Goal: Task Accomplishment & Management: Manage account settings

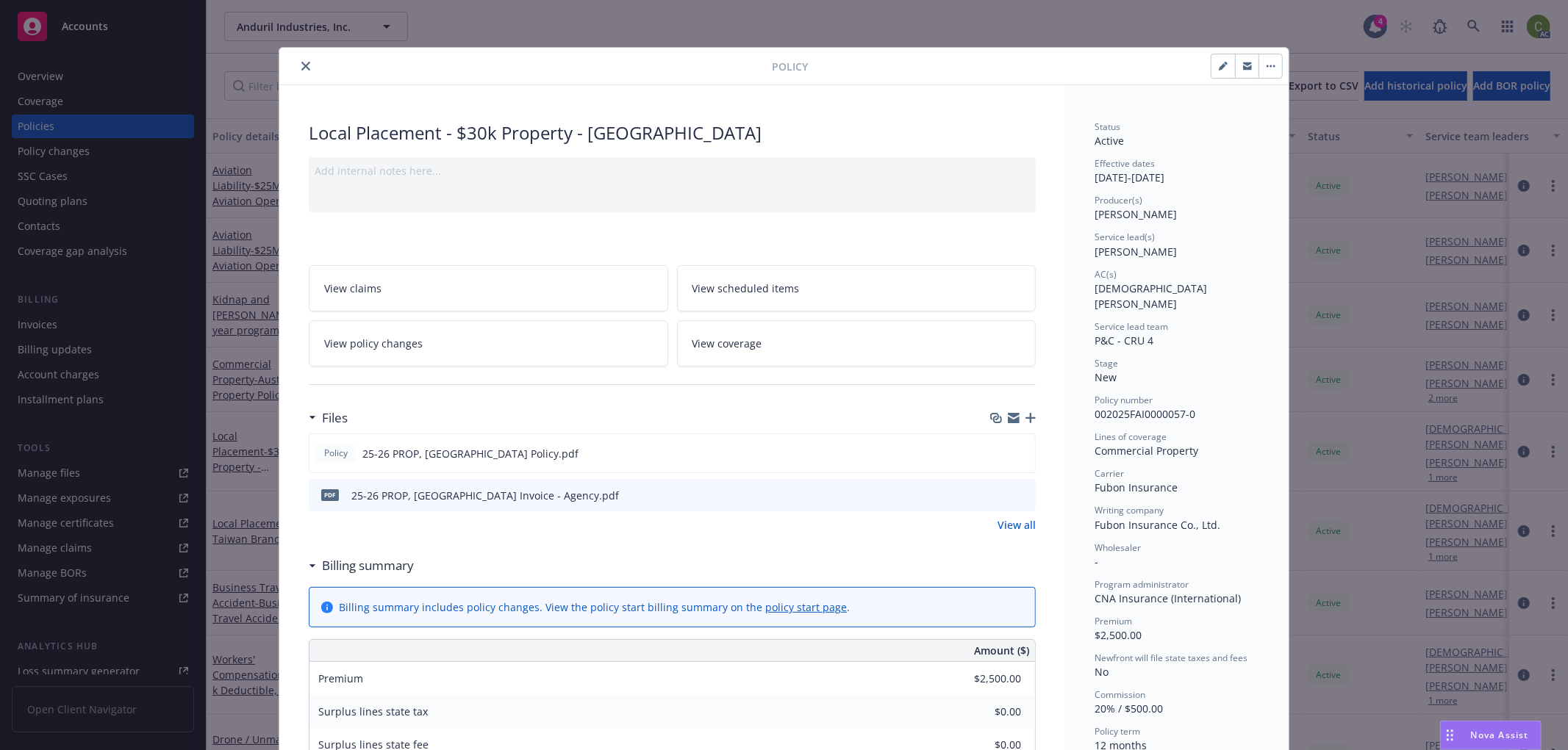
drag, startPoint x: 298, startPoint y: 60, endPoint x: 479, endPoint y: 142, distance: 198.7
click at [299, 59] on button "close" at bounding box center [305, 66] width 17 height 17
click at [1483, 24] on div "Policy Local Placement - $30k Property - Taiwan Add internal notes here... View…" at bounding box center [784, 375] width 1568 height 750
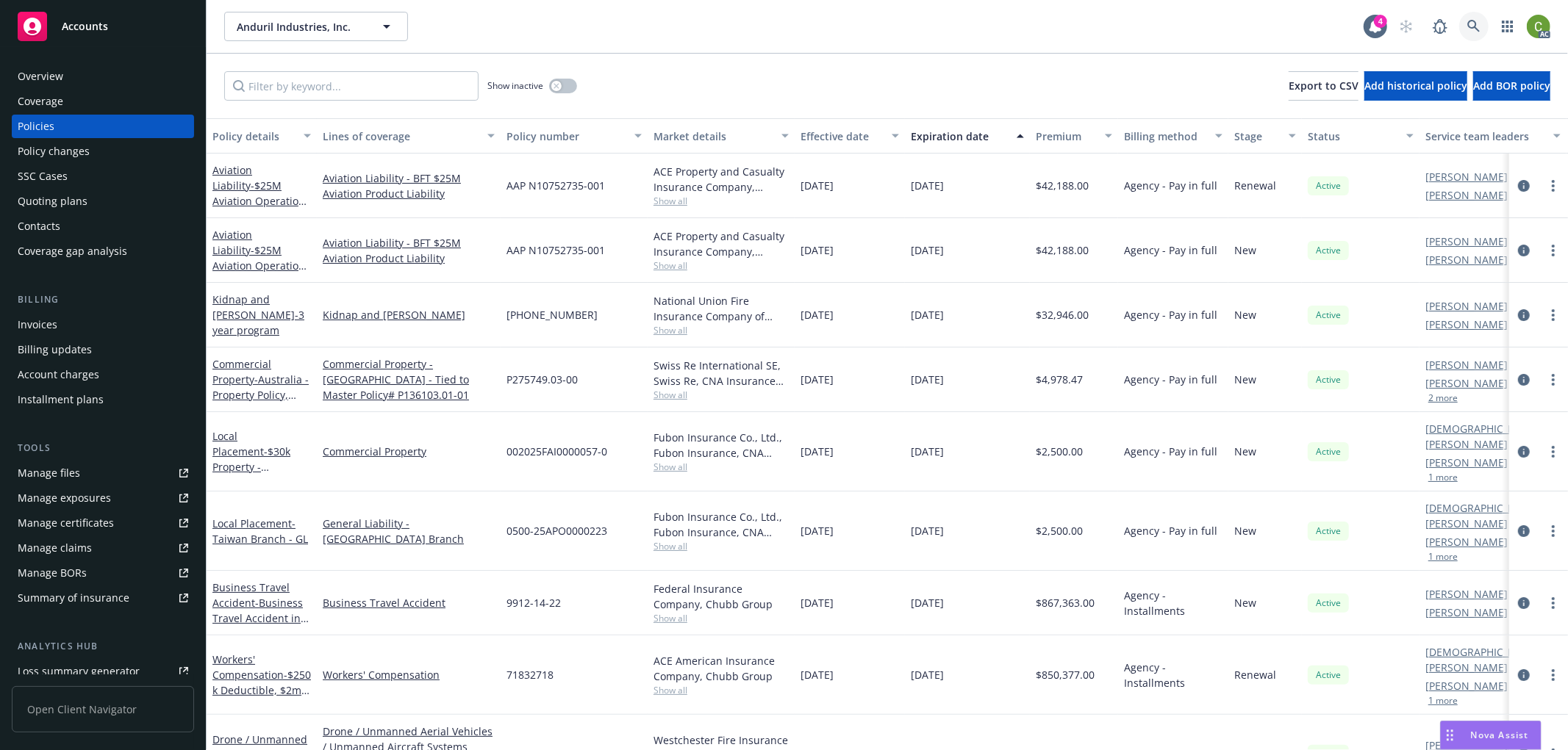
click at [1473, 26] on icon at bounding box center [1474, 26] width 13 height 13
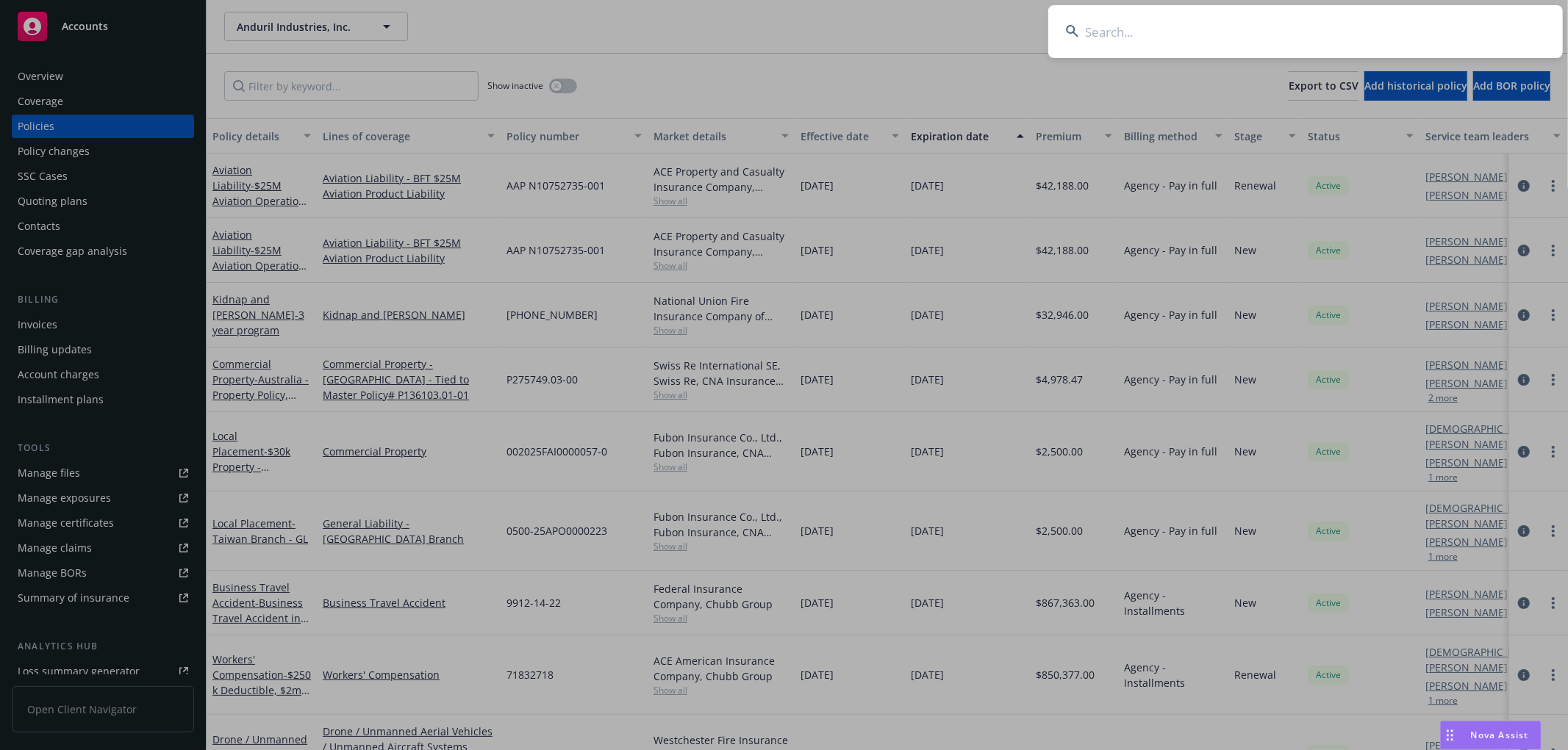
type input "B0507NC2500033"
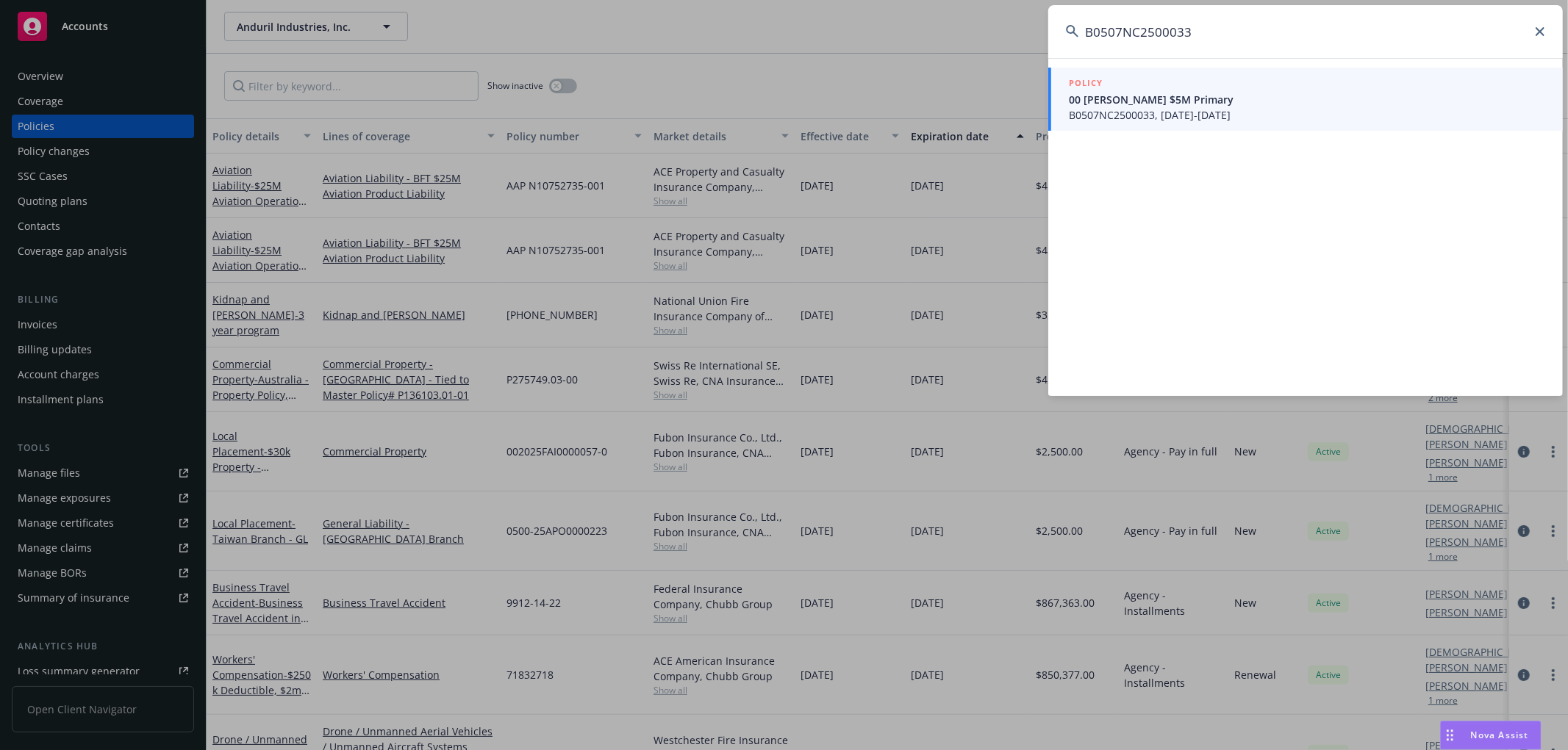
click at [1203, 104] on span "00 Beazley $5M Primary" at bounding box center [1307, 99] width 476 height 15
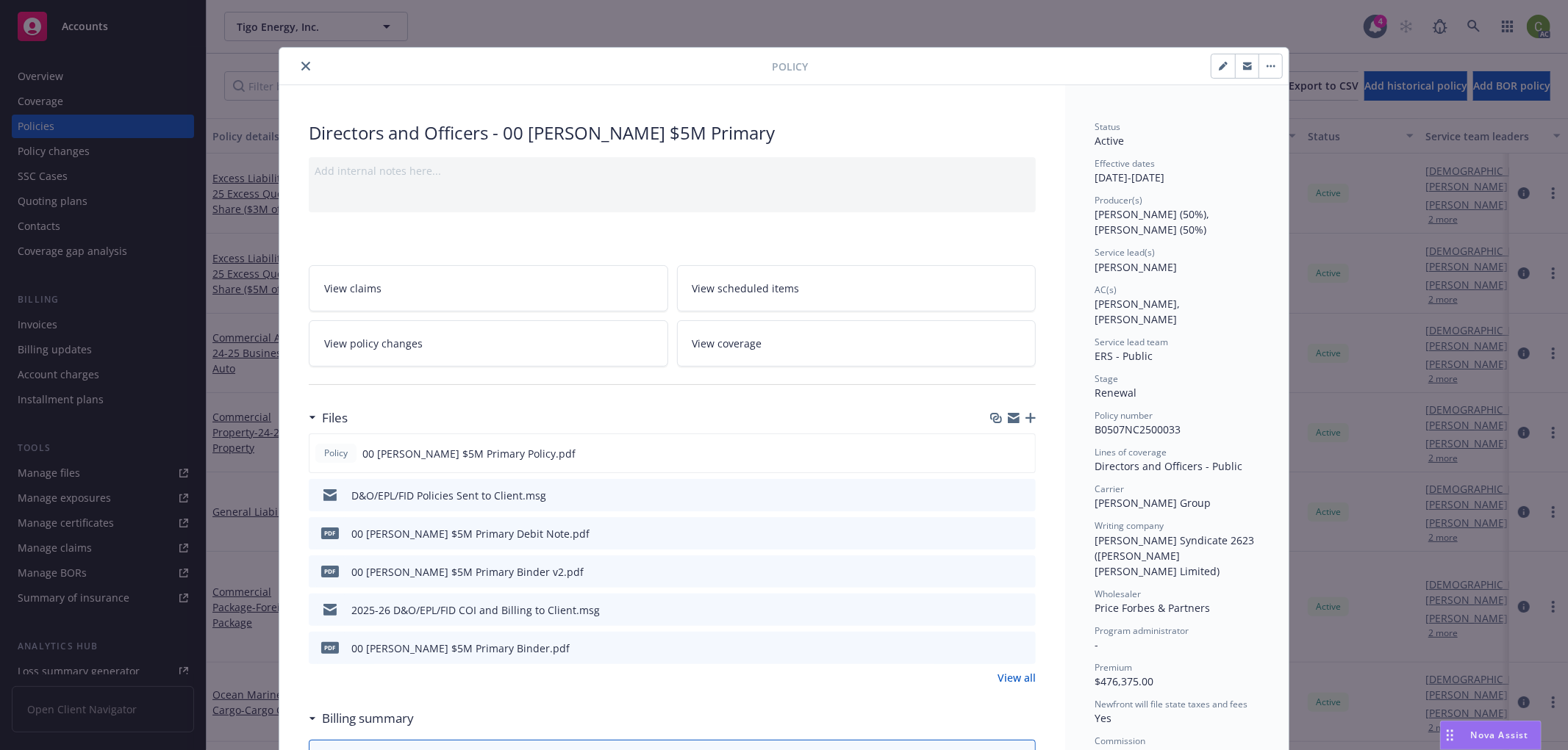
click at [303, 65] on icon "close" at bounding box center [306, 66] width 9 height 9
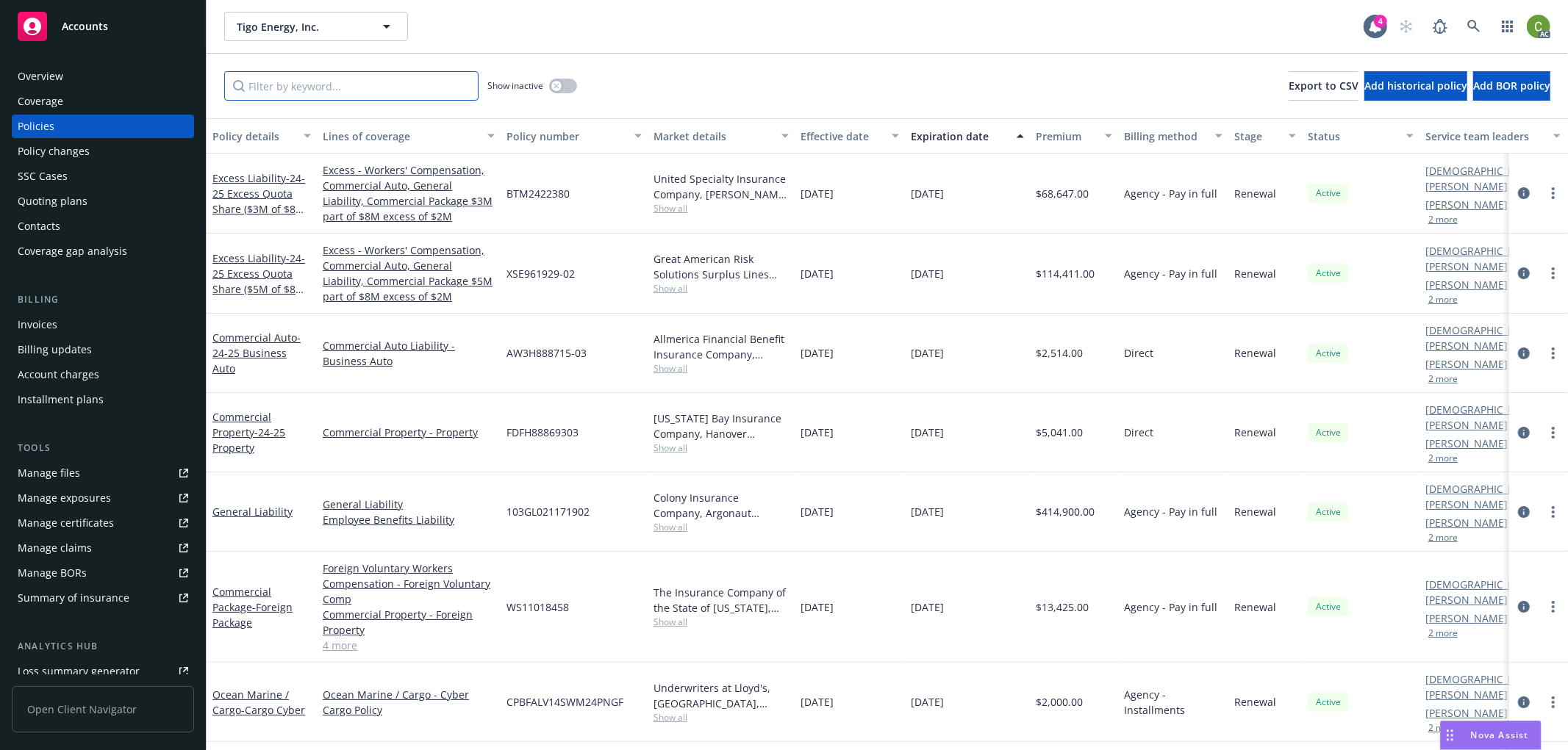
click at [311, 84] on input "Filter by keyword..." at bounding box center [351, 86] width 254 height 29
paste input "B0507NC2500033"
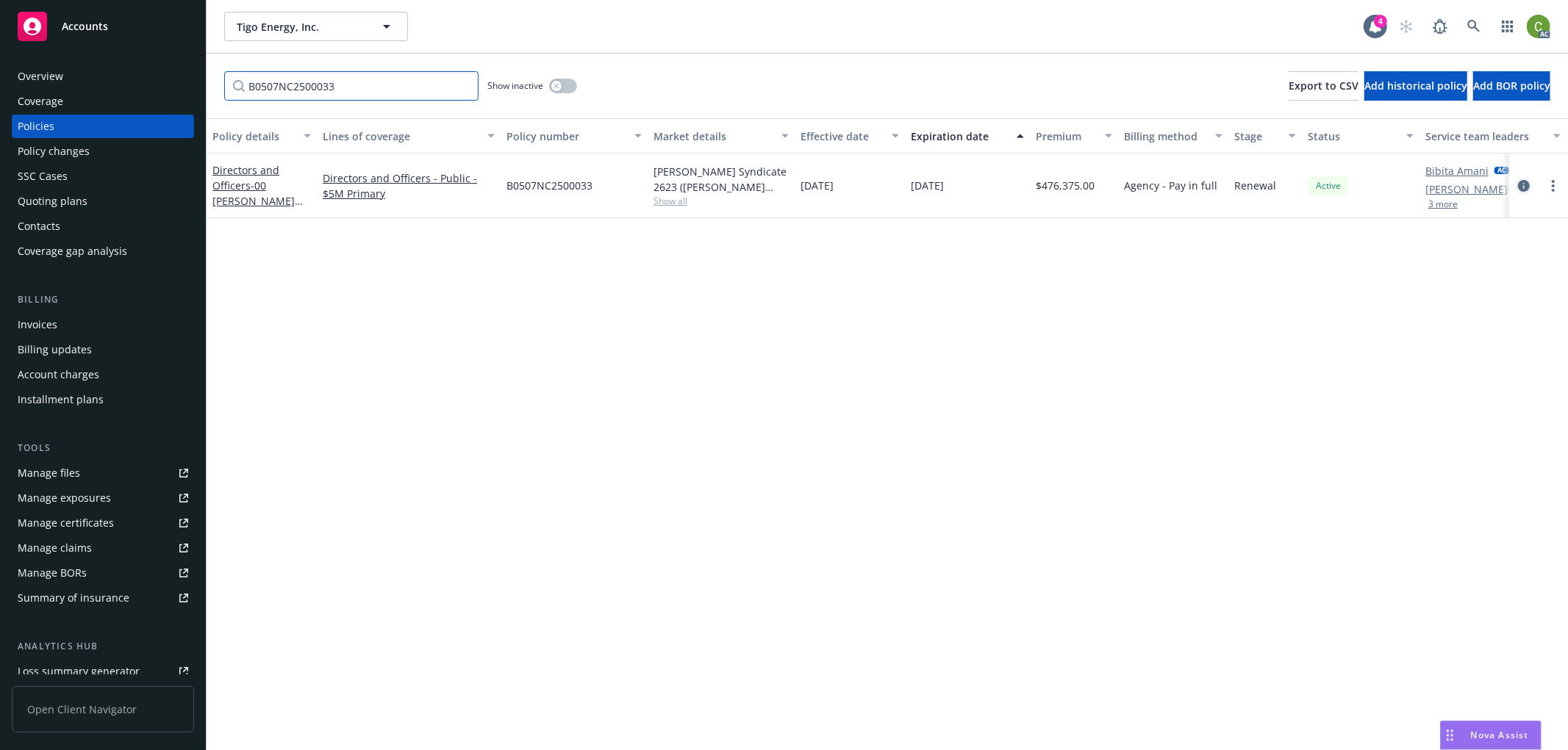
type input "B0507NC2500033"
click at [1525, 184] on icon "circleInformation" at bounding box center [1523, 186] width 12 height 12
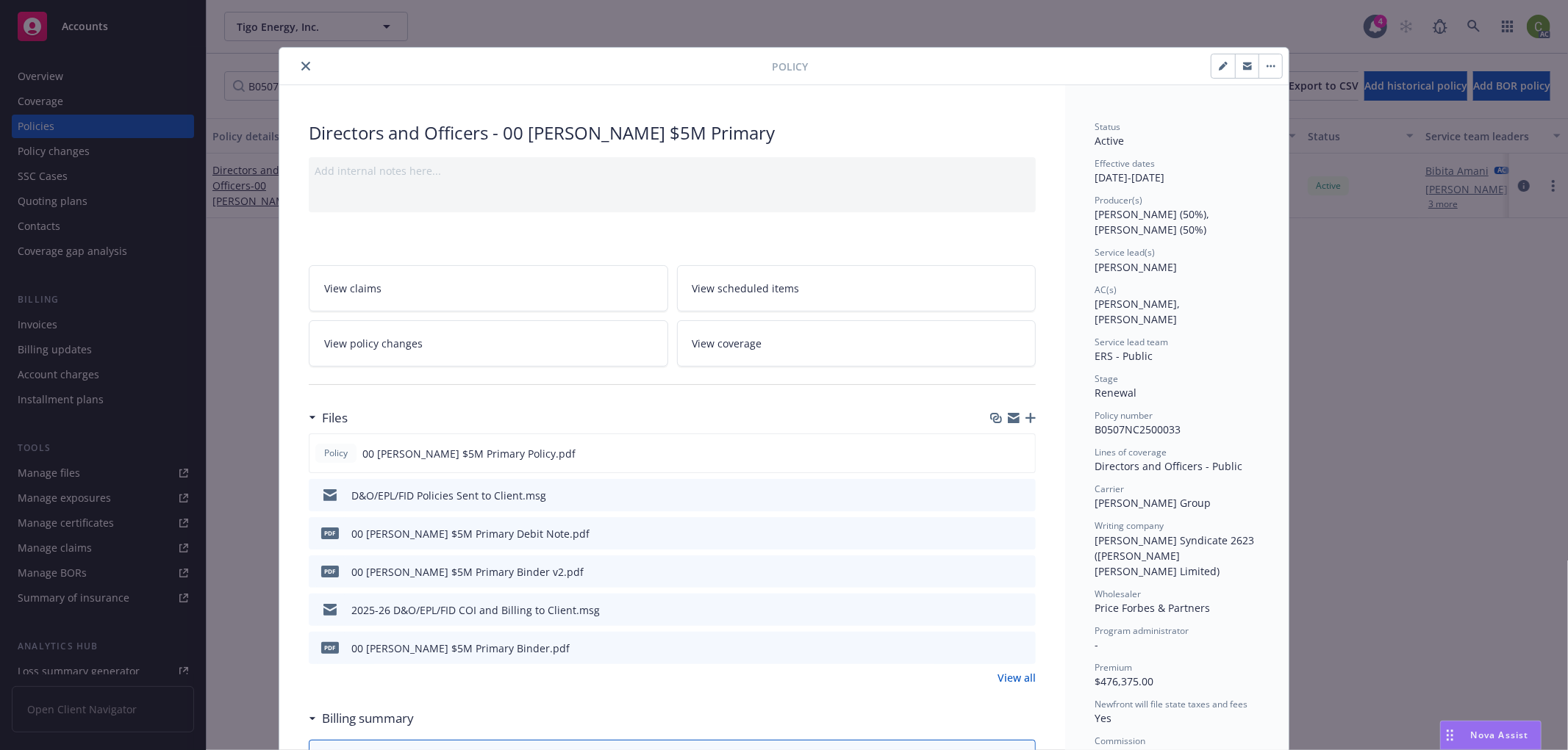
scroll to position [44, 0]
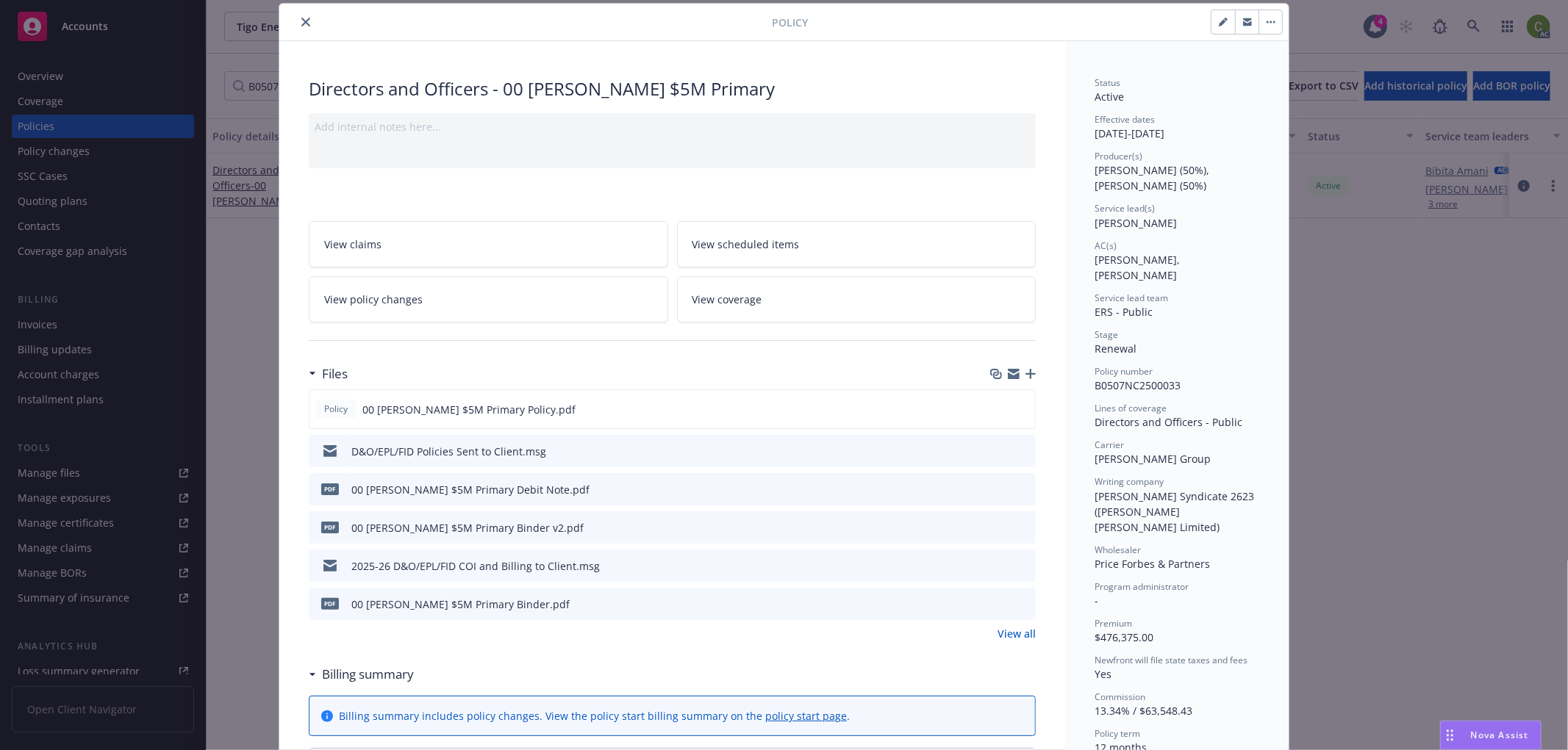
click at [1018, 486] on icon "preview file" at bounding box center [1022, 488] width 14 height 10
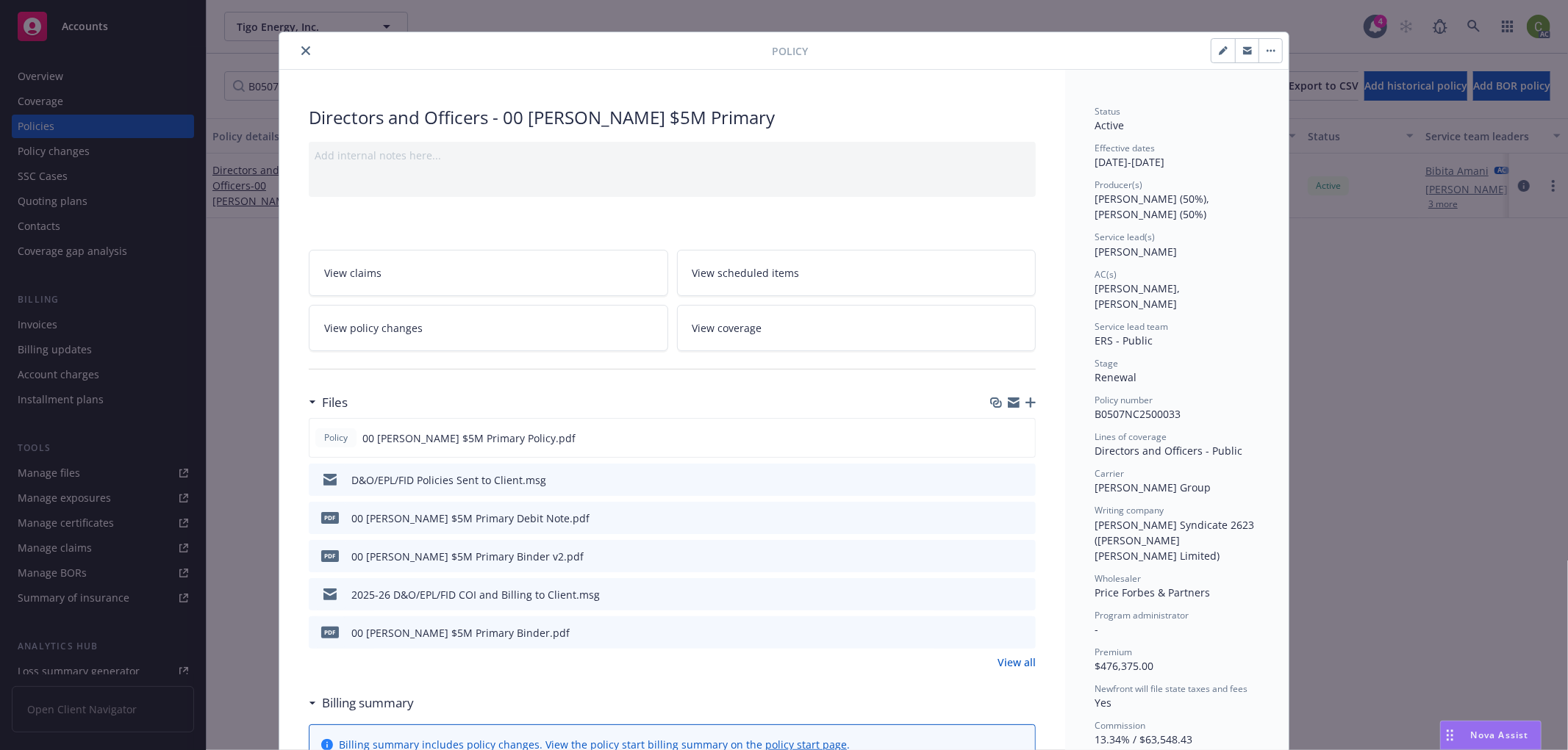
scroll to position [0, 0]
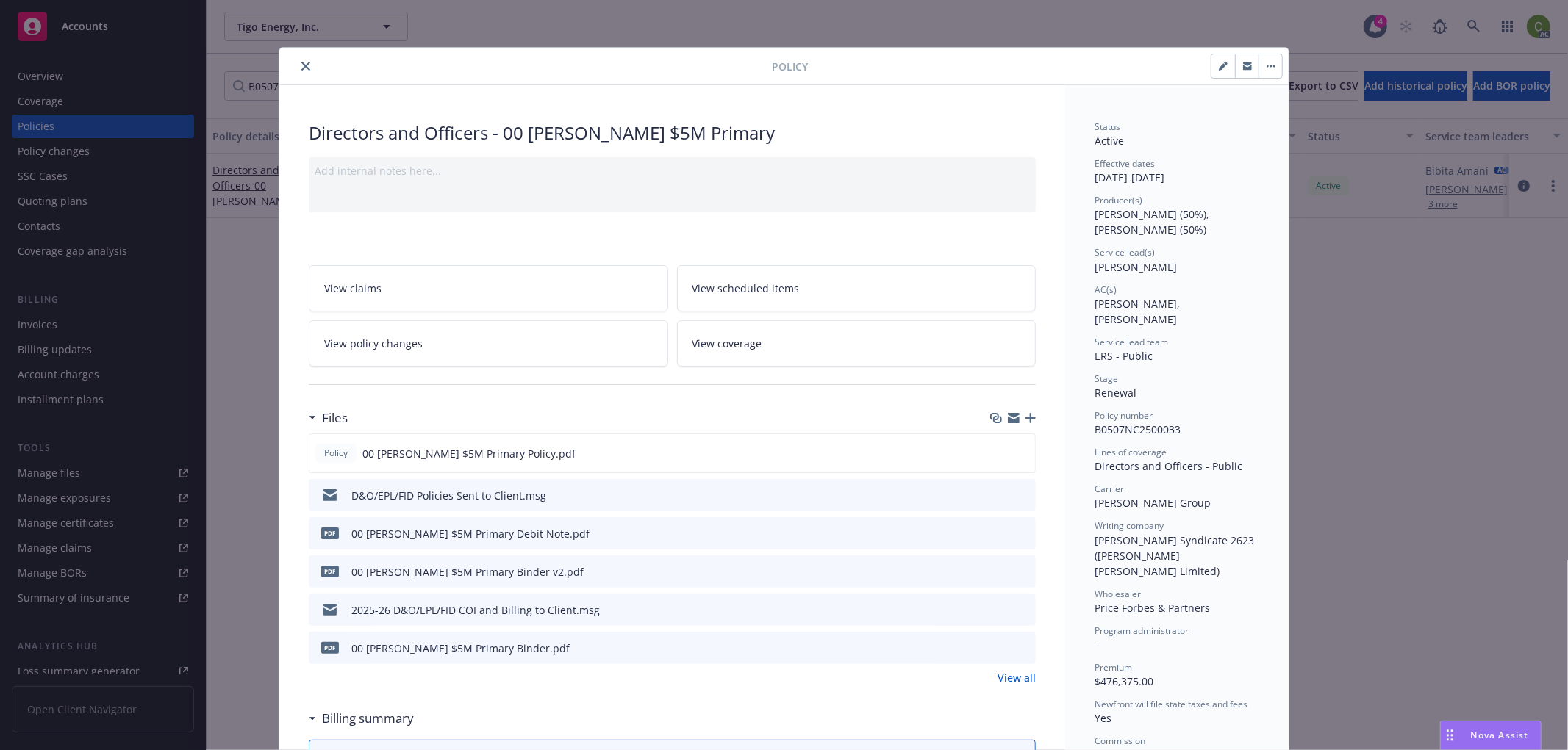
click at [298, 59] on button "close" at bounding box center [305, 66] width 17 height 17
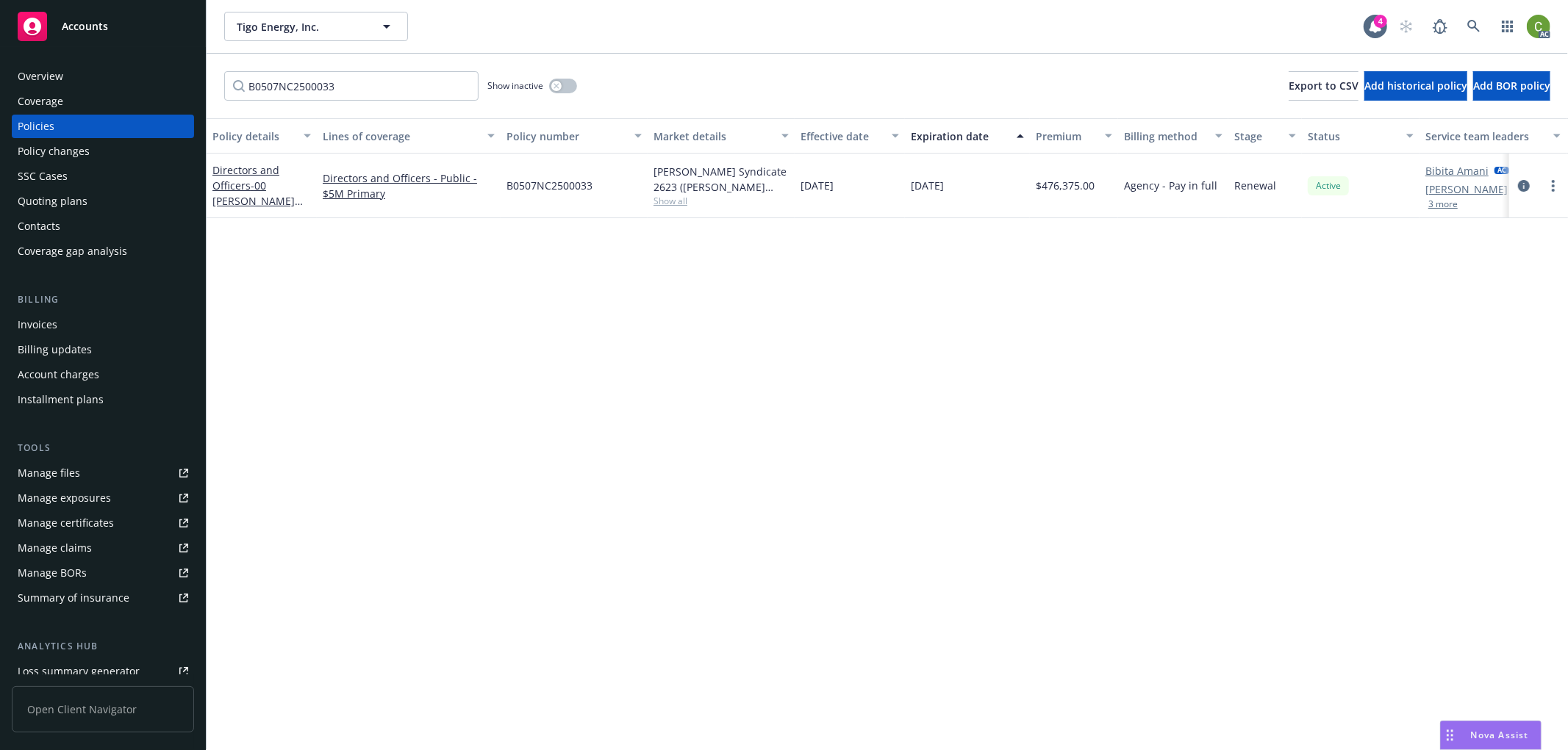
click at [61, 319] on div "Invoices" at bounding box center [102, 325] width 170 height 24
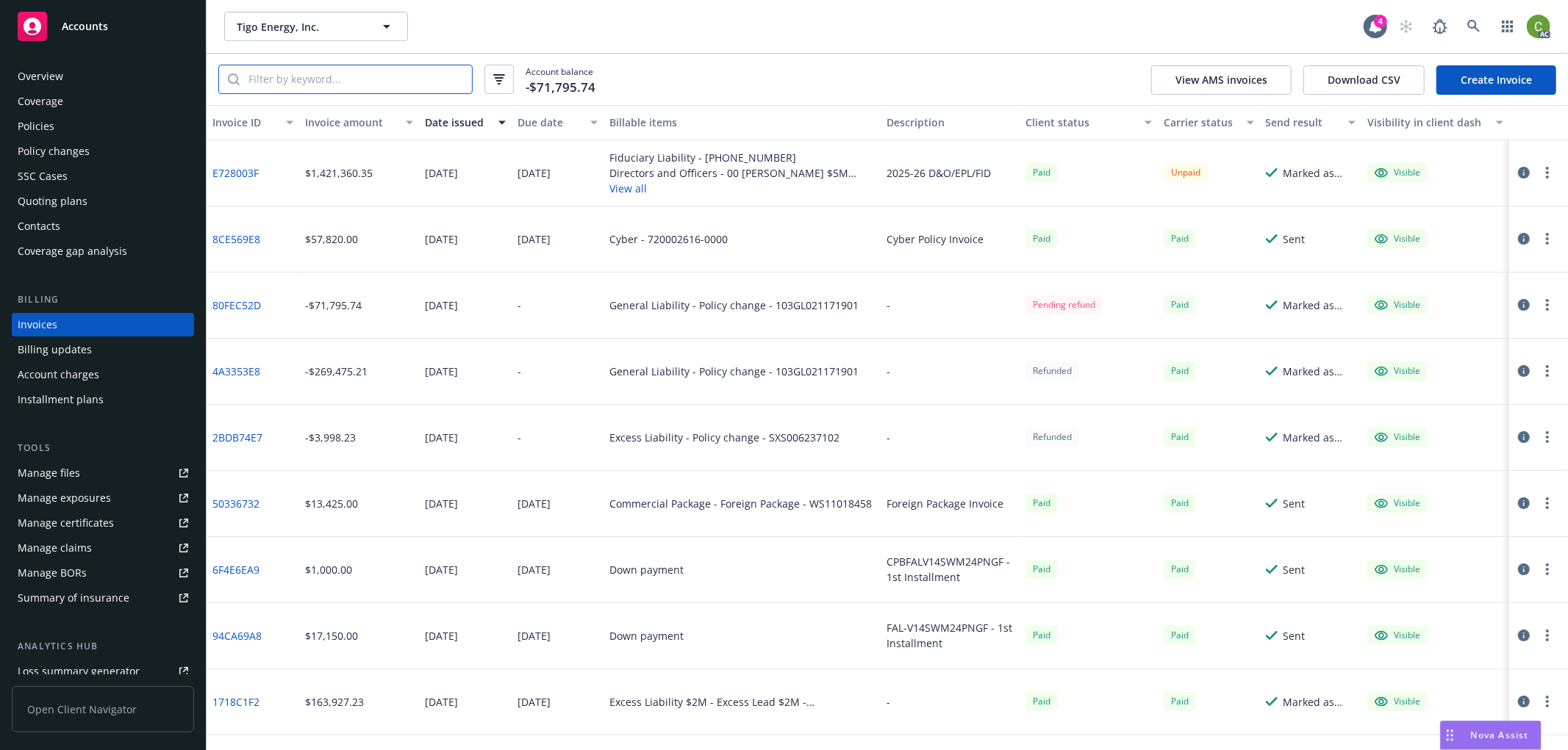
click at [349, 82] on input "search" at bounding box center [355, 79] width 232 height 28
paste input "E728003F"
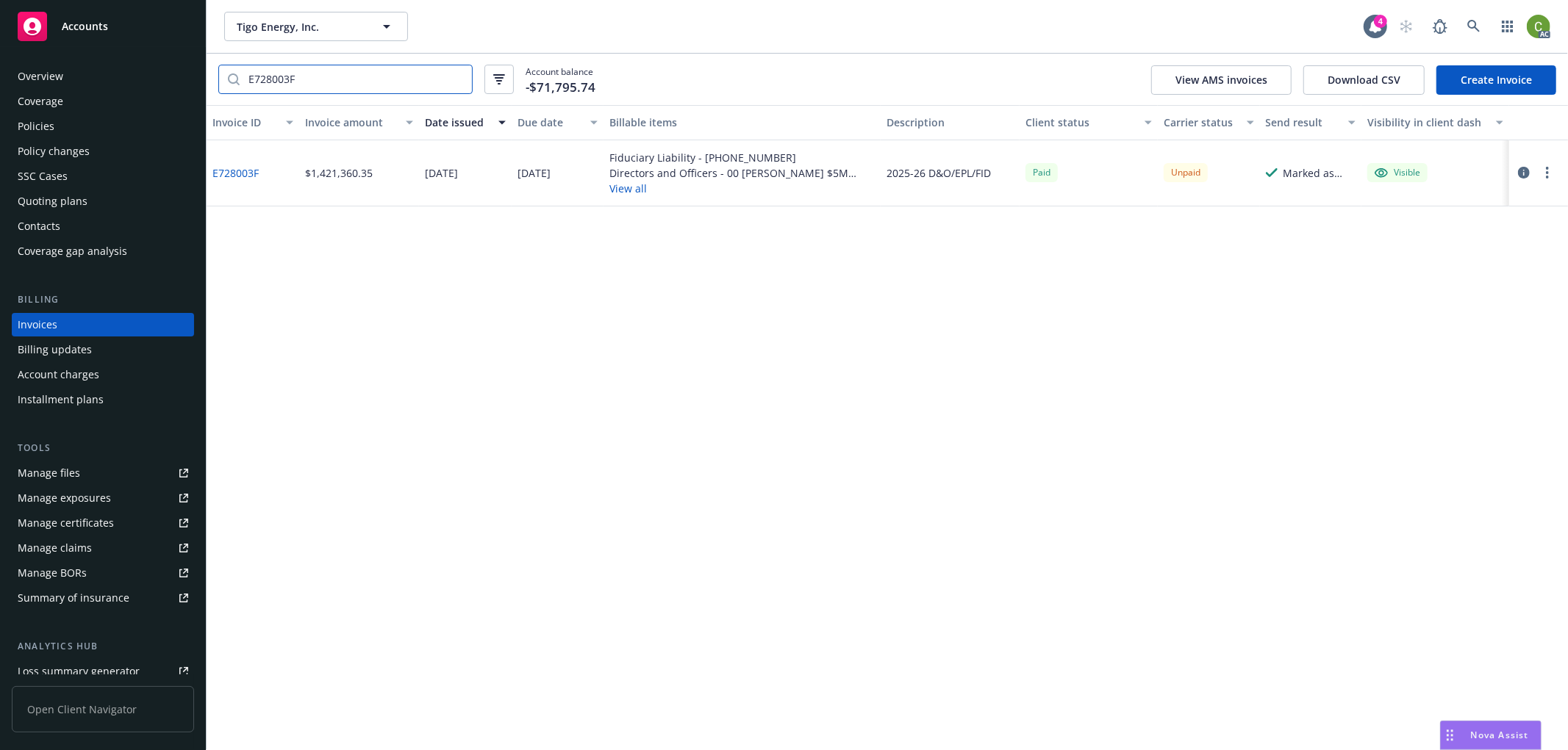
type input "E728003F"
click at [1522, 174] on icon "button" at bounding box center [1523, 172] width 12 height 12
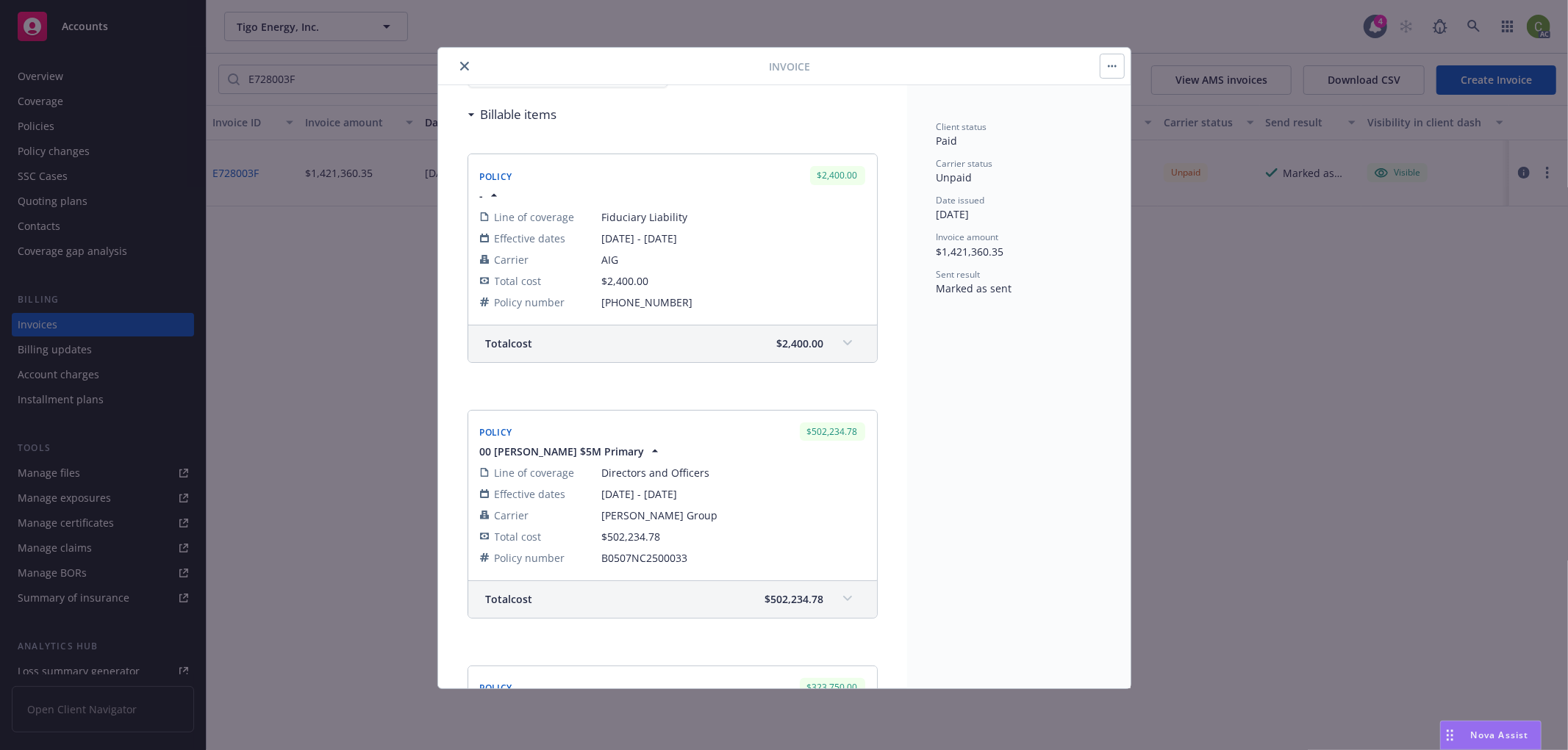
scroll to position [163, 0]
click at [461, 66] on icon "close" at bounding box center [464, 66] width 9 height 9
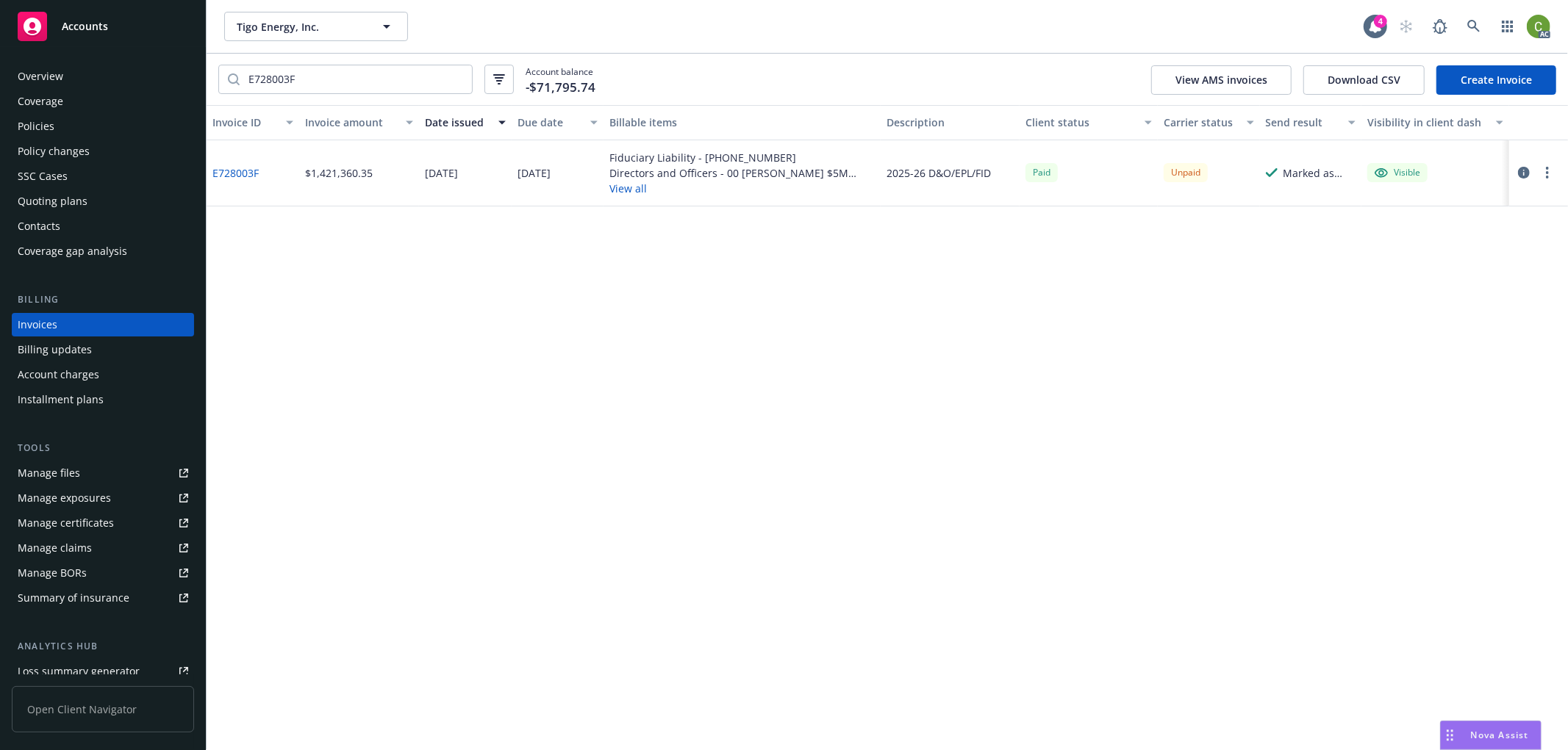
click at [230, 172] on link "E728003F" at bounding box center [235, 173] width 46 height 15
click at [106, 129] on div "Policies" at bounding box center [102, 127] width 170 height 24
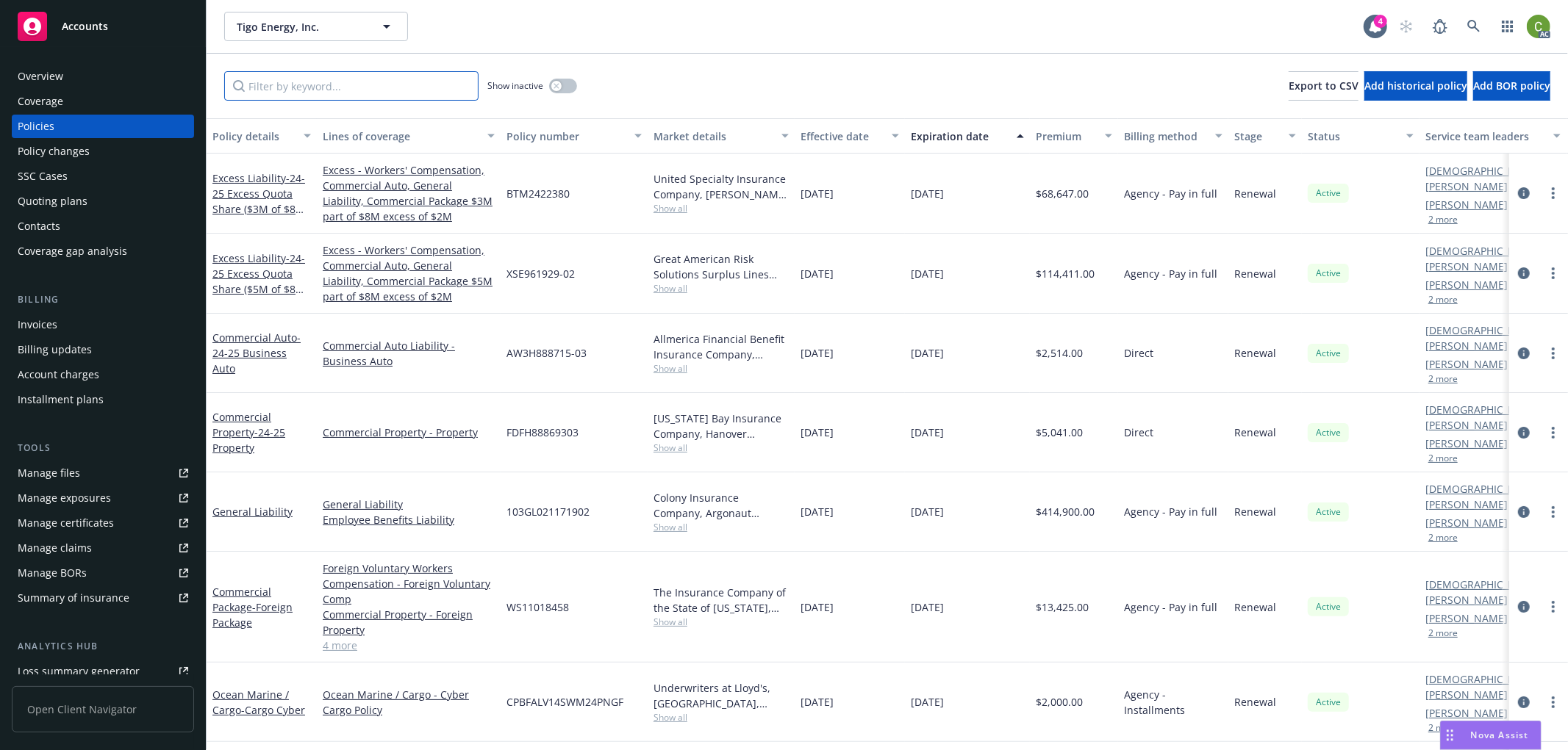
click at [375, 96] on input "Filter by keyword..." at bounding box center [351, 86] width 254 height 29
paste input "B0507NC2500033"
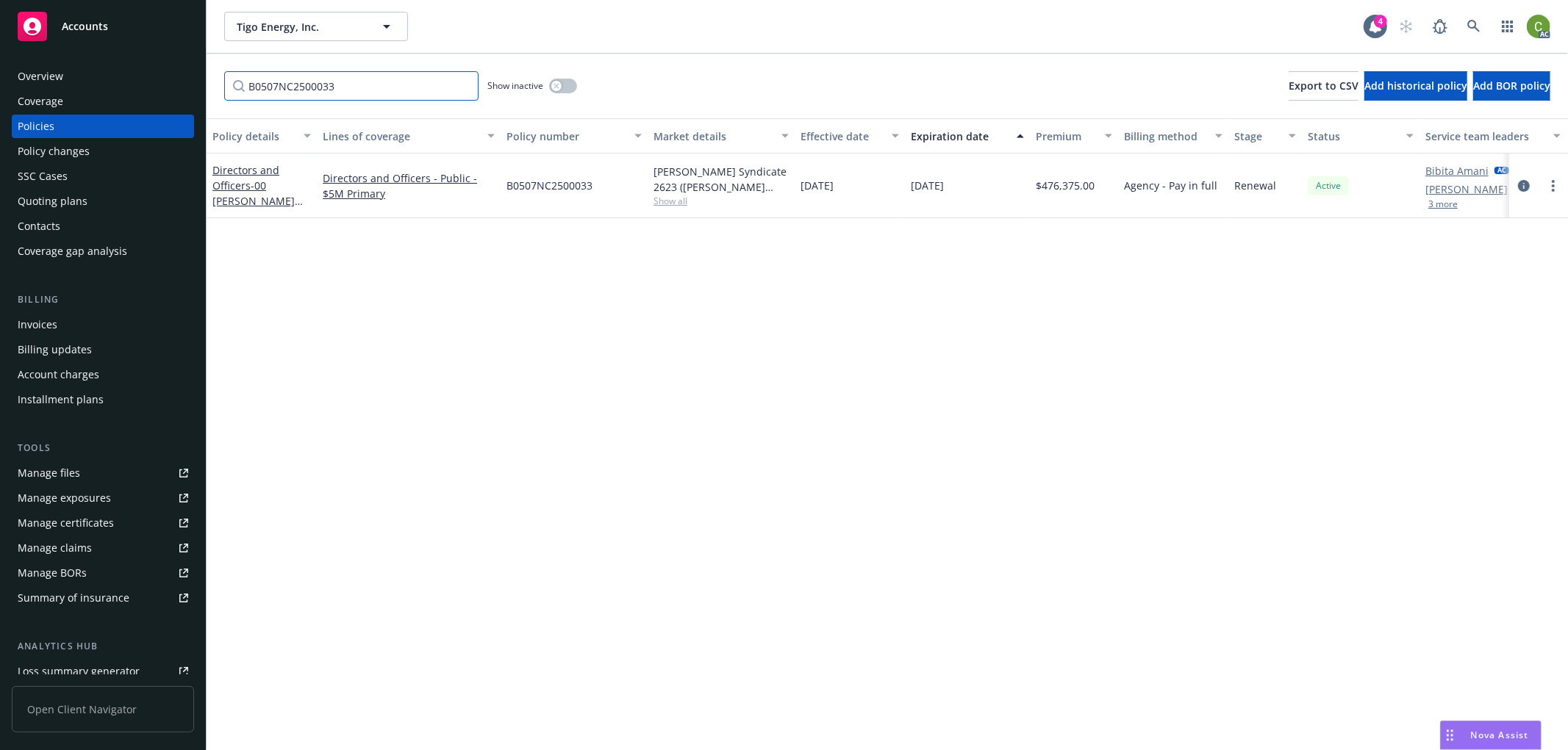
type input "B0507NC2500033"
click at [1525, 174] on div at bounding box center [1539, 186] width 59 height 65
click at [1530, 185] on icon "circleInformation" at bounding box center [1523, 186] width 12 height 12
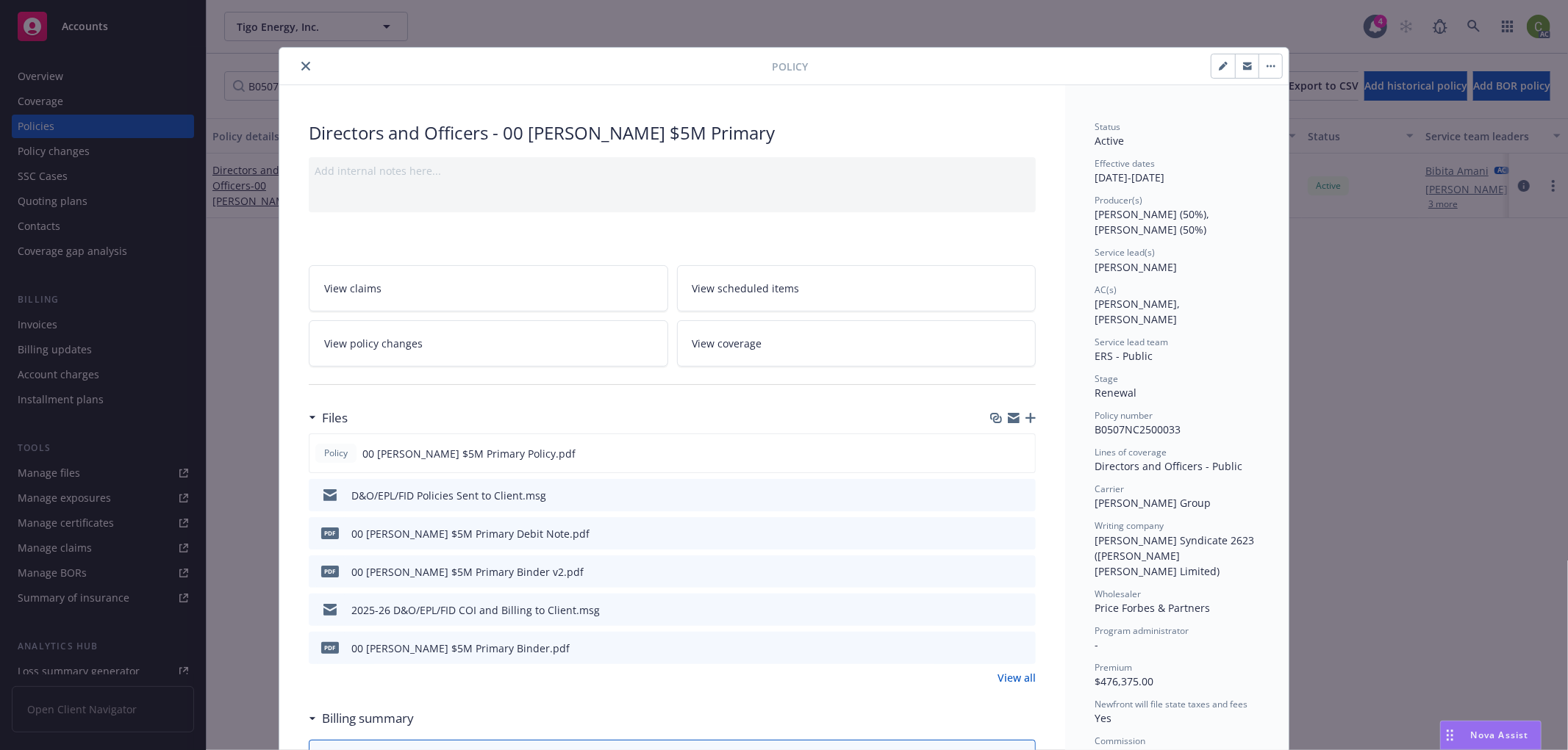
click at [375, 336] on span "View policy changes" at bounding box center [373, 343] width 98 height 15
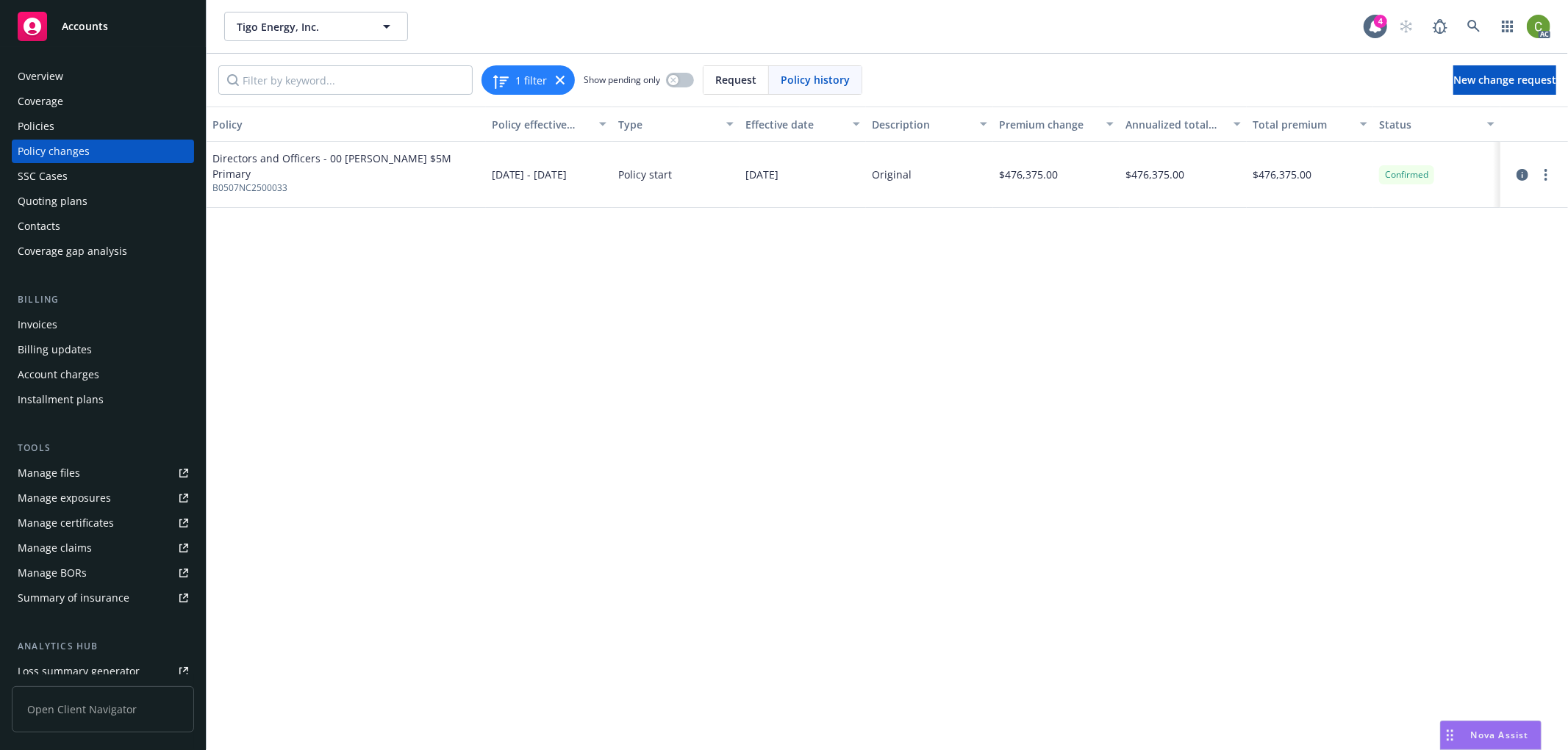
drag, startPoint x: 92, startPoint y: 126, endPoint x: 111, endPoint y: 120, distance: 19.9
click at [92, 125] on div "Policies" at bounding box center [102, 127] width 170 height 24
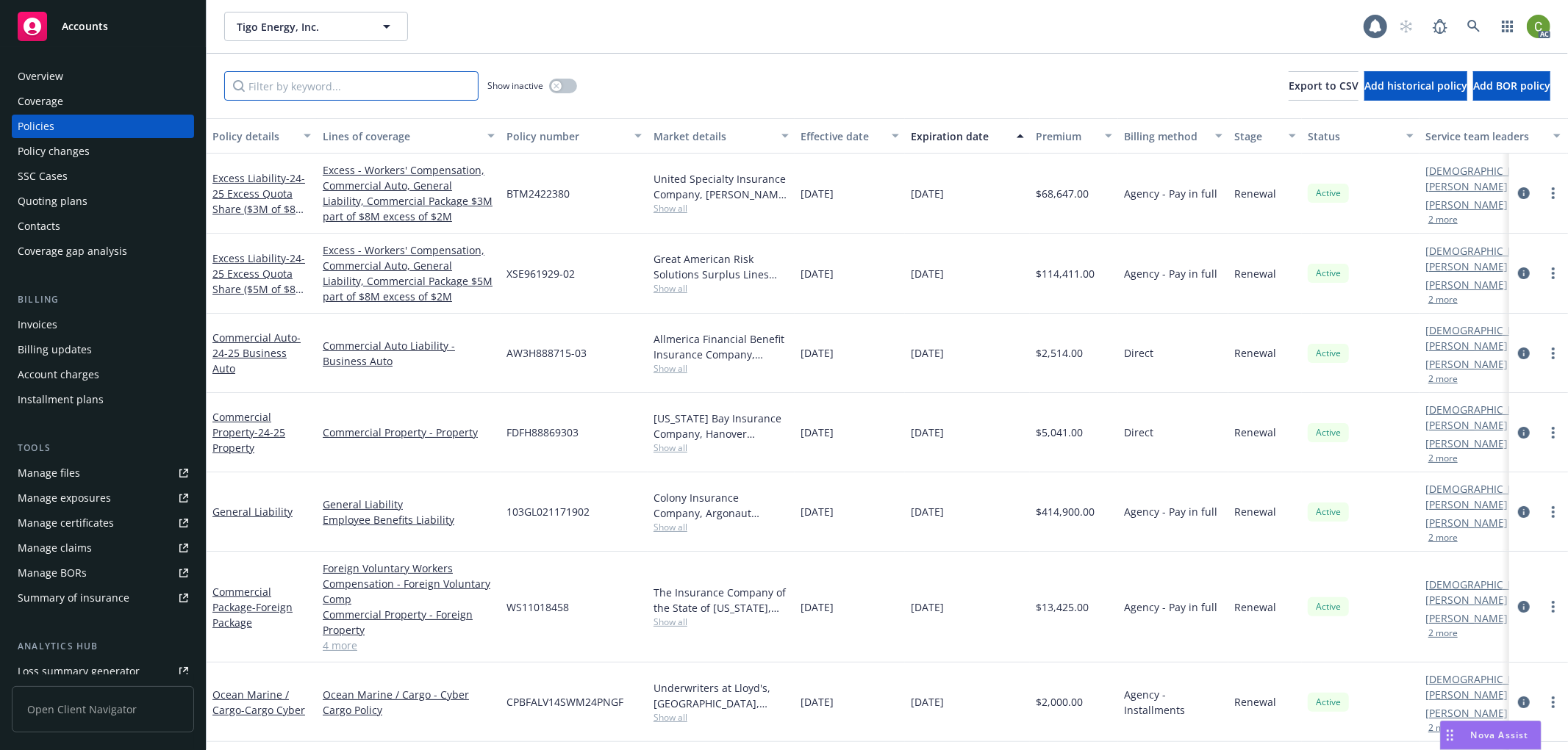
click at [281, 86] on input "Filter by keyword..." at bounding box center [351, 86] width 254 height 29
paste input "B0507NC2500033"
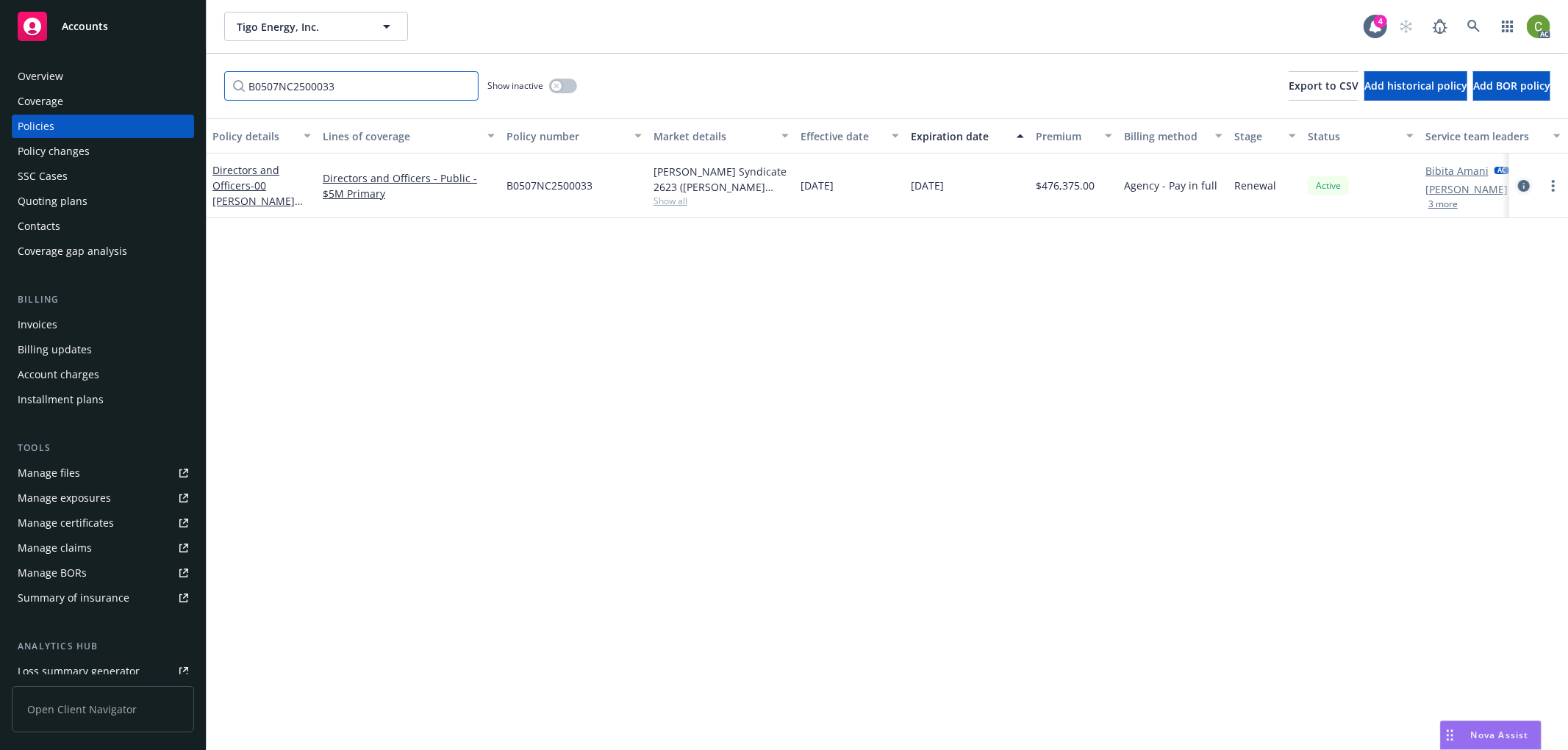
type input "B0507NC2500033"
click at [1522, 186] on icon "circleInformation" at bounding box center [1523, 186] width 12 height 12
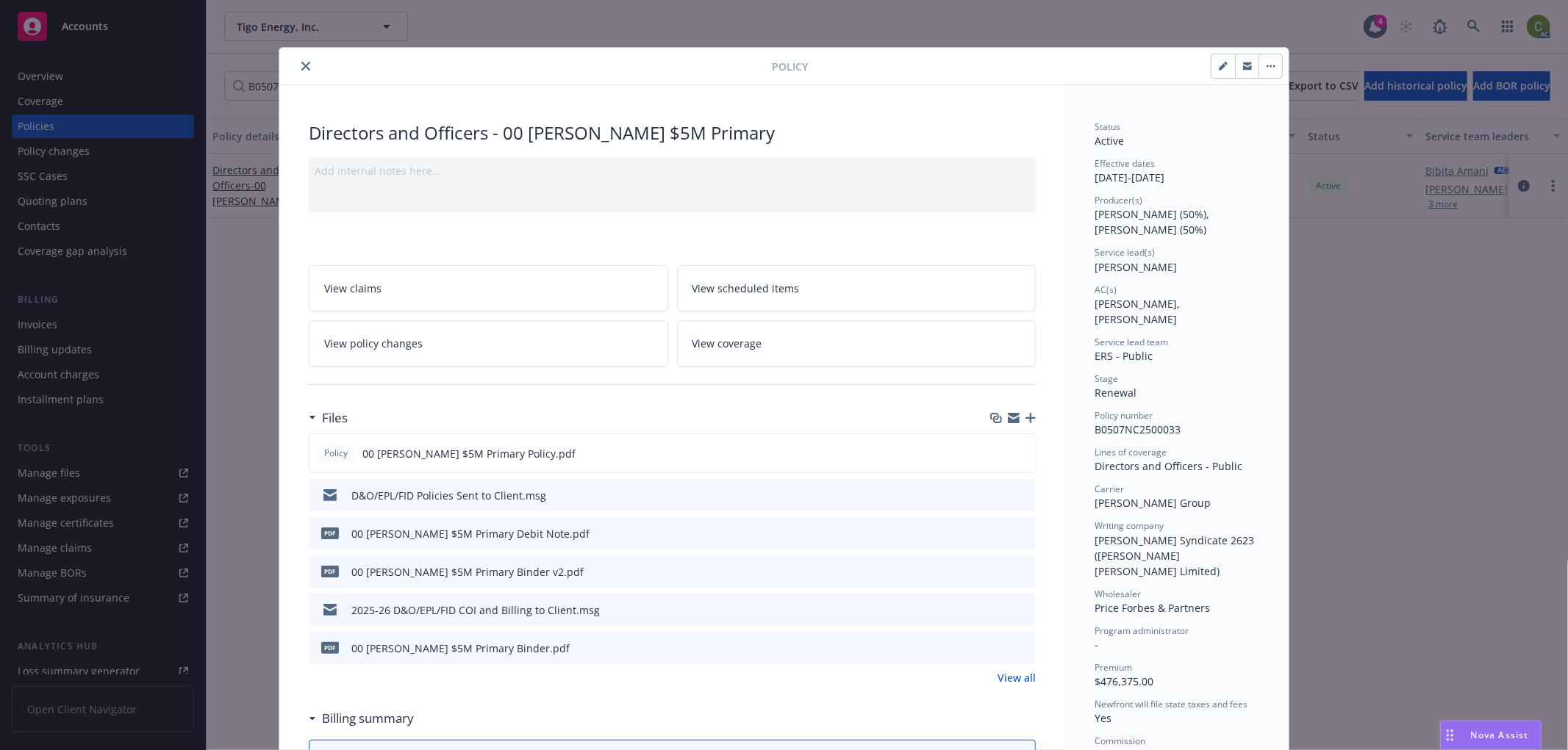
click at [301, 63] on icon "close" at bounding box center [306, 66] width 9 height 9
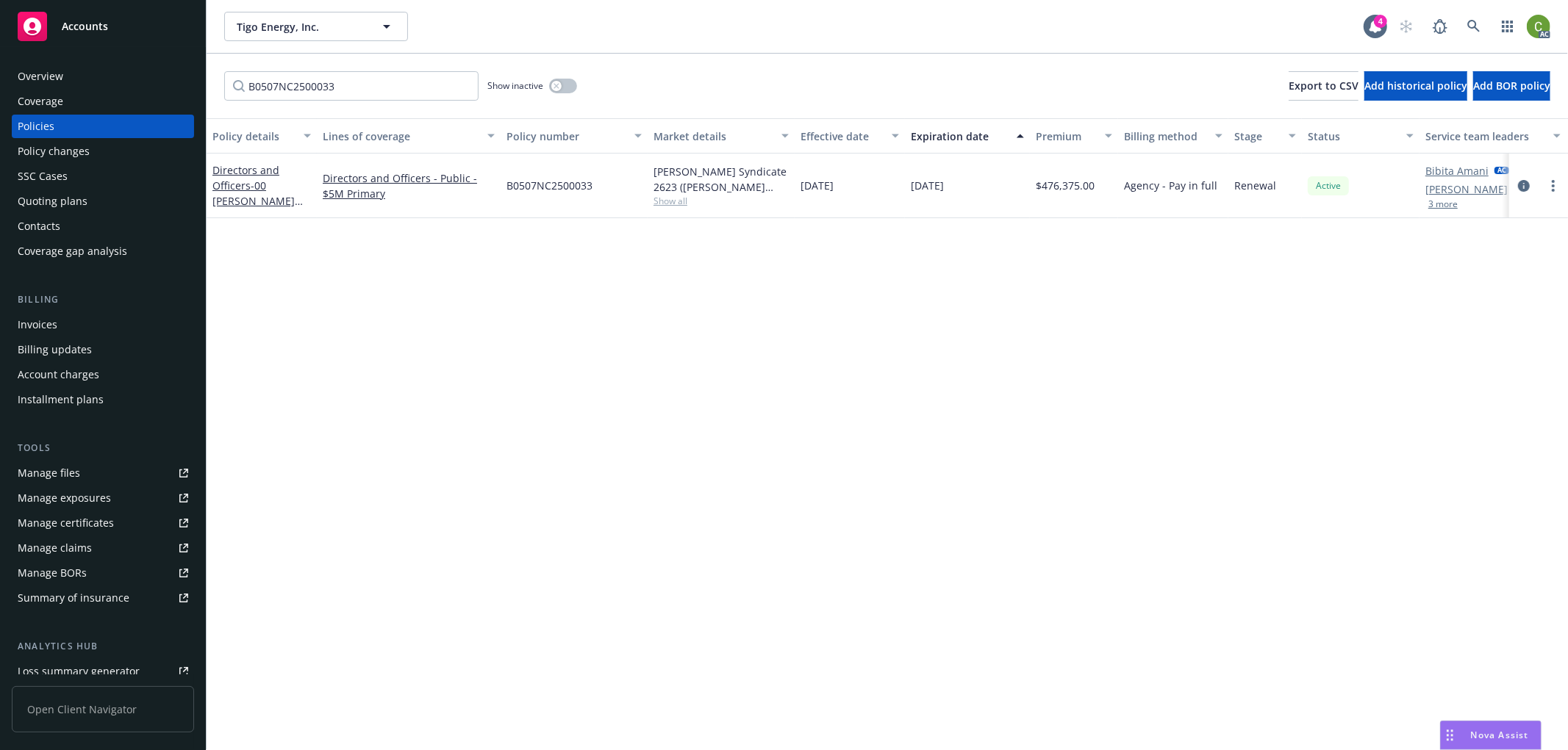
click at [101, 149] on div "Policy changes" at bounding box center [102, 151] width 170 height 24
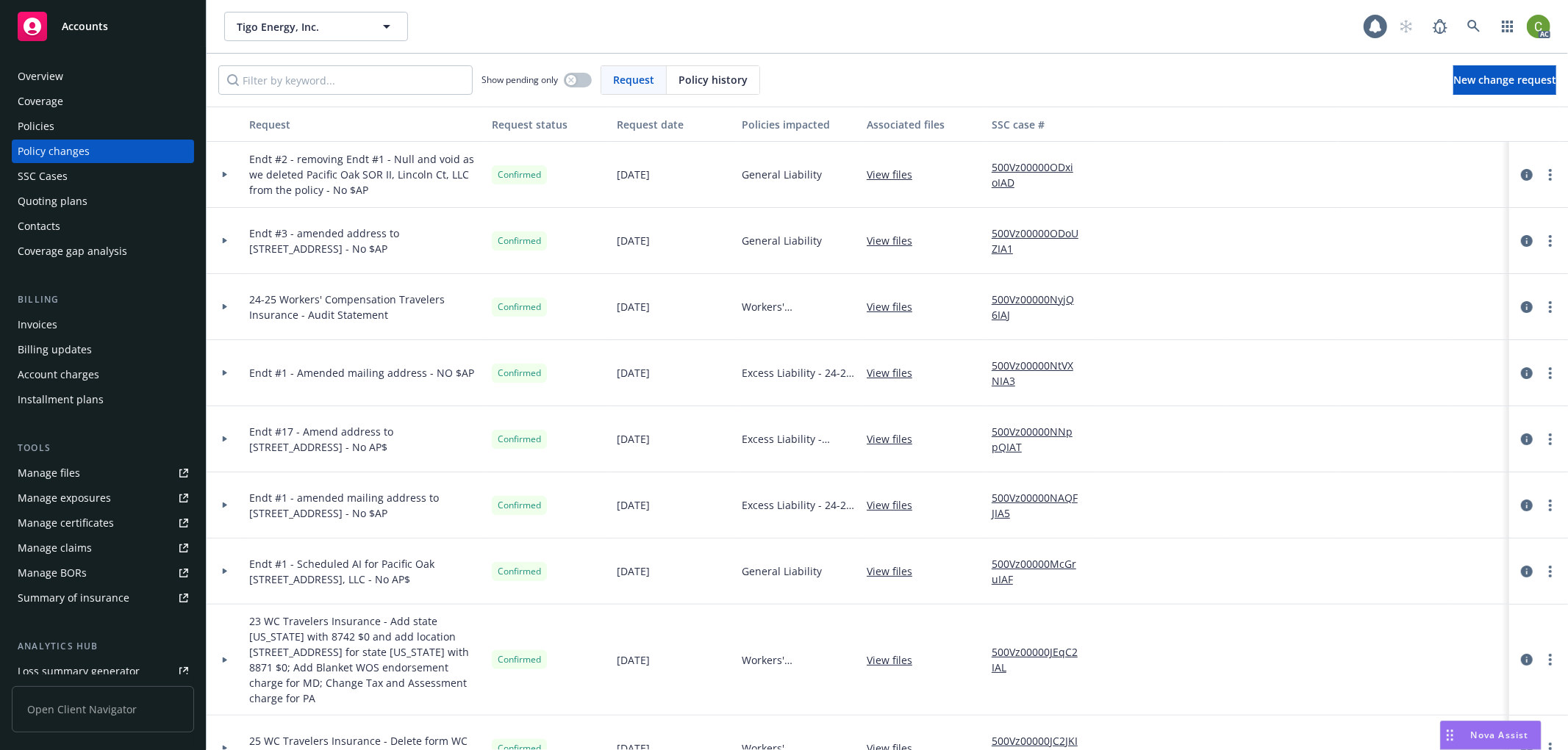
click at [731, 76] on span "Policy history" at bounding box center [713, 79] width 69 height 15
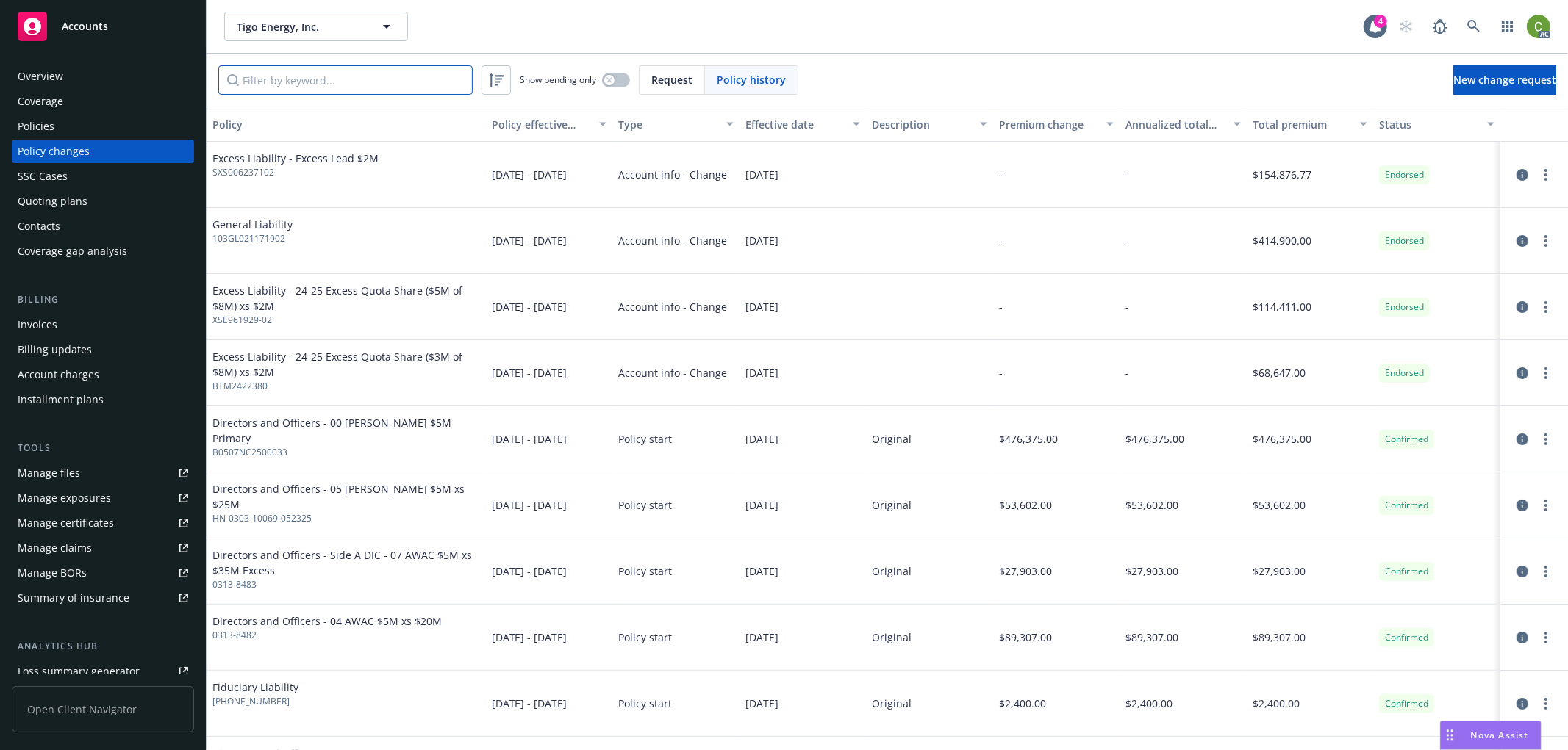
drag, startPoint x: 399, startPoint y: 78, endPoint x: 406, endPoint y: 164, distance: 86.3
click at [399, 77] on input "Filter by keyword..." at bounding box center [345, 80] width 254 height 29
type input "0"
type input "17.33"
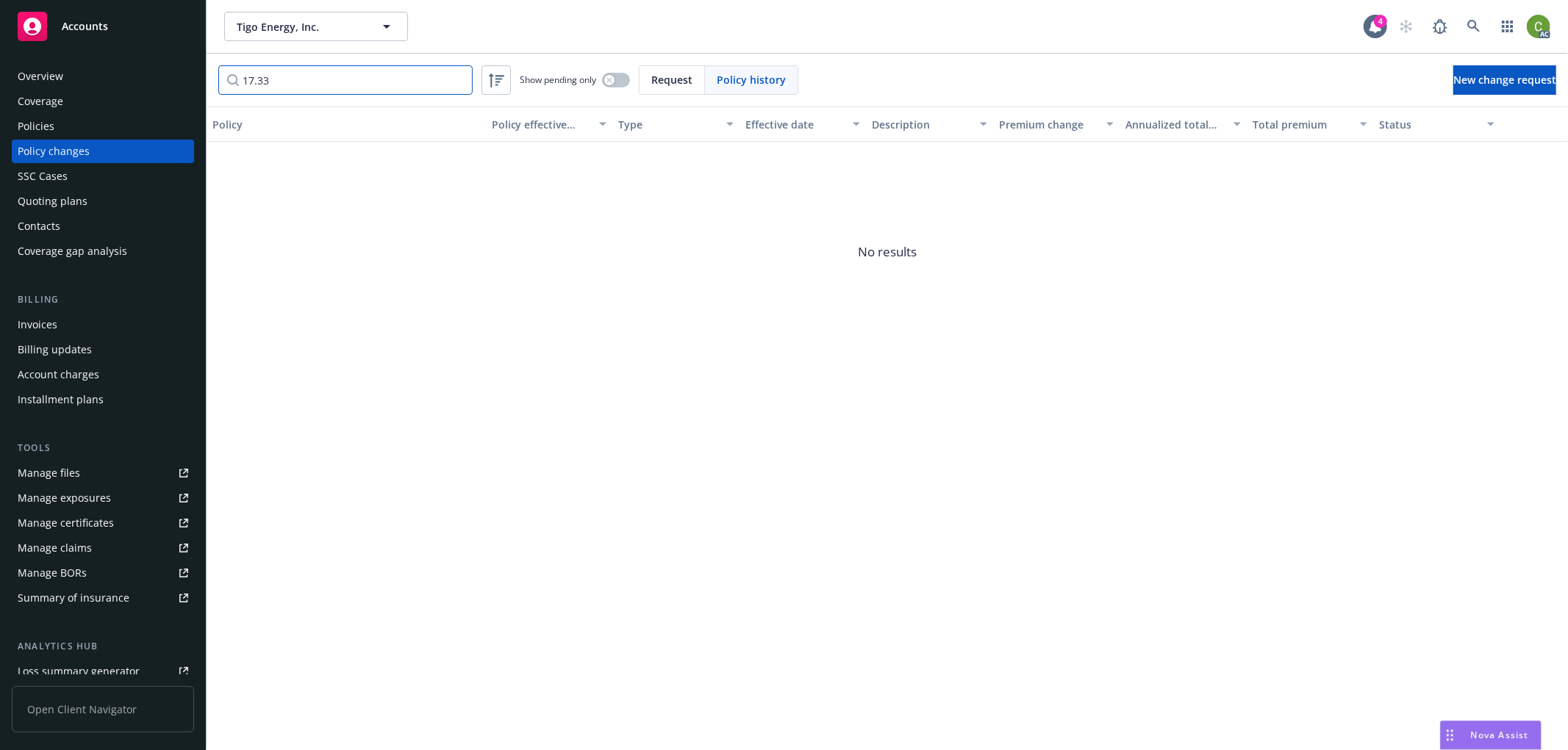
click at [459, 79] on input "17.33" at bounding box center [345, 80] width 254 height 29
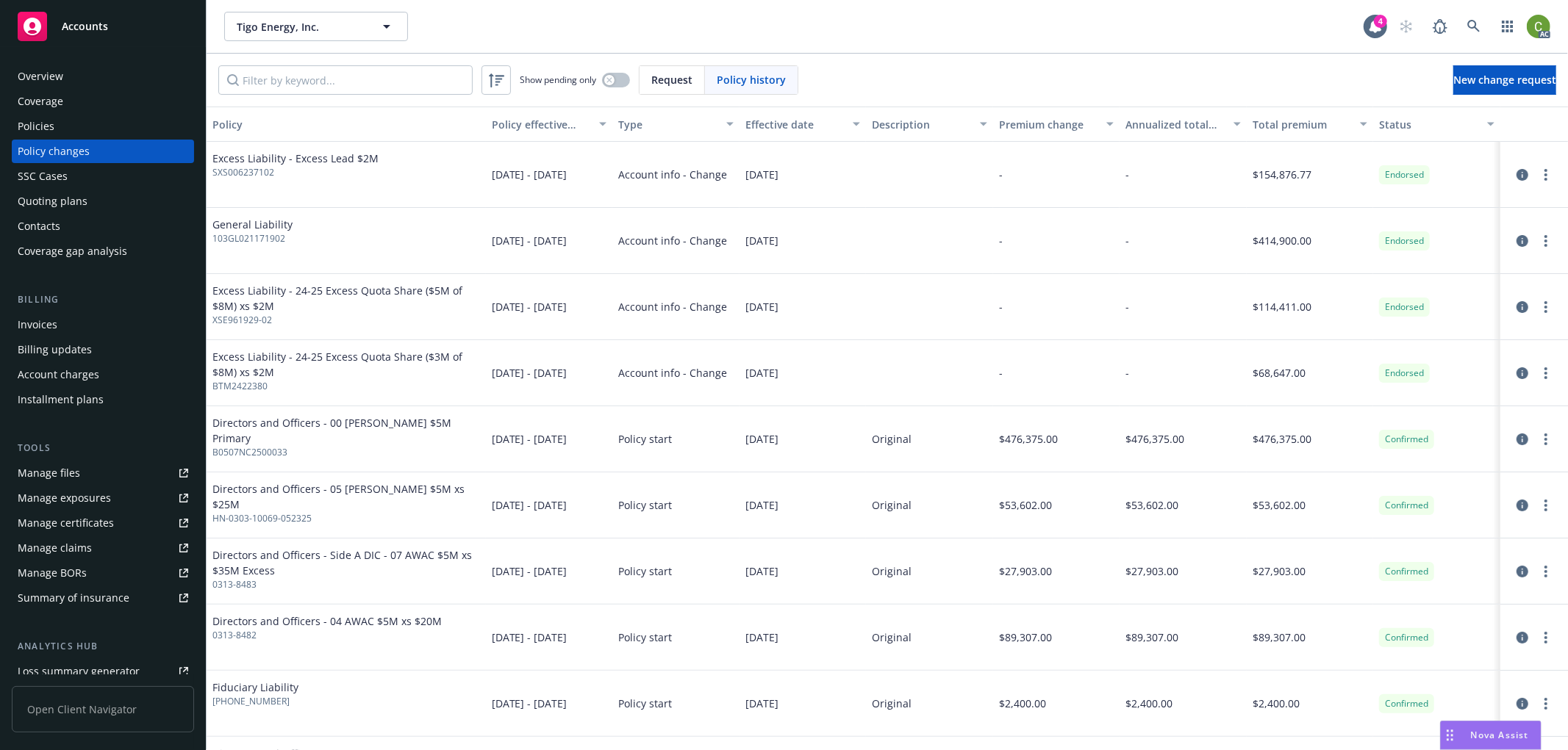
click at [121, 339] on div "Billing updates" at bounding box center [102, 350] width 170 height 24
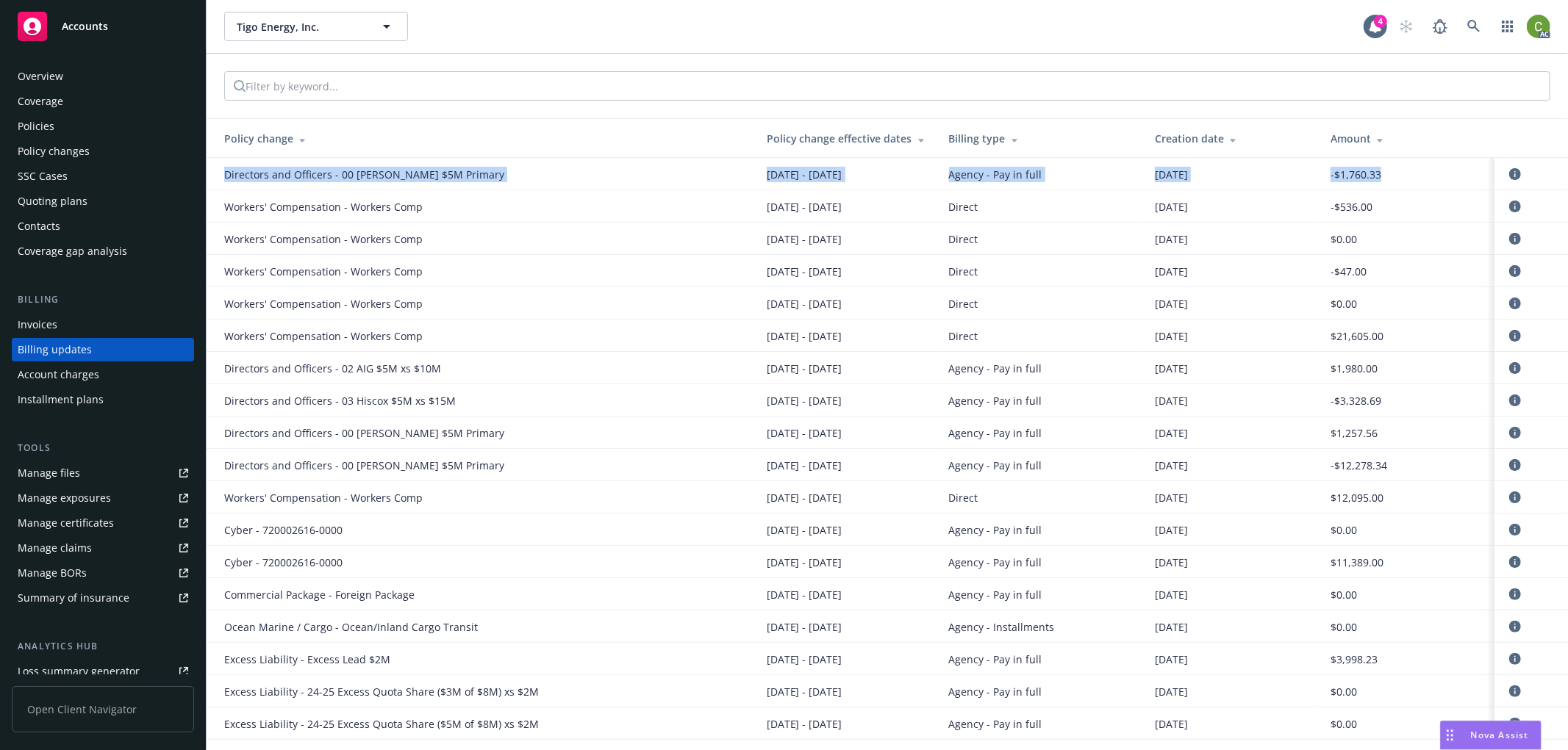
drag, startPoint x: 219, startPoint y: 171, endPoint x: 1423, endPoint y: 167, distance: 1204.0
click at [1423, 167] on tr "Directors and Officers - 00 Beazley $5M Primary 05/23/2025 - 05/23/2026 Agency …" at bounding box center [887, 175] width 1361 height 33
click at [1319, 174] on td "-$1,760.33" at bounding box center [1406, 175] width 176 height 33
click at [1319, 179] on td "-$1,760.33" at bounding box center [1406, 175] width 176 height 33
click at [1330, 177] on span "-$1,760.33" at bounding box center [1356, 174] width 51 height 15
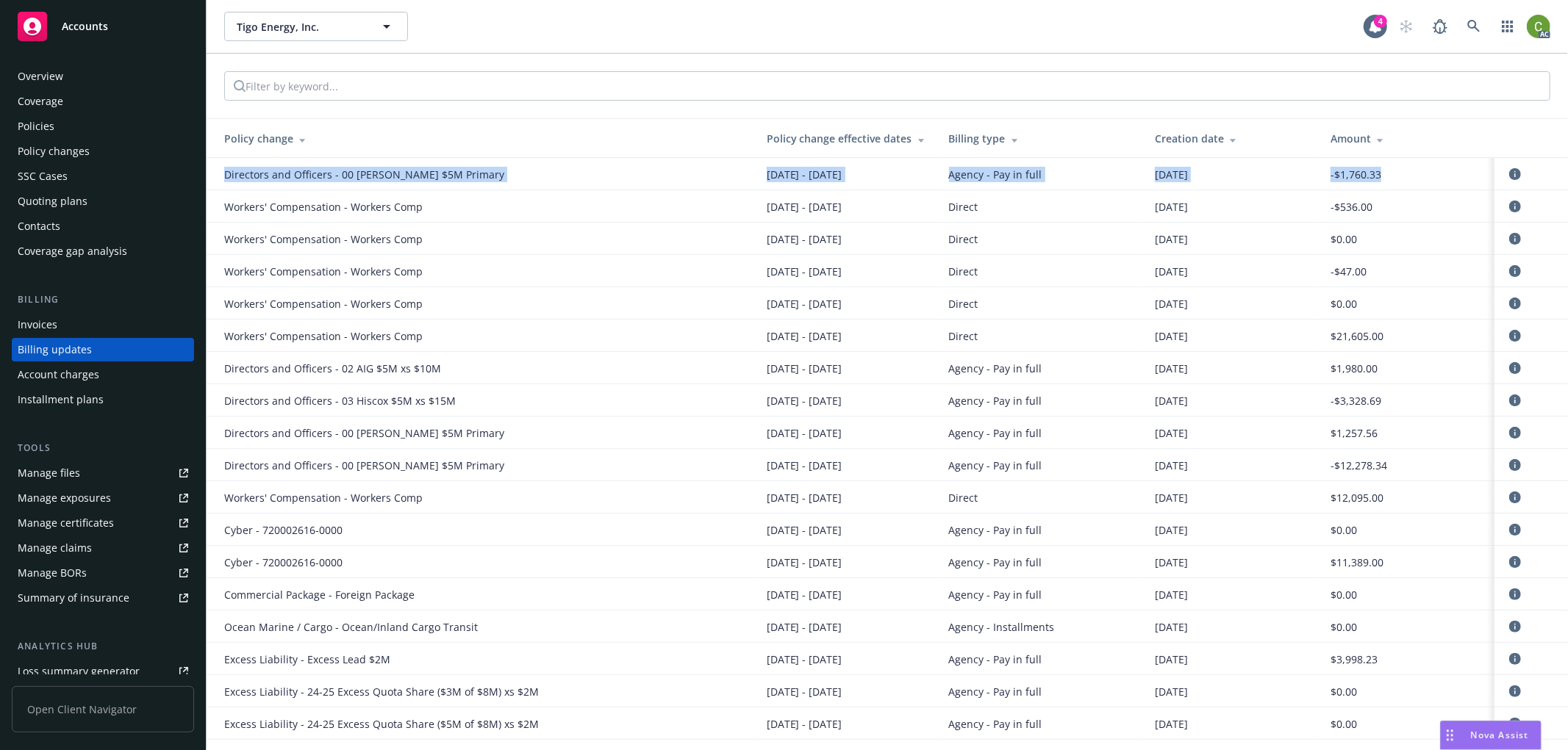
click at [1357, 179] on span "-$1,760.33" at bounding box center [1356, 174] width 51 height 15
drag, startPoint x: 1312, startPoint y: 177, endPoint x: 1369, endPoint y: 177, distance: 57.0
click at [1369, 177] on td "-$1,760.33" at bounding box center [1406, 175] width 176 height 33
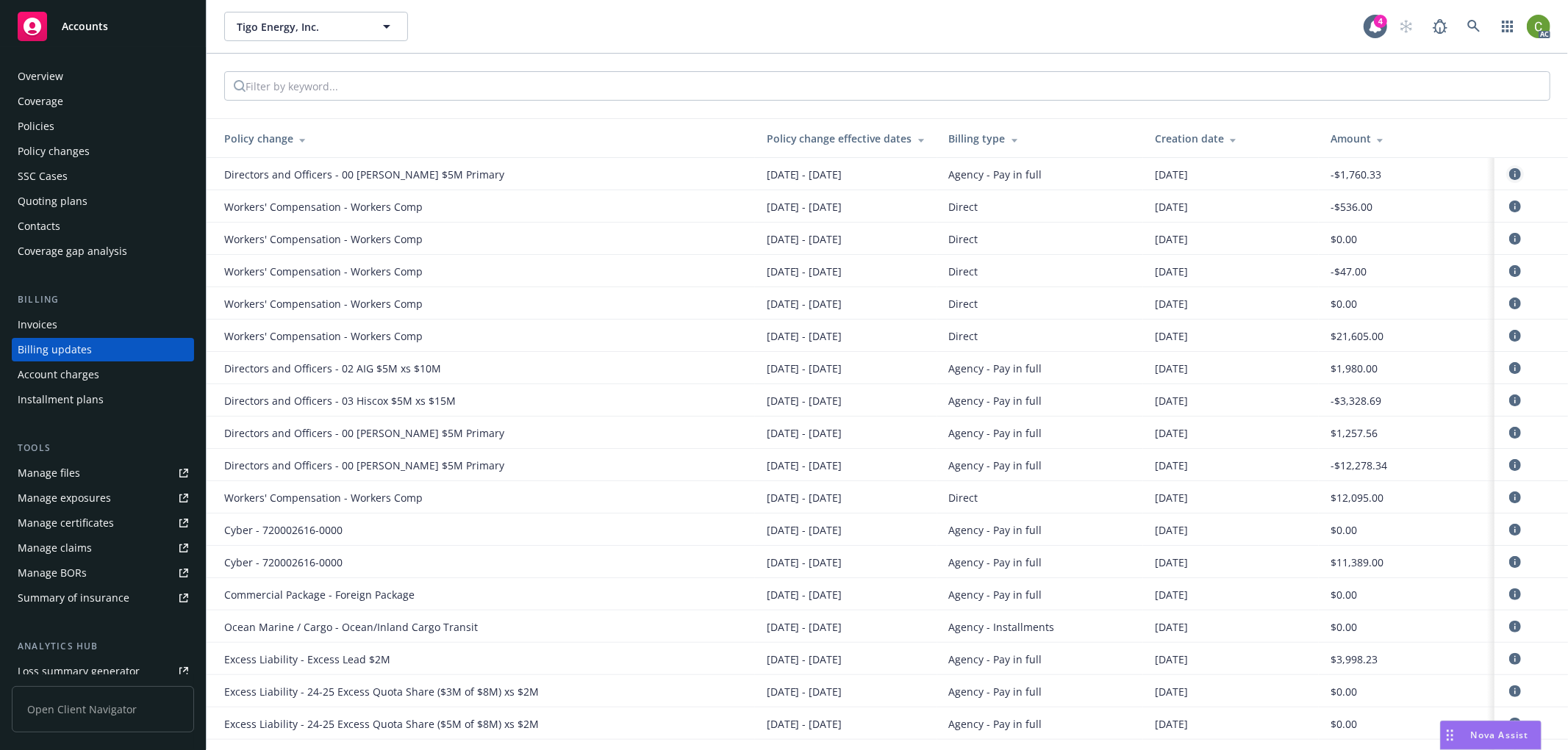
click at [1510, 172] on icon "circleInformation" at bounding box center [1515, 174] width 12 height 12
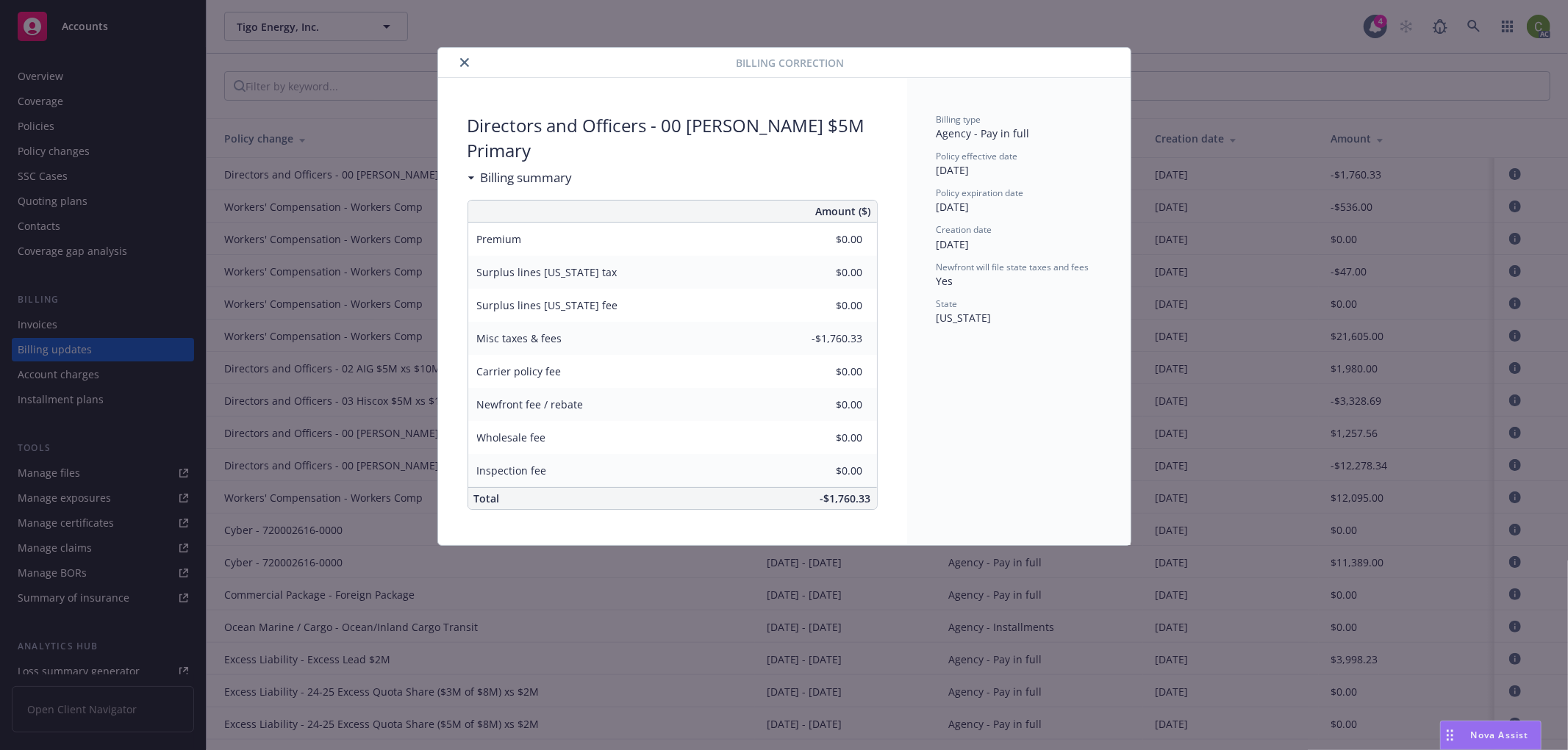
click at [464, 56] on button "close" at bounding box center [464, 62] width 17 height 17
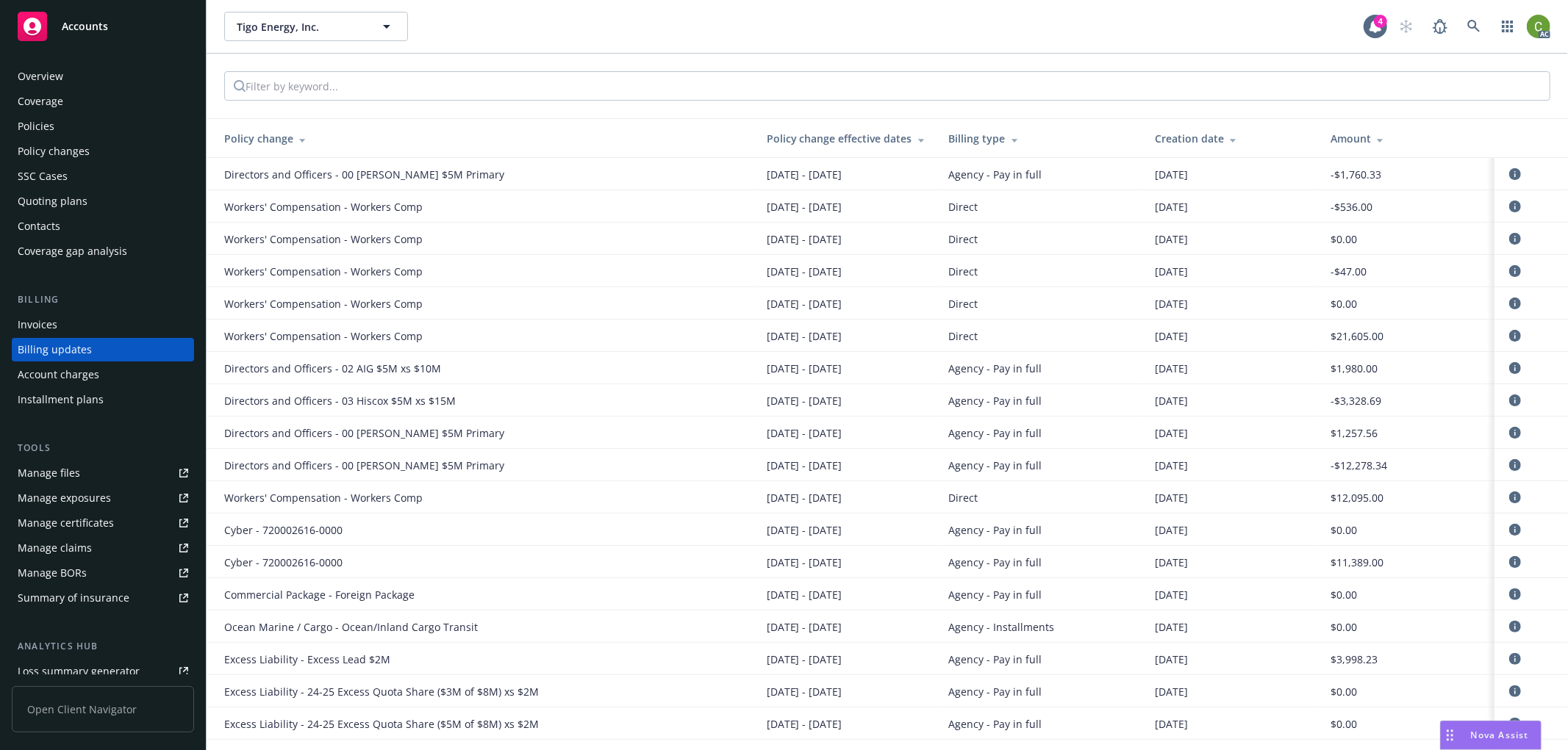
click at [115, 150] on div "Policy changes" at bounding box center [102, 151] width 170 height 24
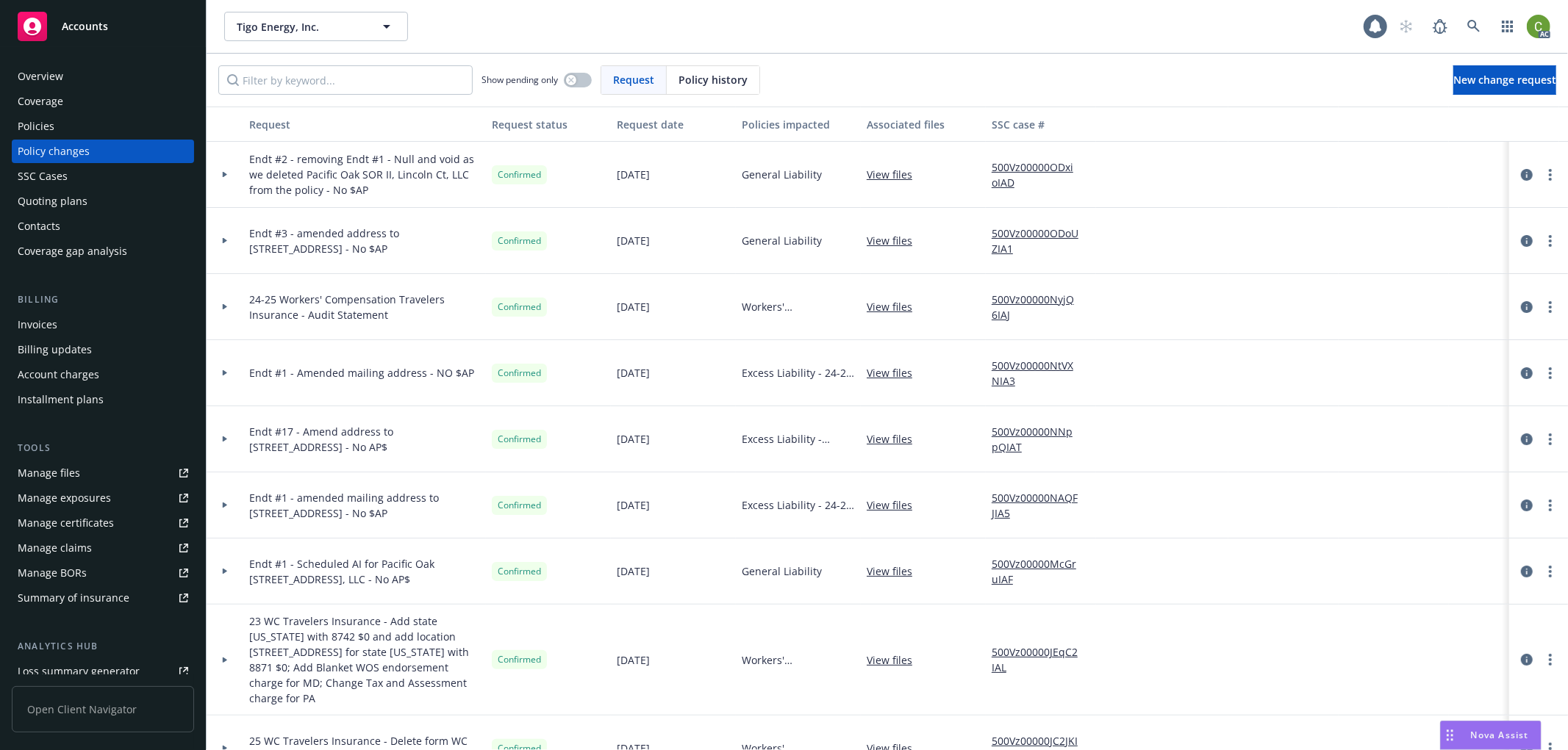
click at [687, 81] on span "Policy history" at bounding box center [713, 79] width 69 height 15
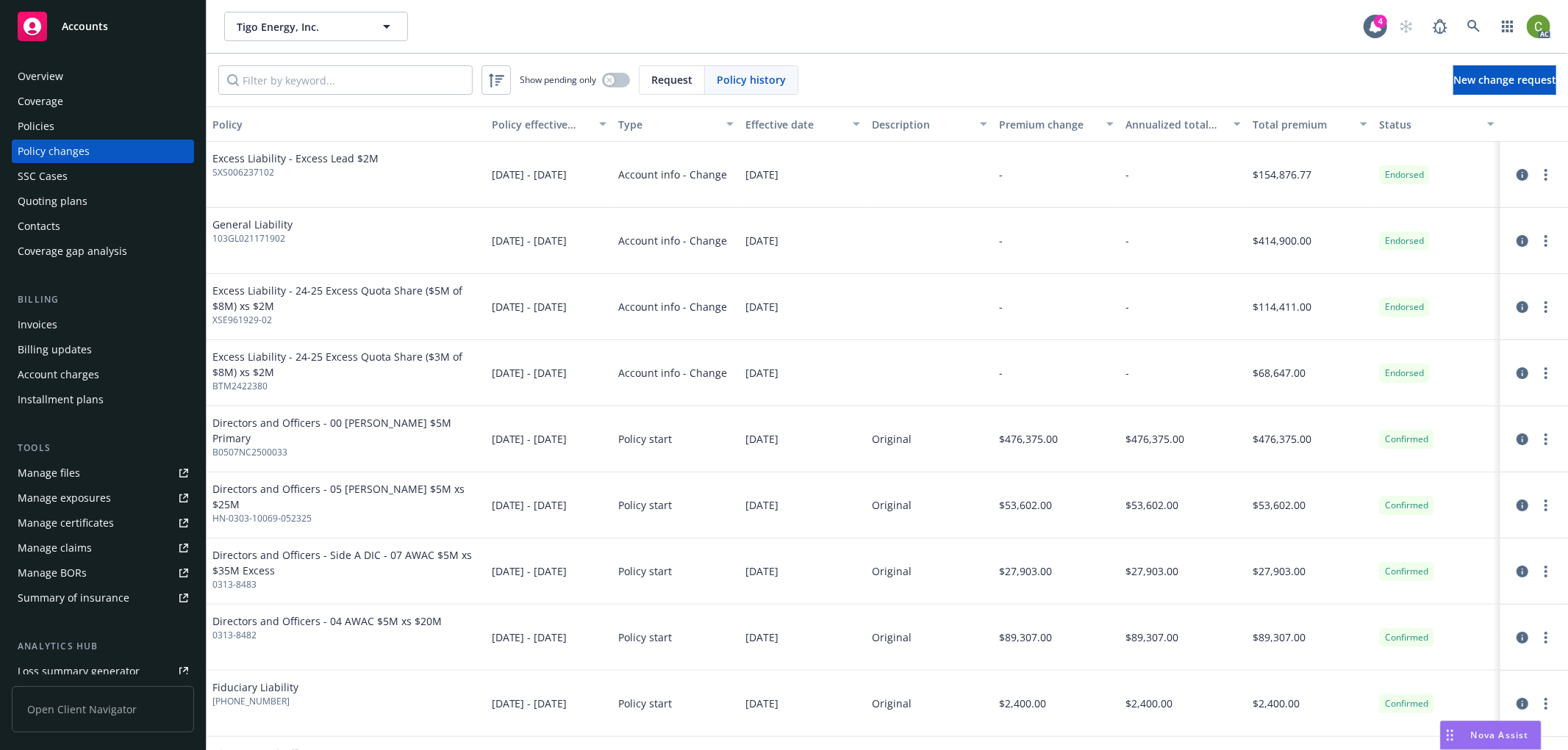
click at [117, 350] on div "Billing updates" at bounding box center [102, 350] width 170 height 24
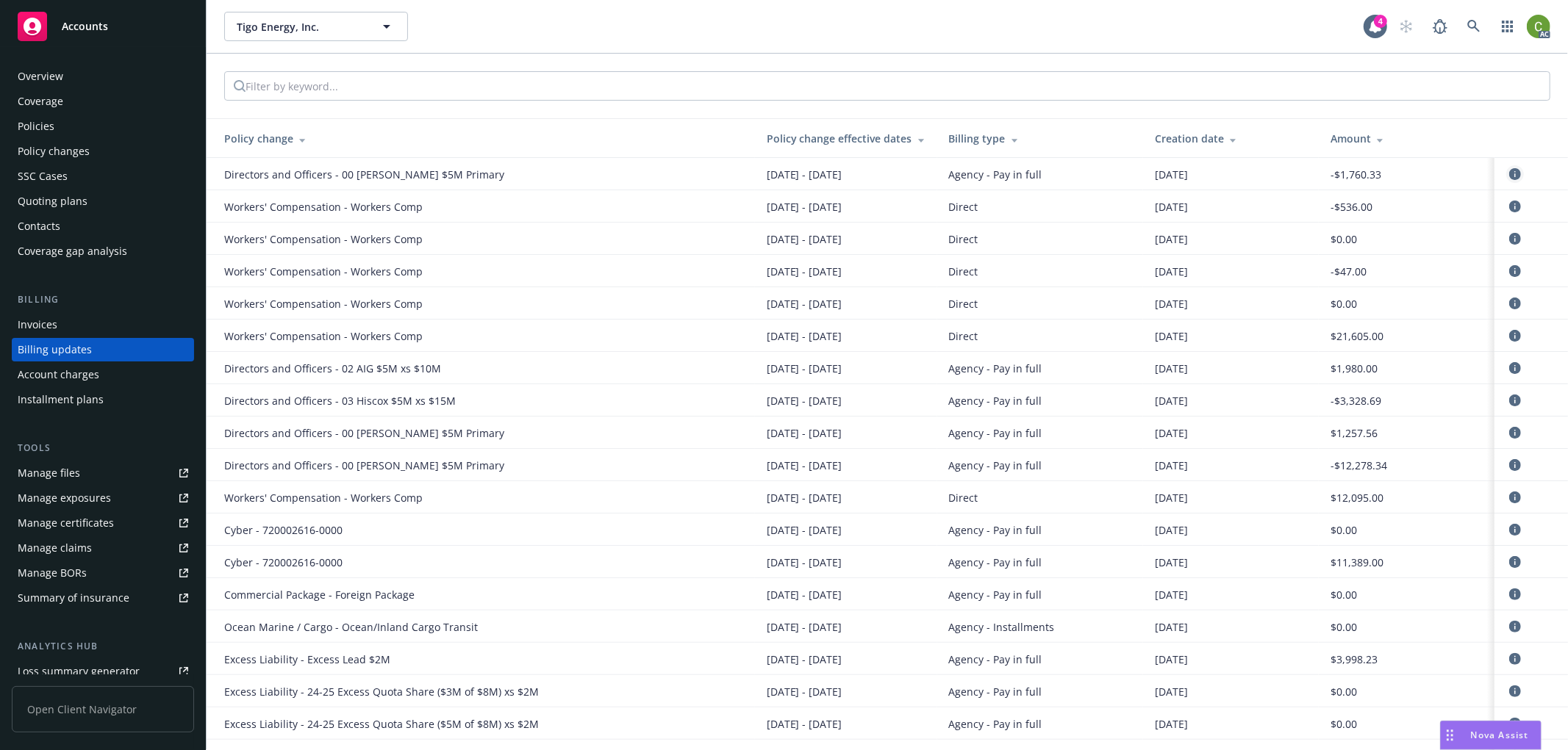
click at [1510, 174] on icon "circleInformation" at bounding box center [1515, 174] width 12 height 12
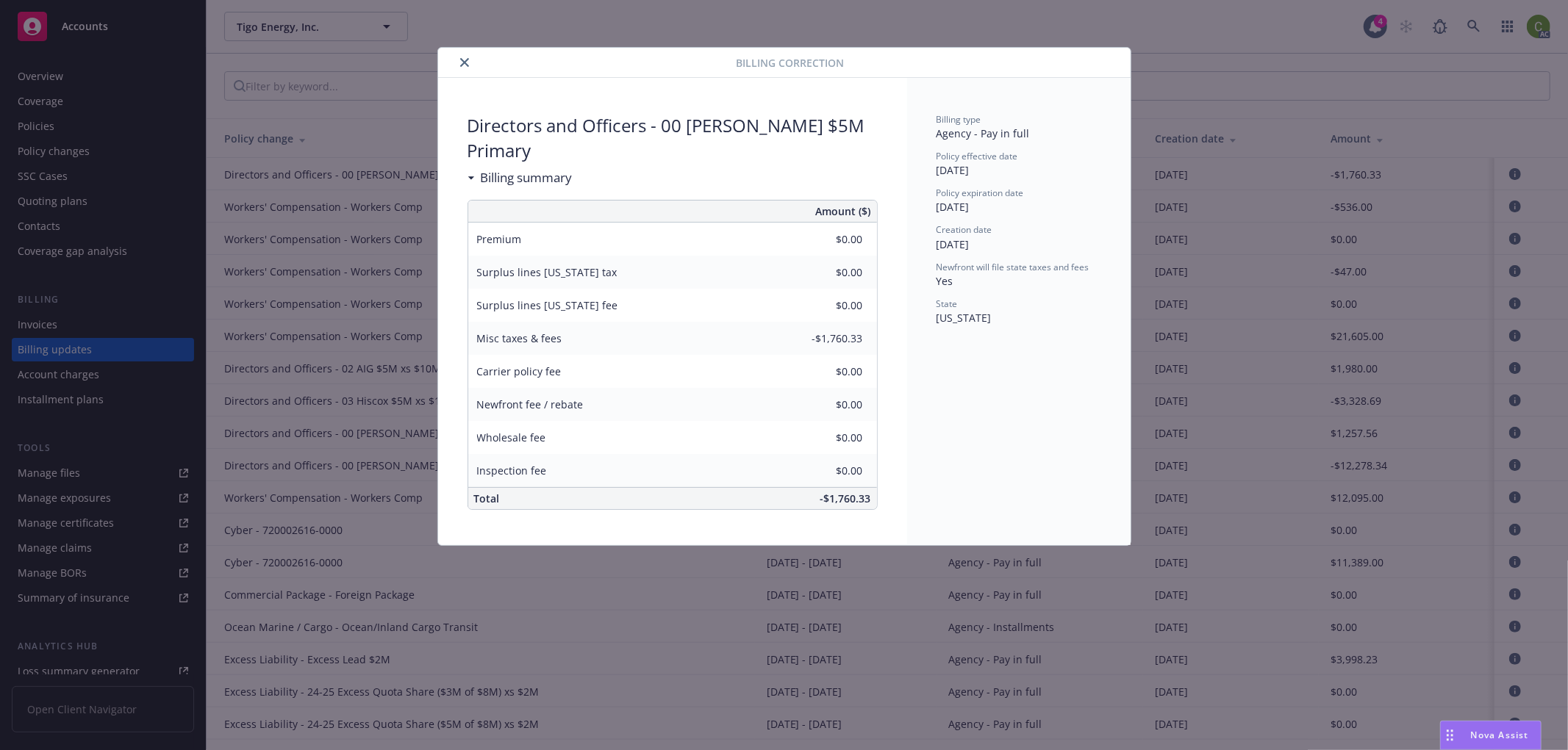
click at [463, 56] on button "close" at bounding box center [464, 62] width 17 height 17
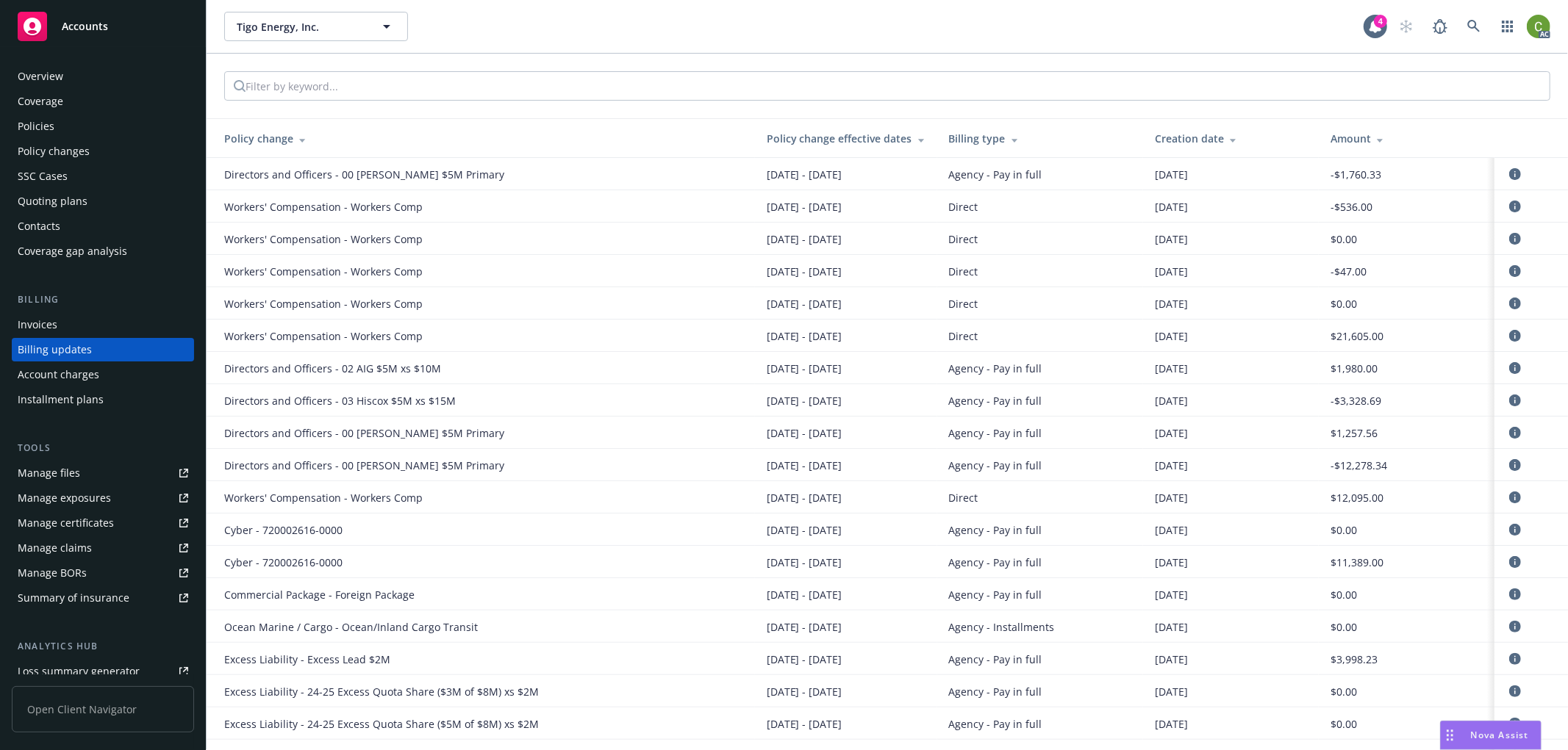
click at [82, 153] on div "Policy changes" at bounding box center [53, 151] width 72 height 24
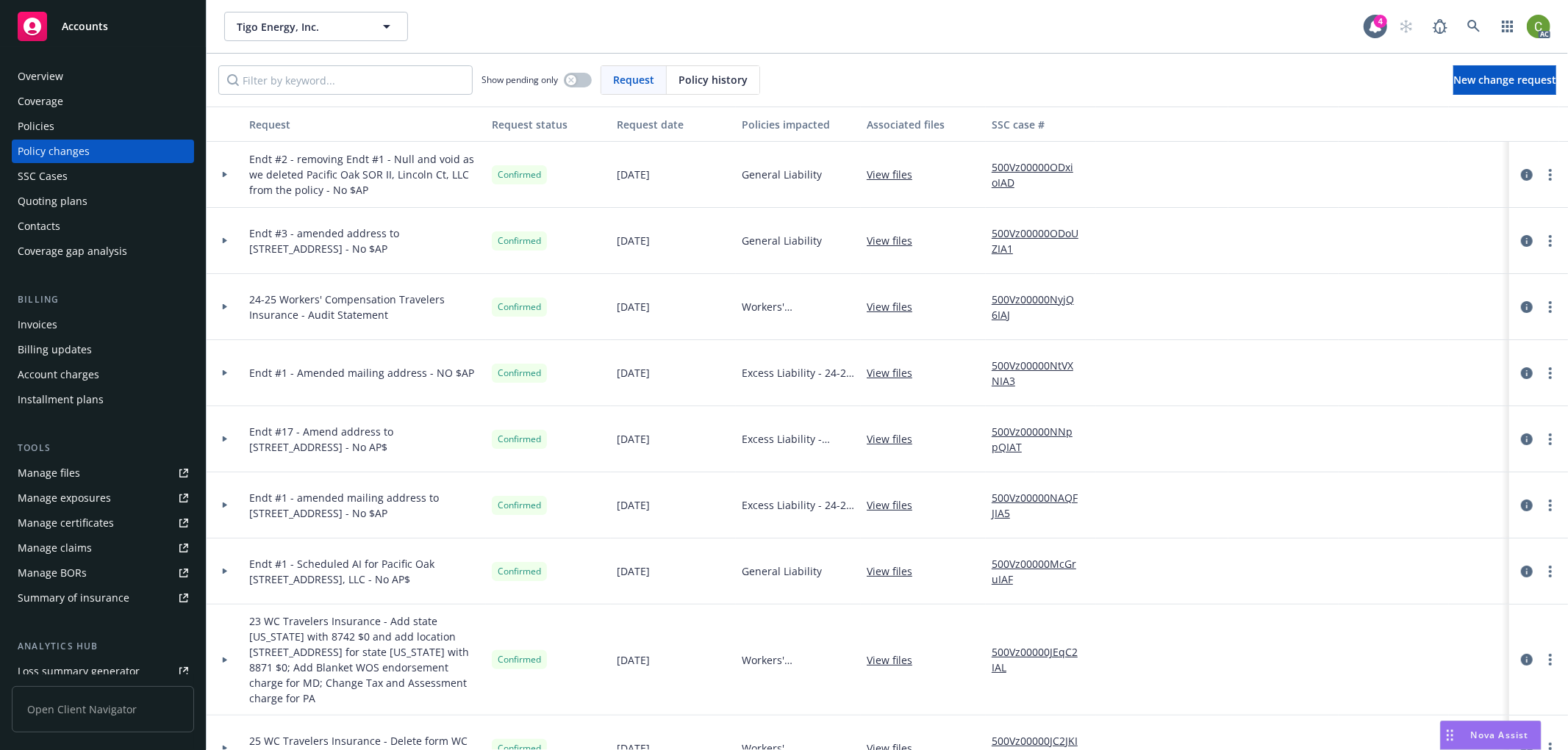
click at [56, 123] on div "Policies" at bounding box center [102, 127] width 170 height 24
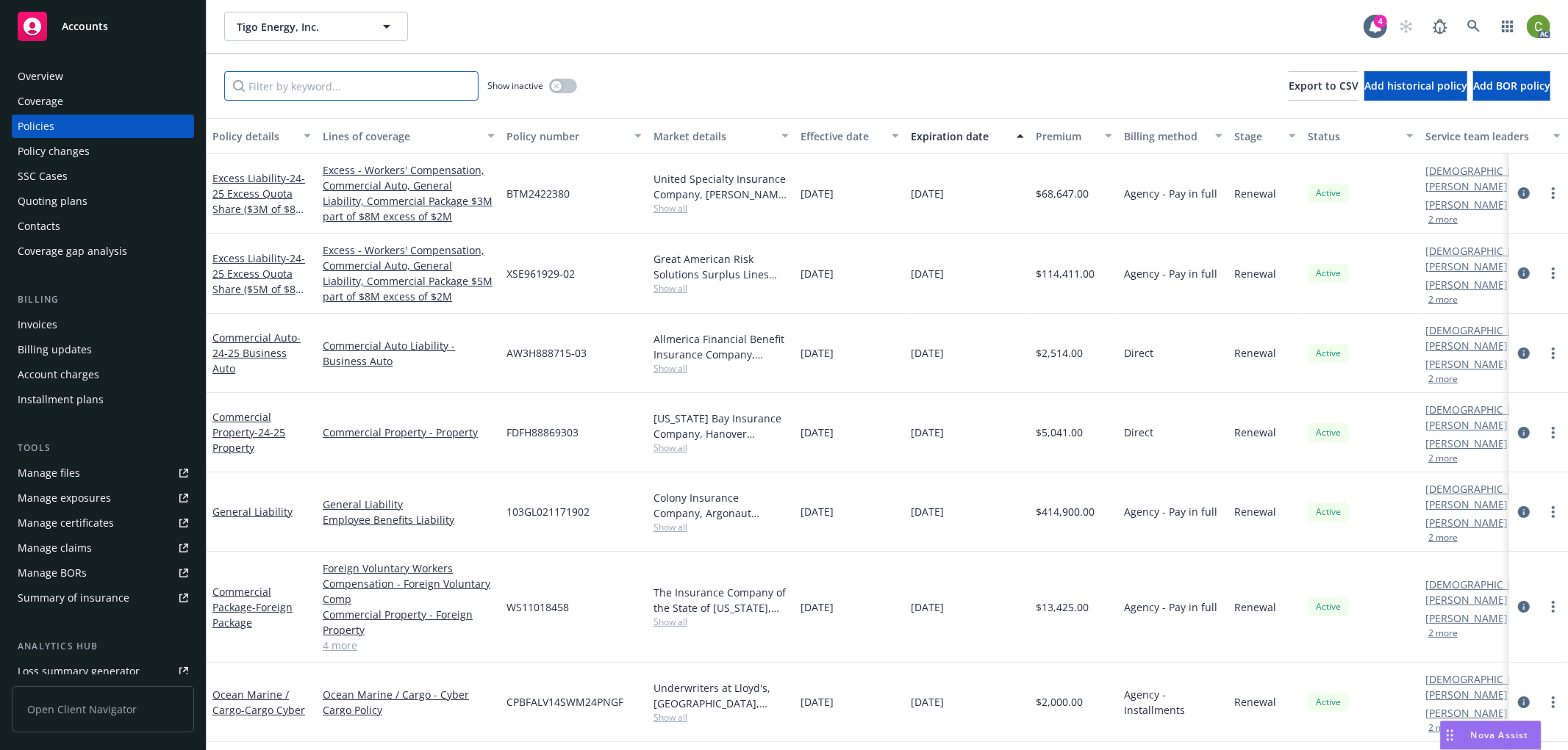
click at [402, 86] on input "Filter by keyword..." at bounding box center [351, 86] width 254 height 29
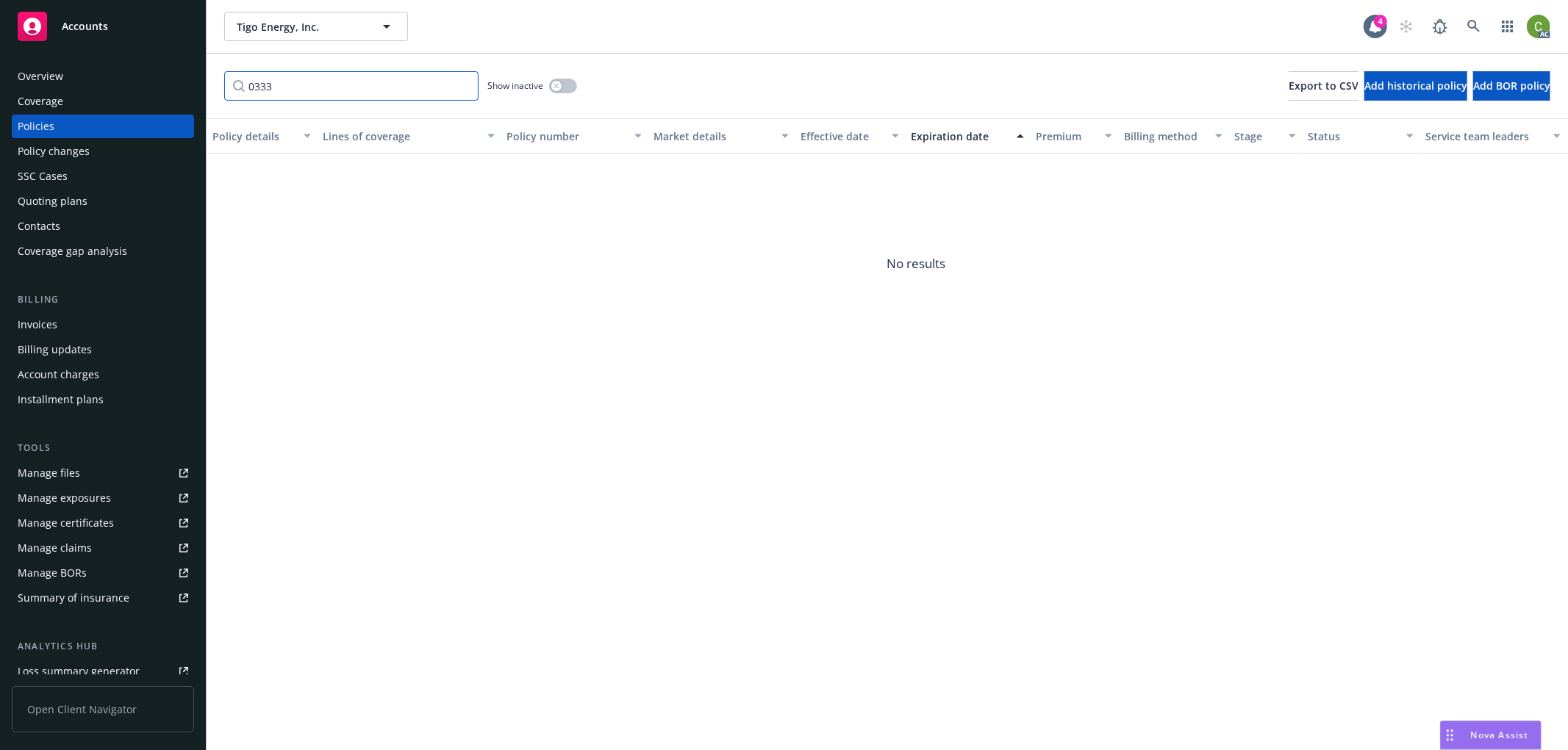
type input "0333"
click at [94, 328] on div "Invoices" at bounding box center [102, 325] width 170 height 24
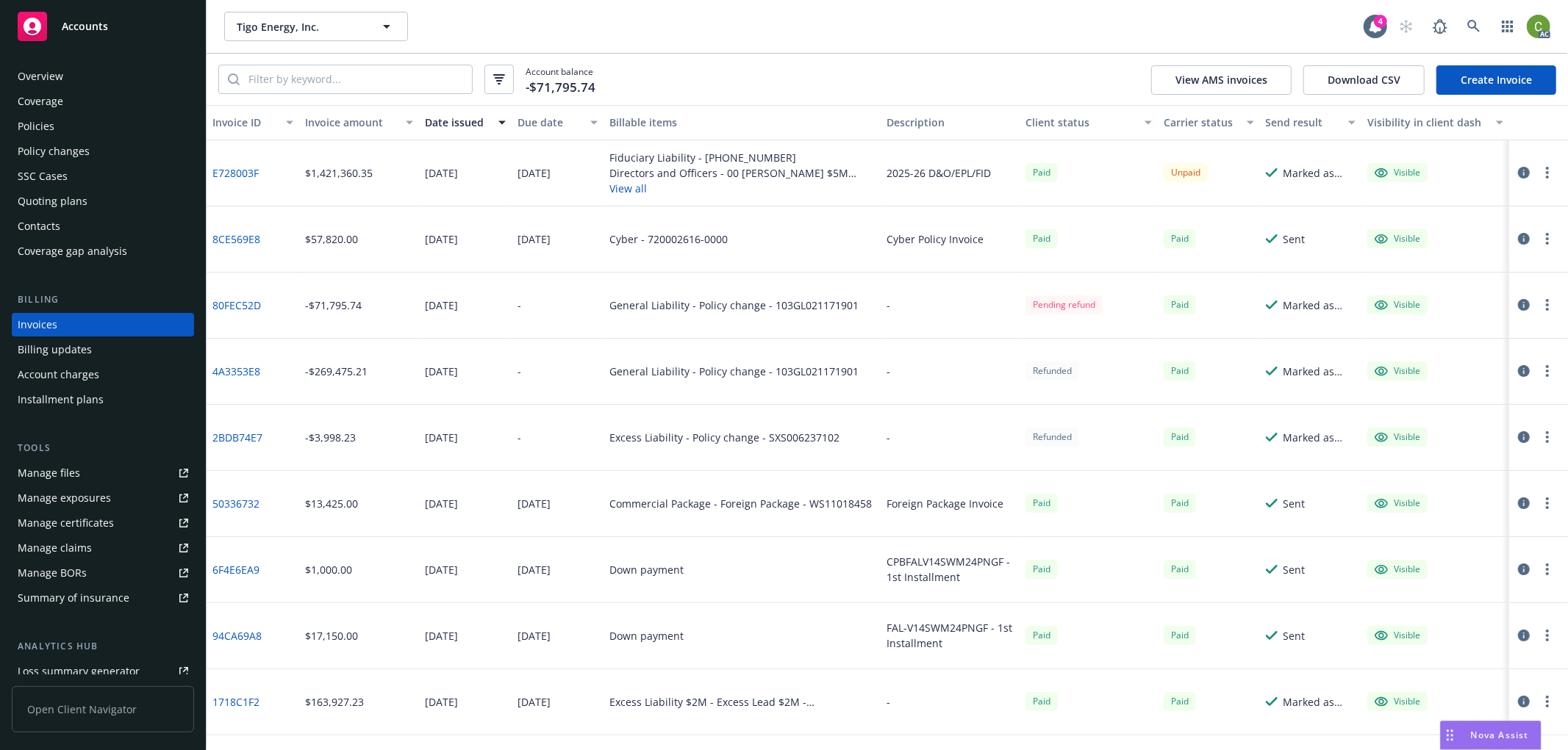
click at [1094, 77] on div "Account balance -$71,795.74 View AMS invoices Download CSV Create Invoice" at bounding box center [887, 79] width 1361 height 52
click at [1198, 33] on div "Tigo Energy, Inc. Tigo Energy, Inc." at bounding box center [793, 26] width 1139 height 29
click at [956, 34] on div "Tigo Energy, Inc. Tigo Energy, Inc." at bounding box center [793, 26] width 1139 height 29
click at [117, 350] on div "Billing updates" at bounding box center [102, 350] width 170 height 24
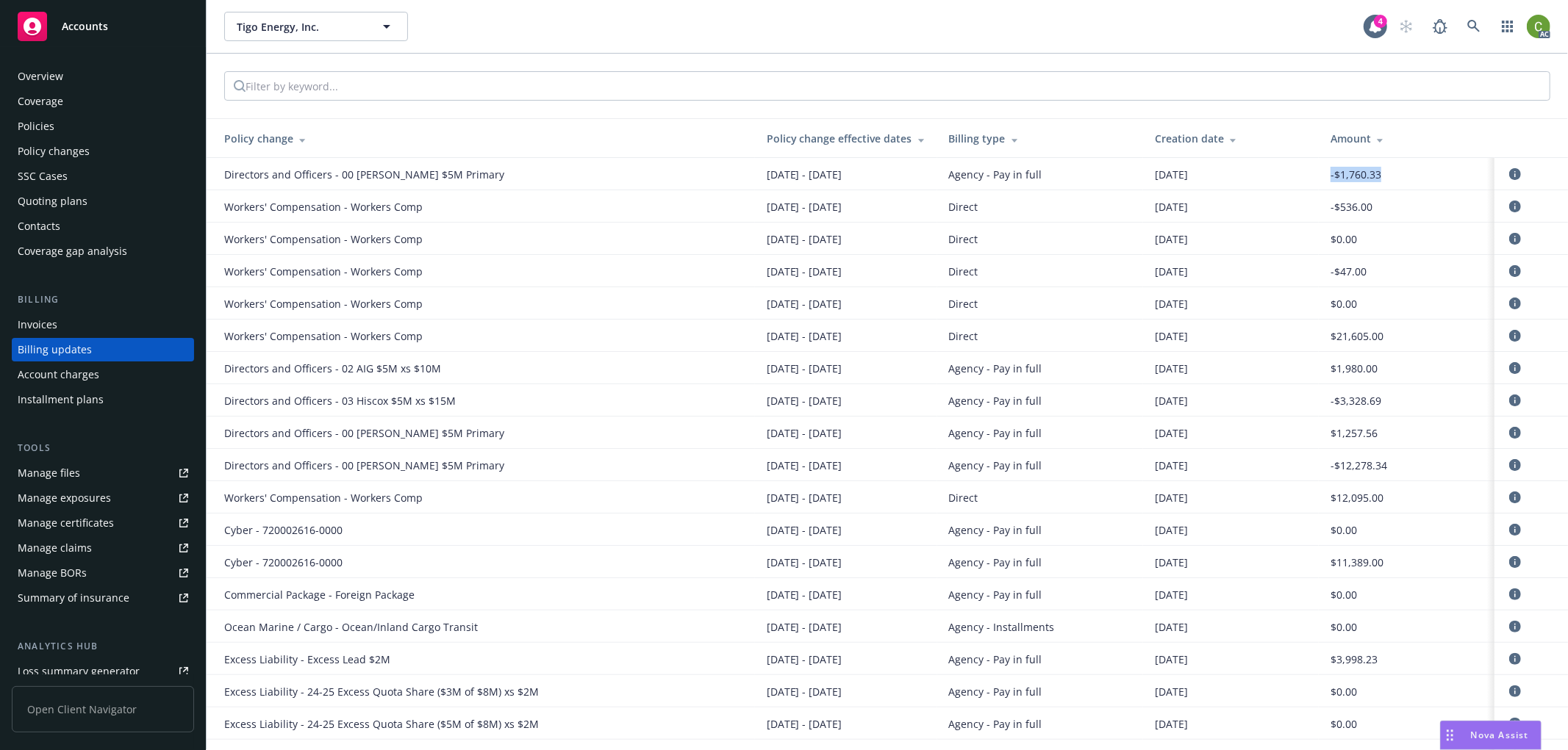
drag, startPoint x: 1335, startPoint y: 178, endPoint x: 1377, endPoint y: 180, distance: 42.0
click at [1377, 180] on td "-$1,760.33" at bounding box center [1406, 175] width 176 height 33
click at [108, 321] on div "Invoices" at bounding box center [102, 325] width 170 height 24
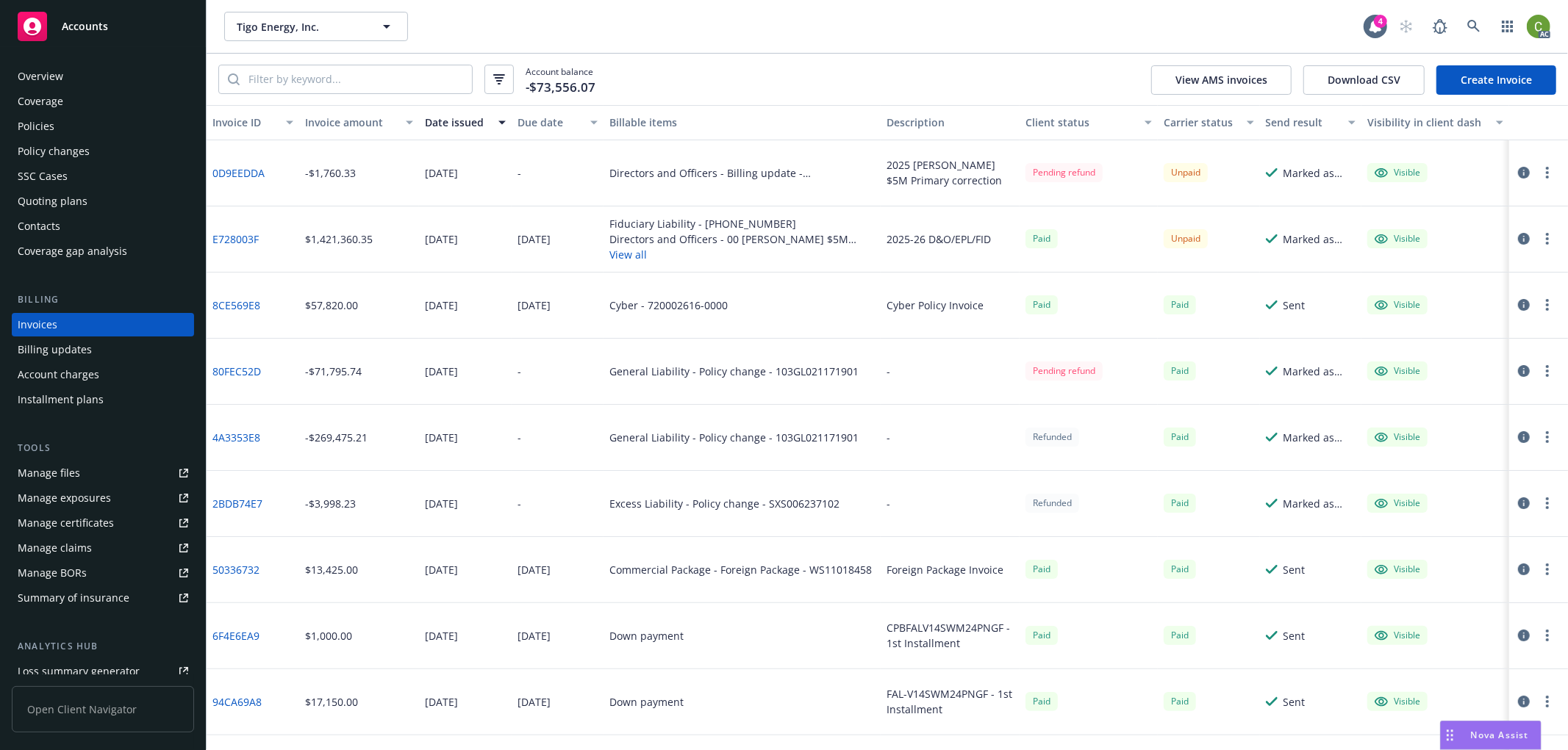
click at [1518, 170] on icon "button" at bounding box center [1523, 172] width 12 height 12
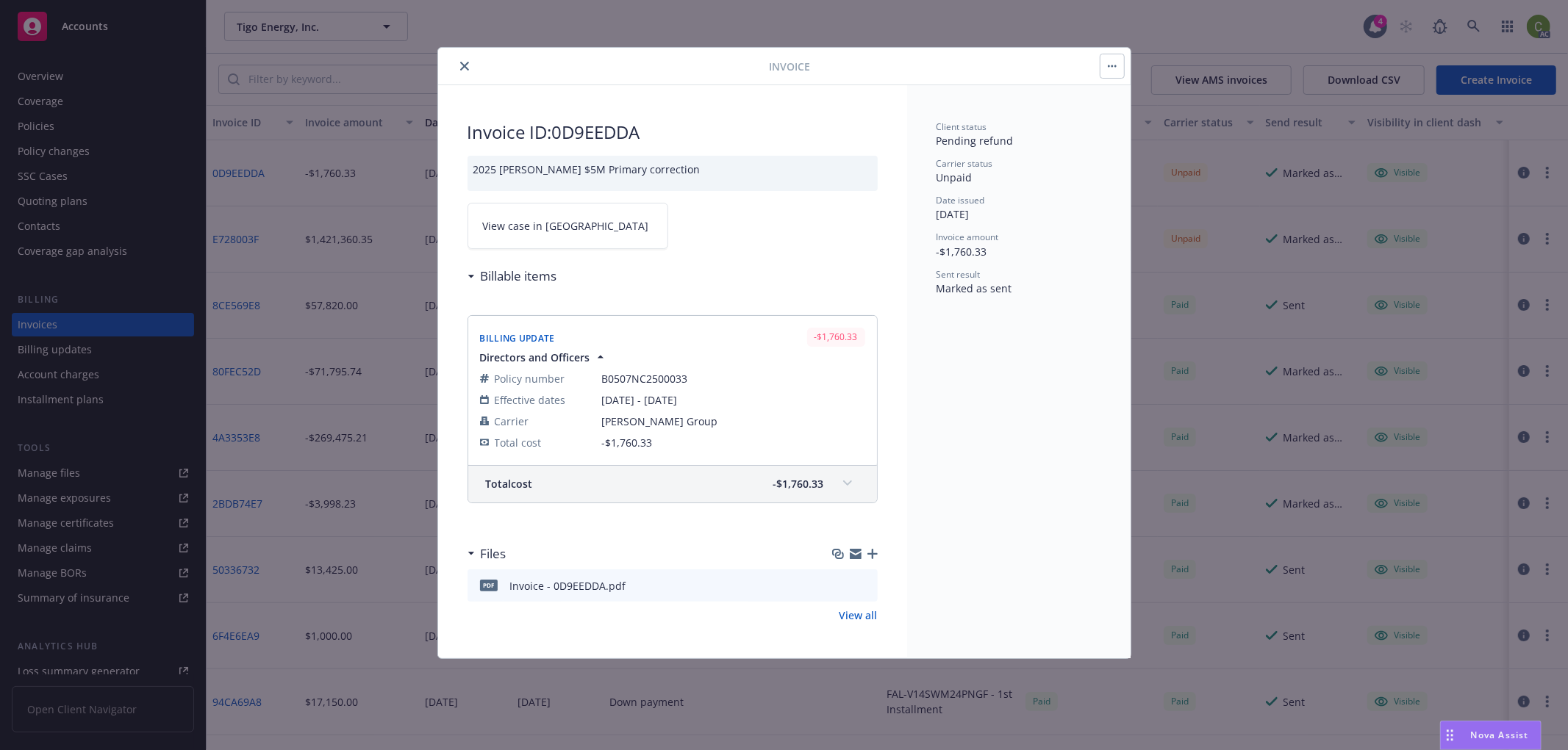
click at [849, 481] on icon at bounding box center [848, 483] width 9 height 5
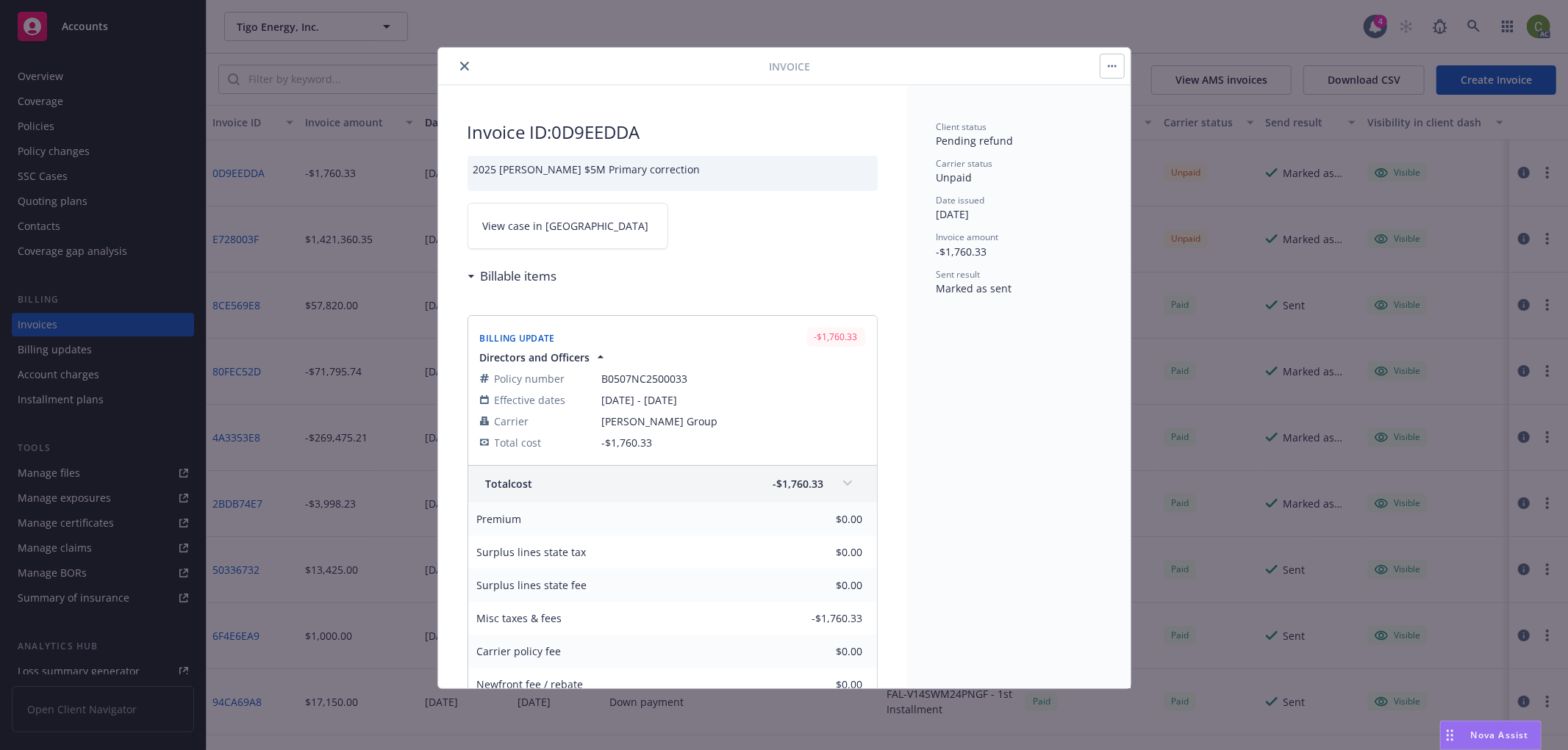
click at [849, 480] on div "Total cost -$1,760.33" at bounding box center [672, 484] width 409 height 36
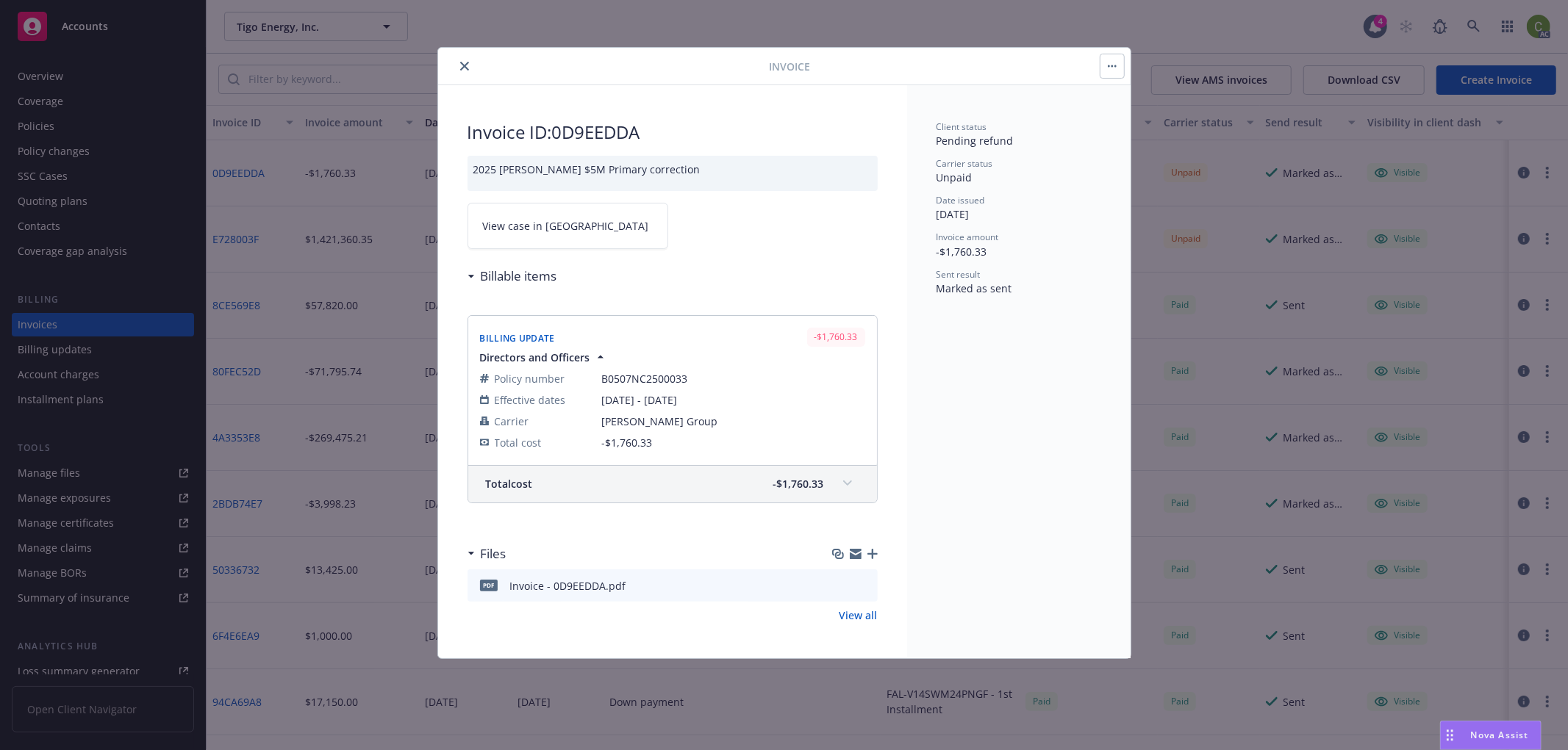
click at [465, 62] on icon "close" at bounding box center [464, 66] width 9 height 9
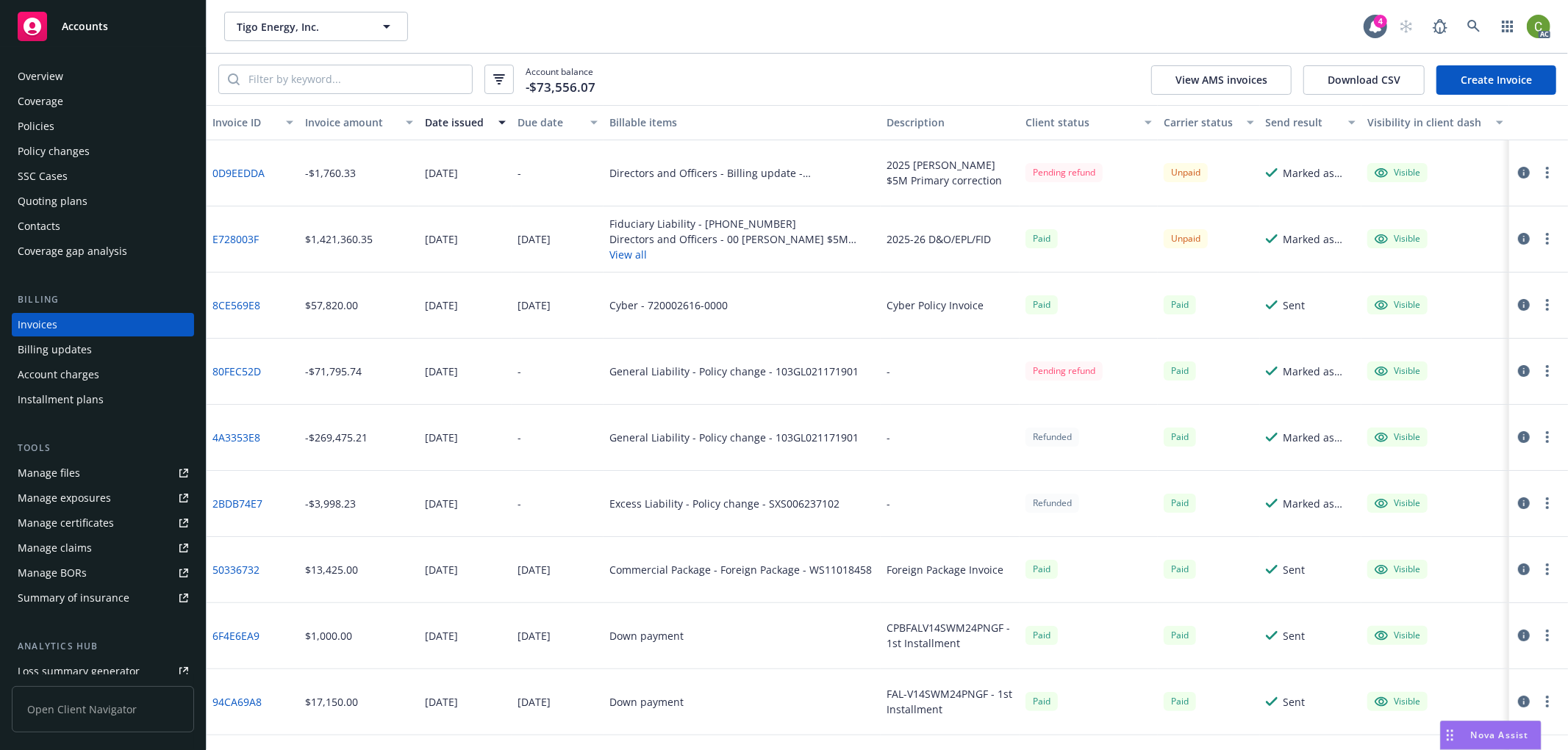
click at [246, 171] on link "0D9EEDDA" at bounding box center [238, 173] width 52 height 15
click at [1518, 172] on icon "button" at bounding box center [1523, 172] width 12 height 12
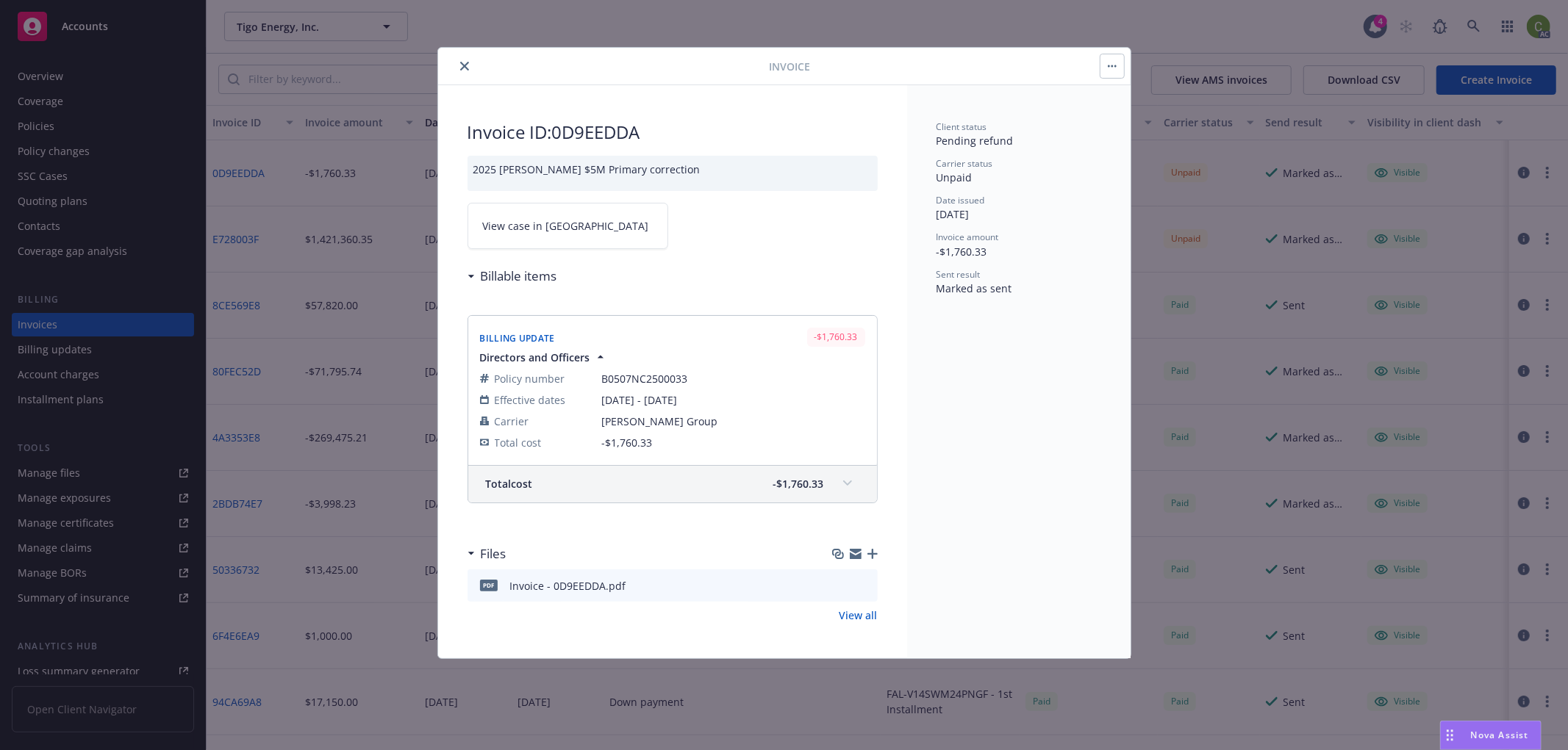
click at [497, 223] on span "View case in [GEOGRAPHIC_DATA]" at bounding box center [565, 226] width 166 height 15
click at [464, 59] on button "close" at bounding box center [464, 66] width 17 height 17
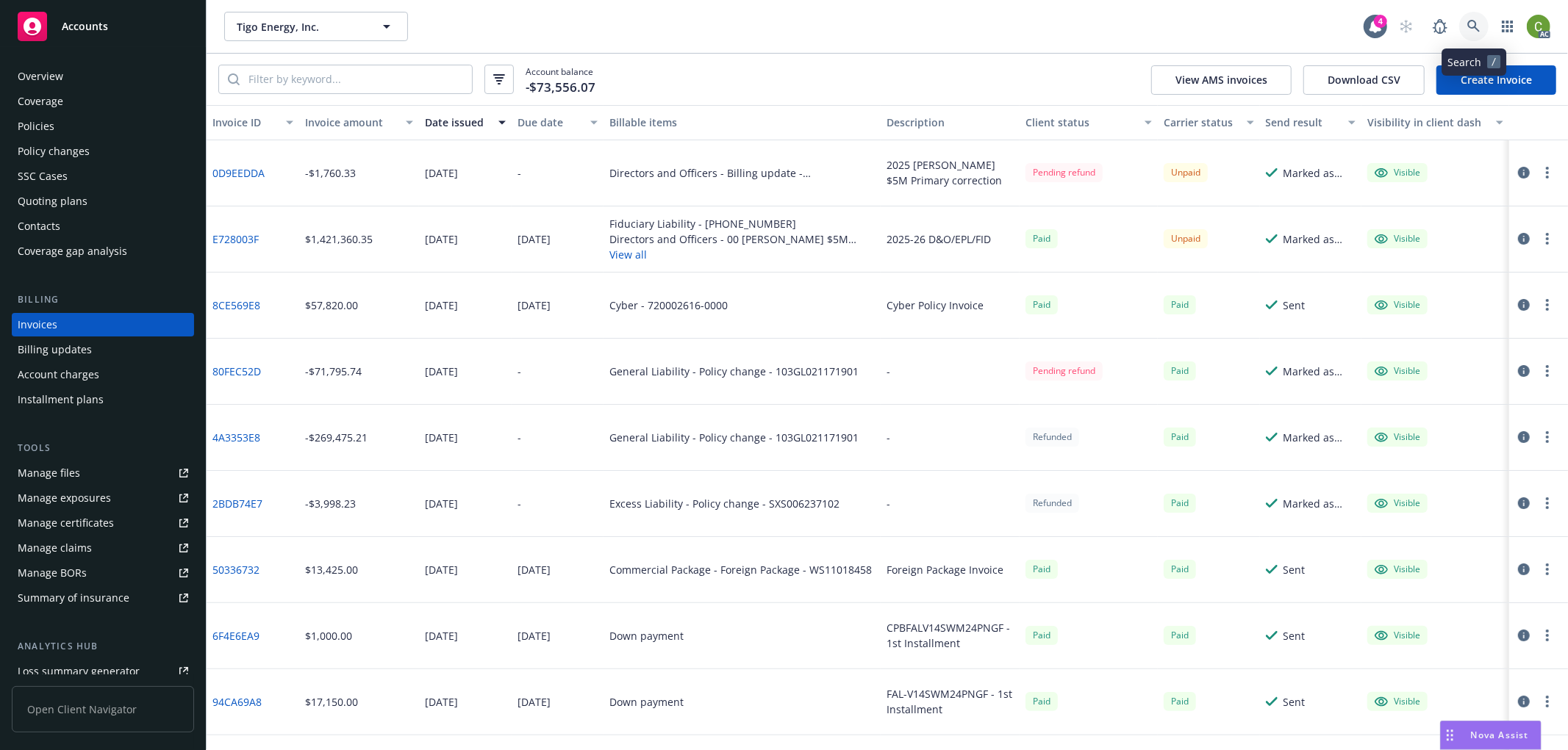
click at [1471, 25] on icon at bounding box center [1474, 26] width 14 height 14
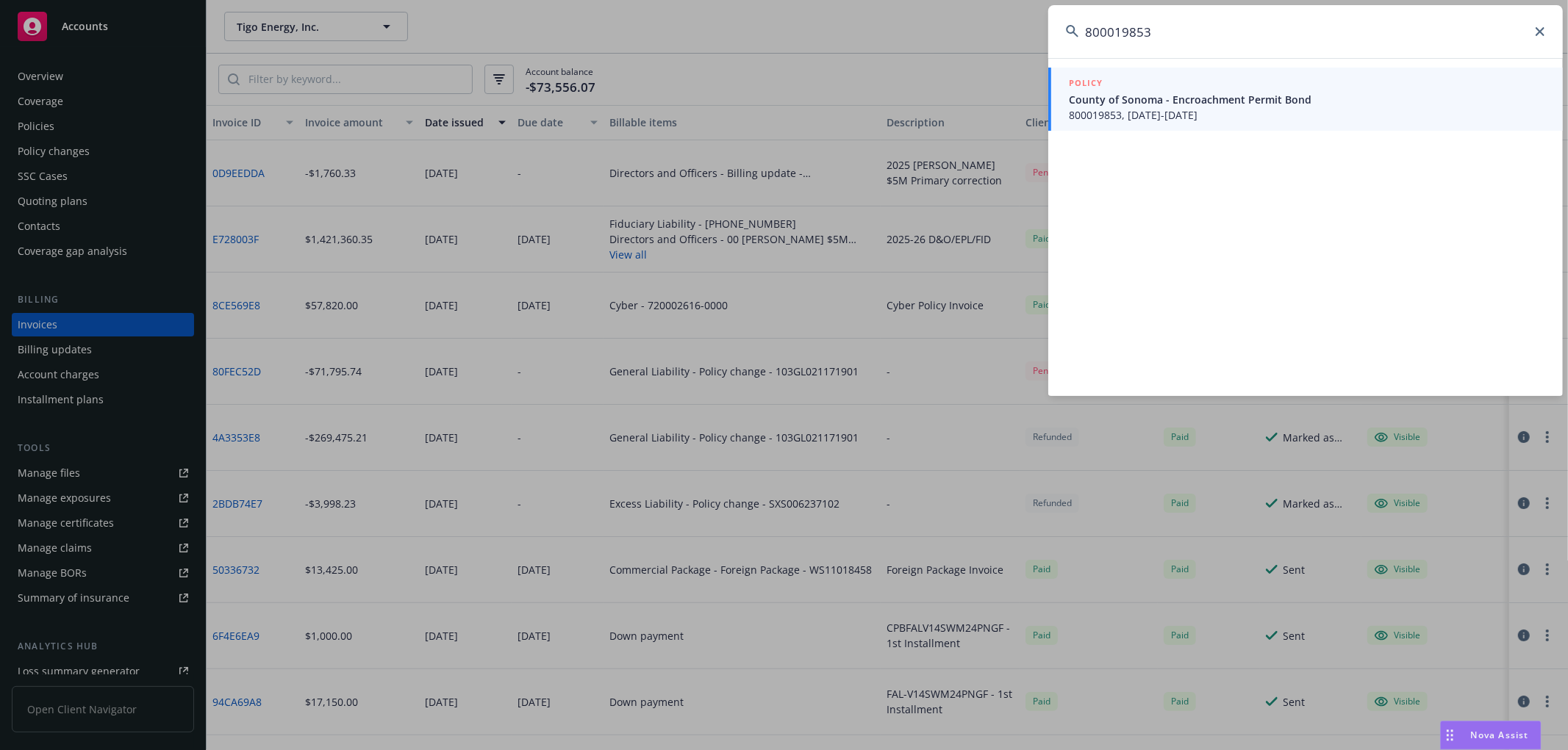
type input "800019853"
click at [1192, 110] on span "800019853, [DATE]-[DATE]" at bounding box center [1307, 115] width 476 height 15
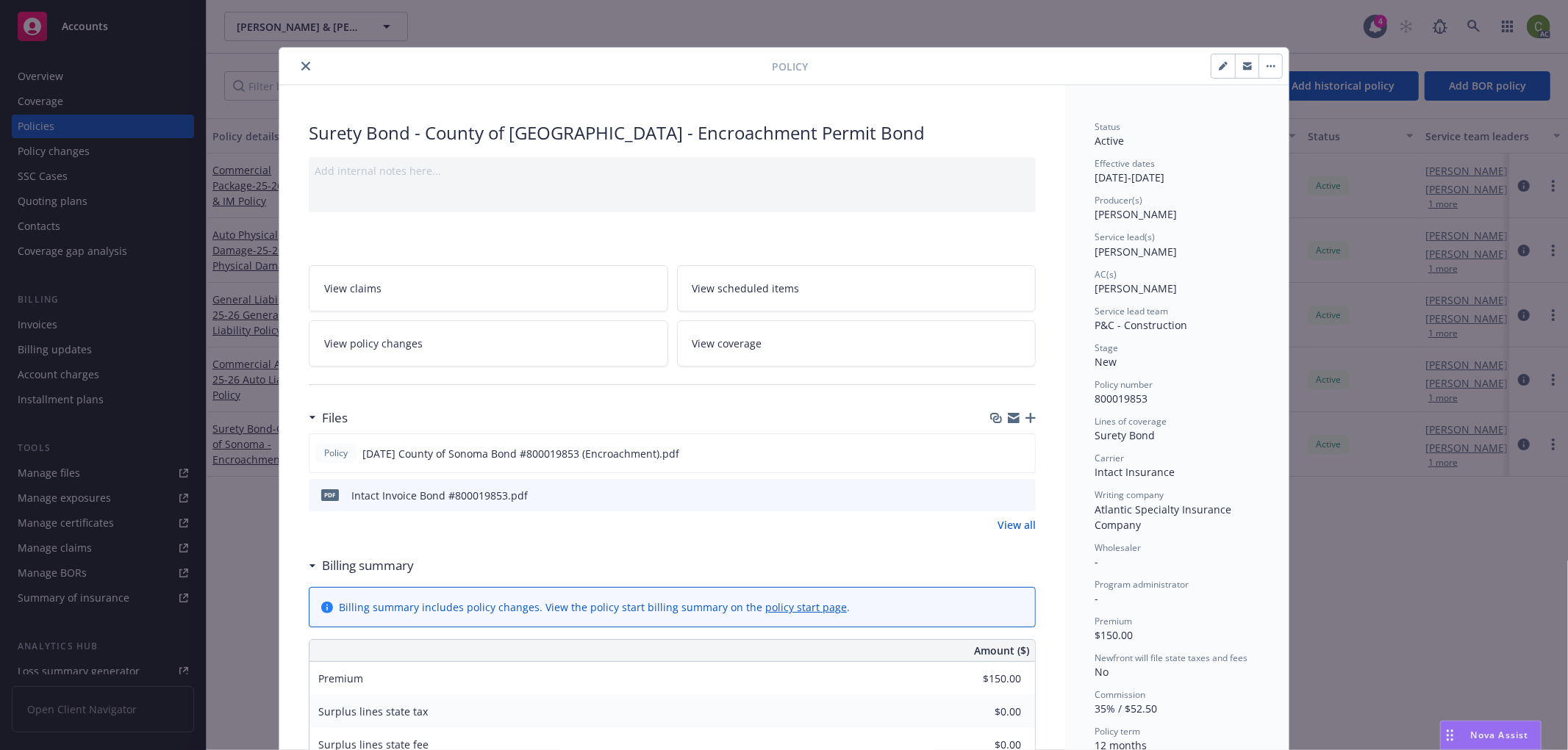
click at [301, 62] on icon "close" at bounding box center [306, 66] width 9 height 9
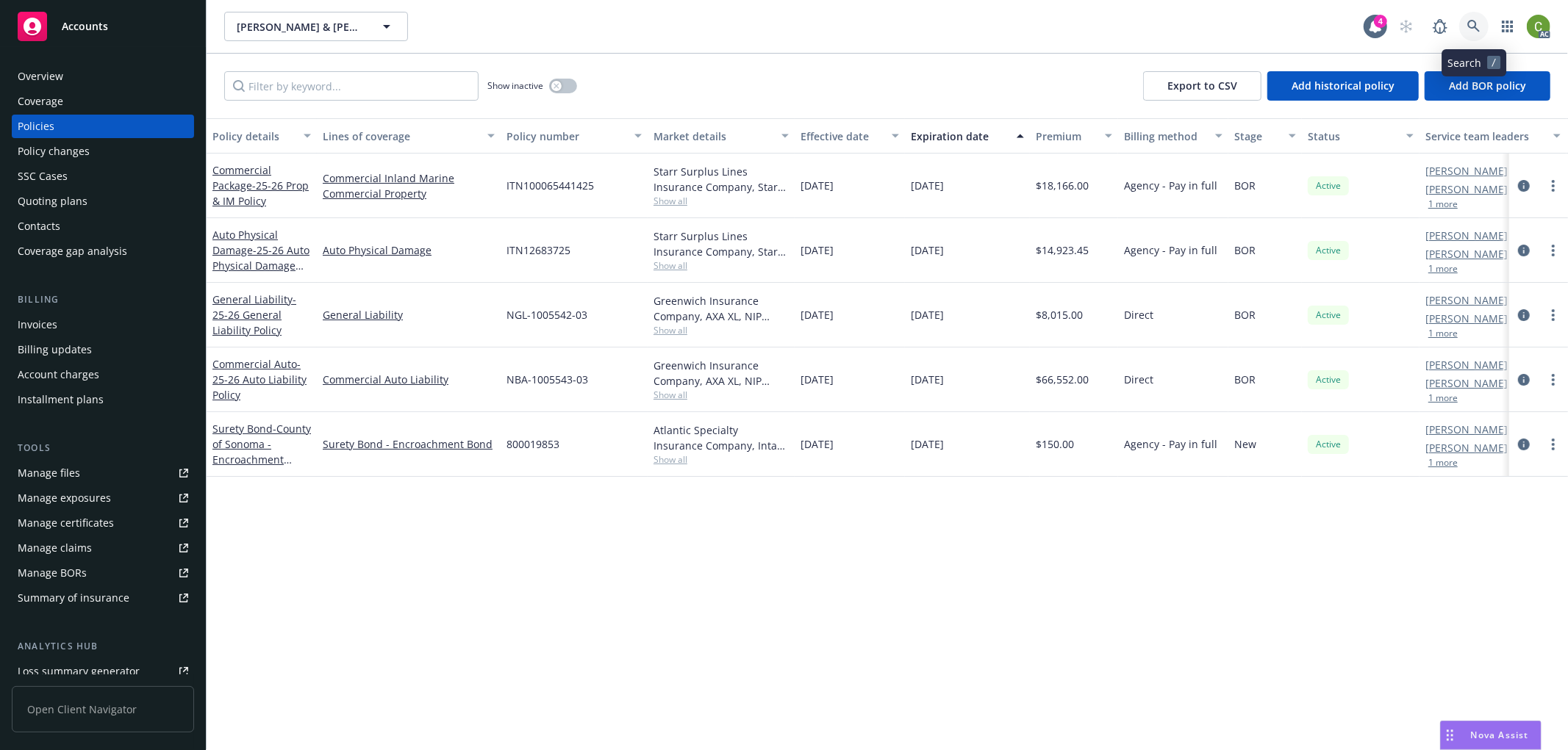
click at [1471, 22] on icon at bounding box center [1474, 26] width 14 height 14
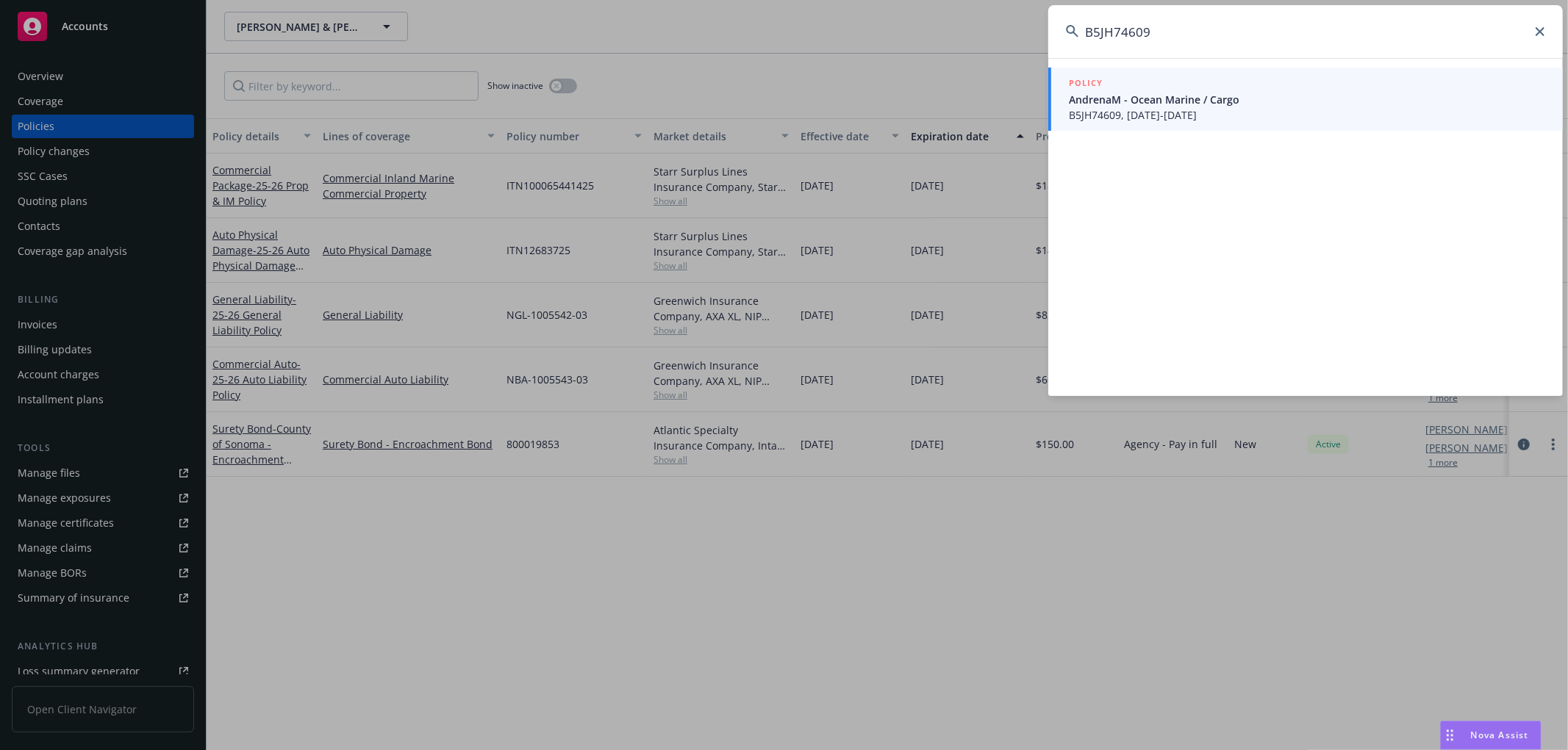
type input "B5JH74609"
click at [1208, 94] on span "AndrenaM - Ocean Marine / Cargo" at bounding box center [1307, 99] width 476 height 15
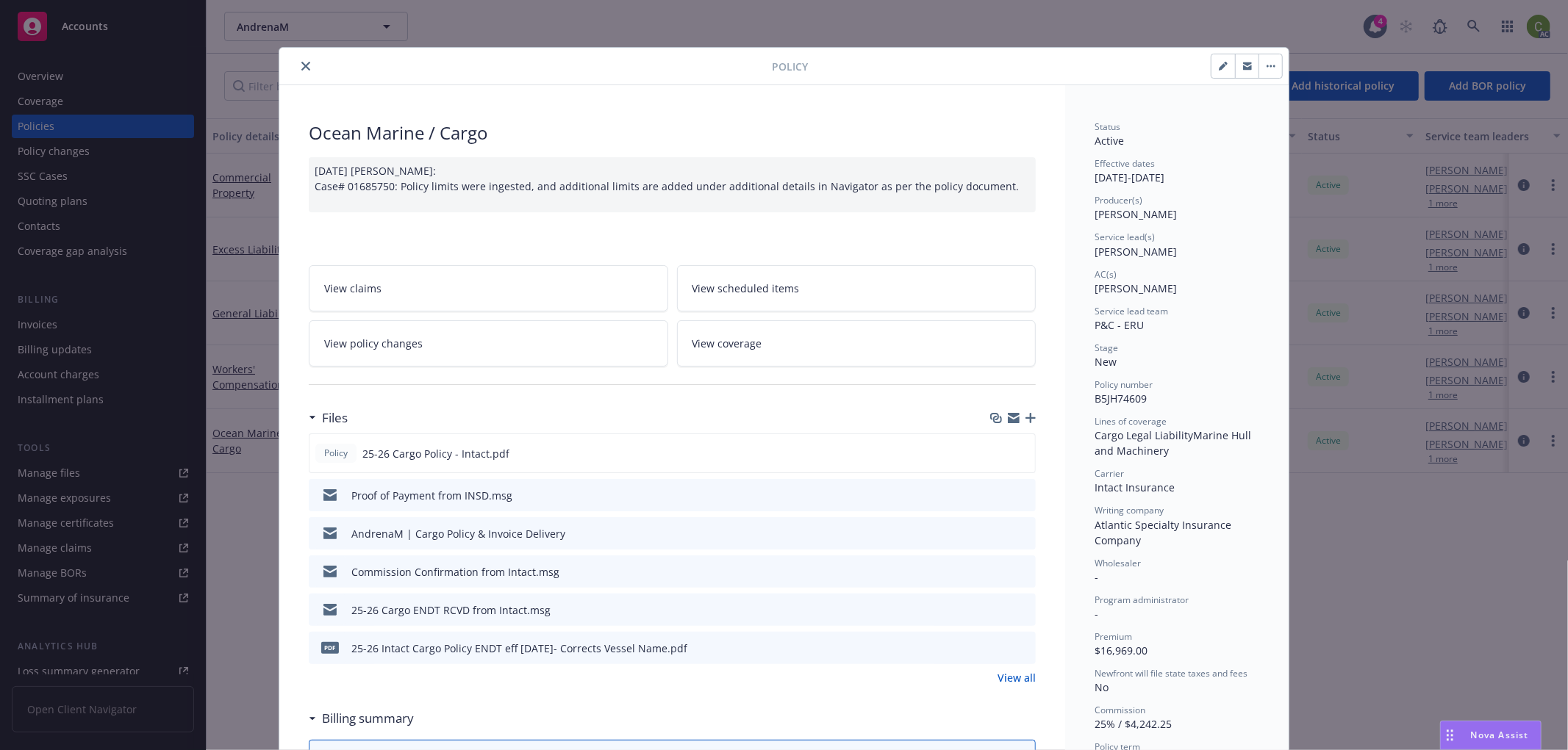
drag, startPoint x: 301, startPoint y: 61, endPoint x: 507, endPoint y: 84, distance: 207.3
click at [301, 60] on button "close" at bounding box center [305, 66] width 17 height 17
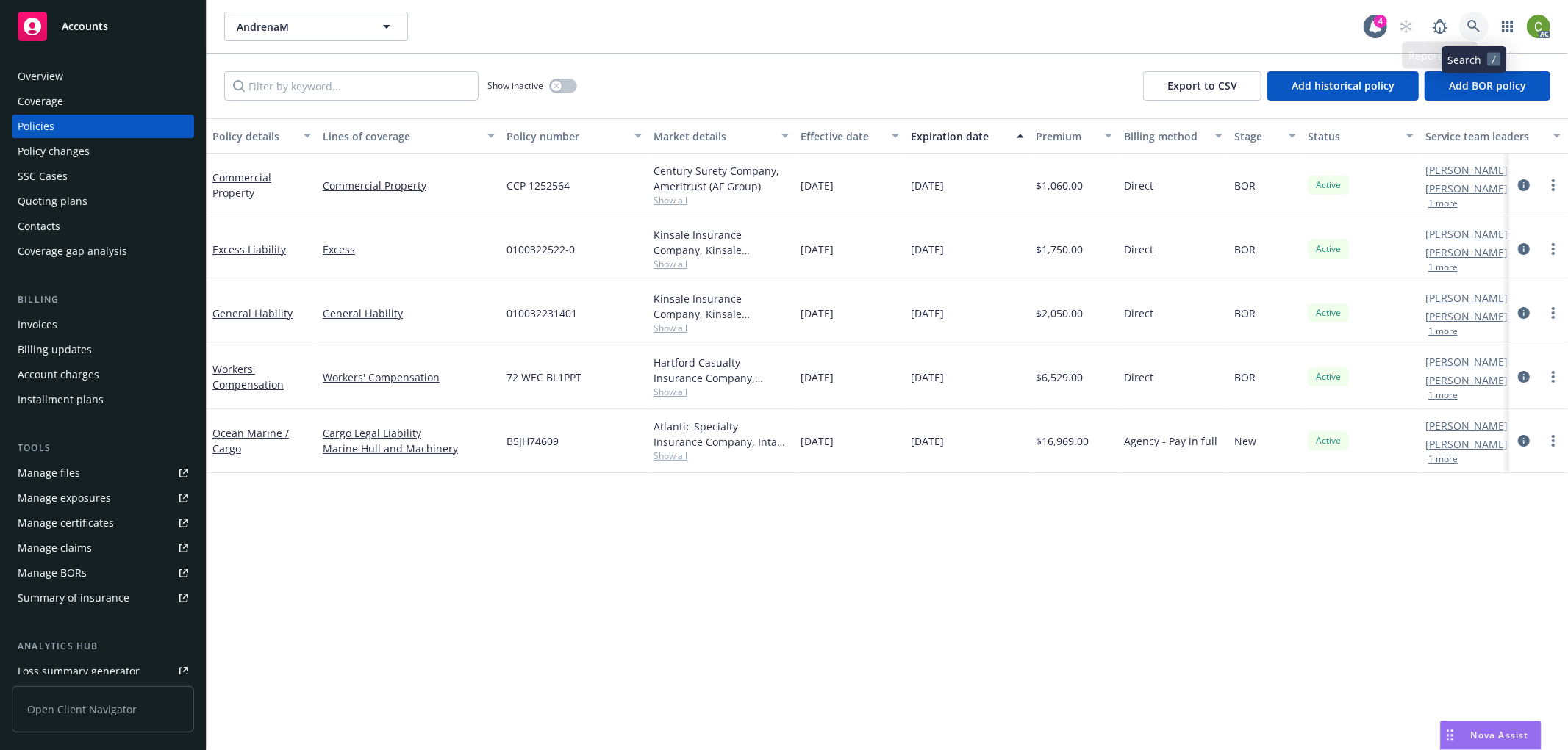
click at [1476, 25] on icon at bounding box center [1474, 26] width 14 height 14
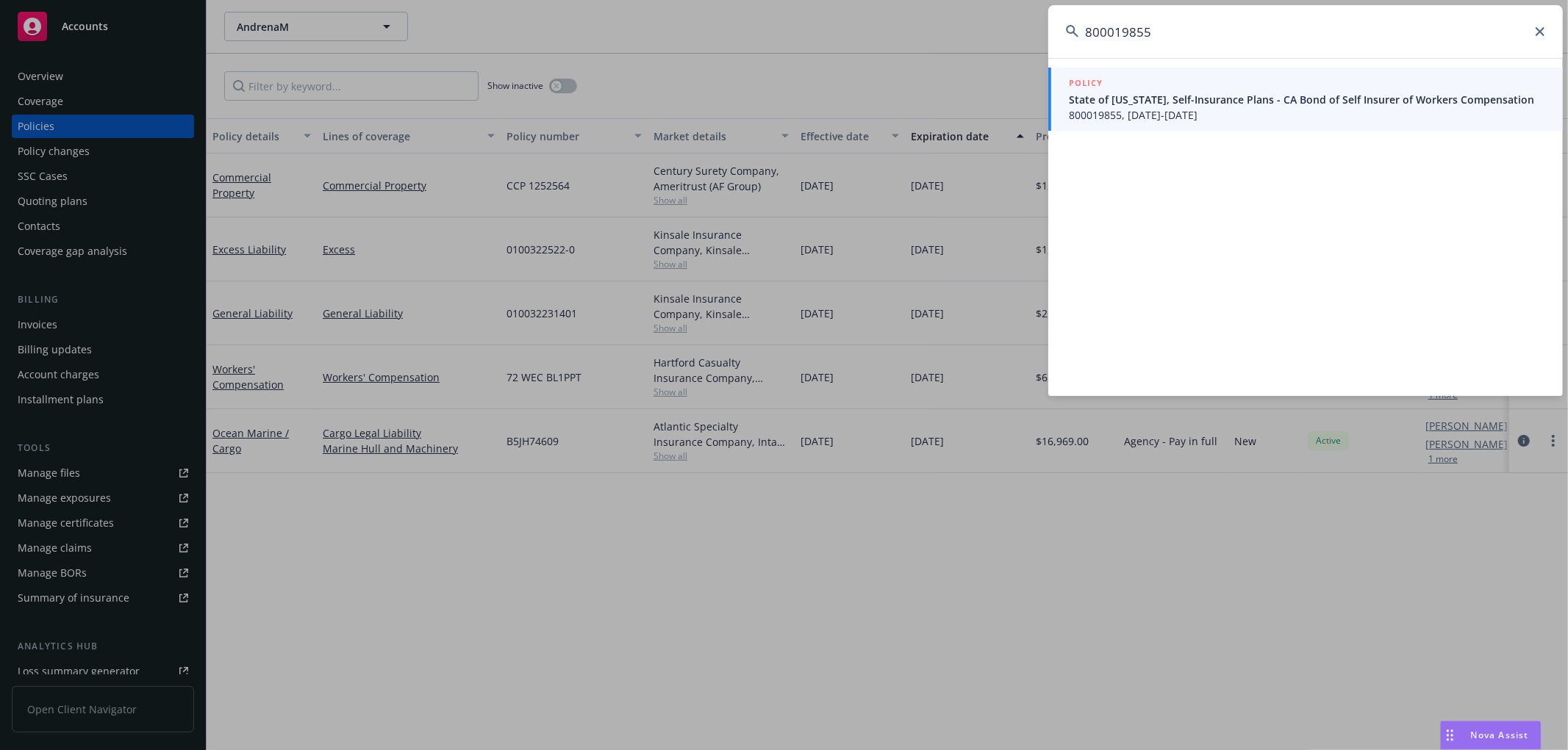
type input "800019855"
click at [1194, 111] on span "800019855, [DATE]-[DATE]" at bounding box center [1307, 115] width 476 height 15
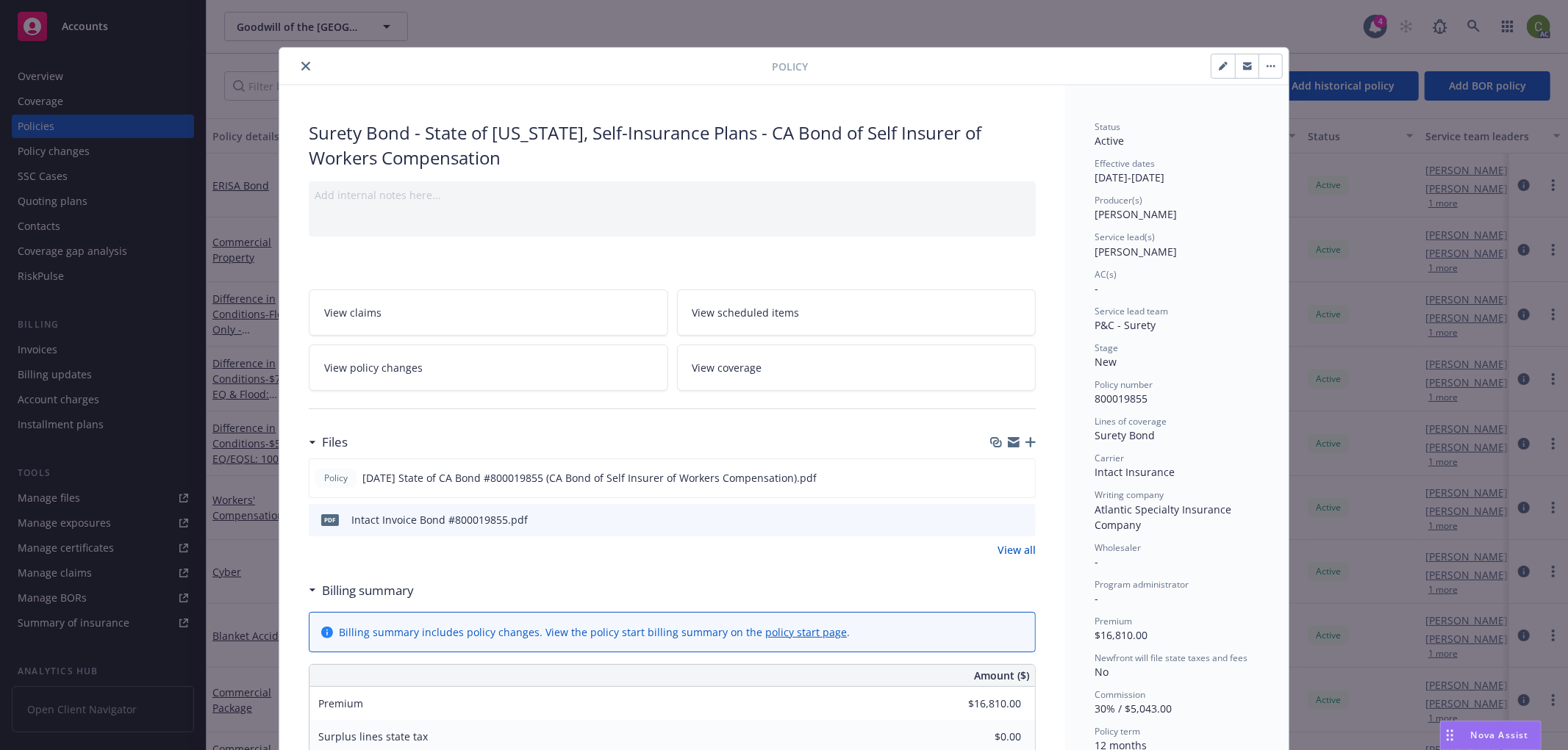
click at [301, 62] on icon "close" at bounding box center [306, 66] width 9 height 9
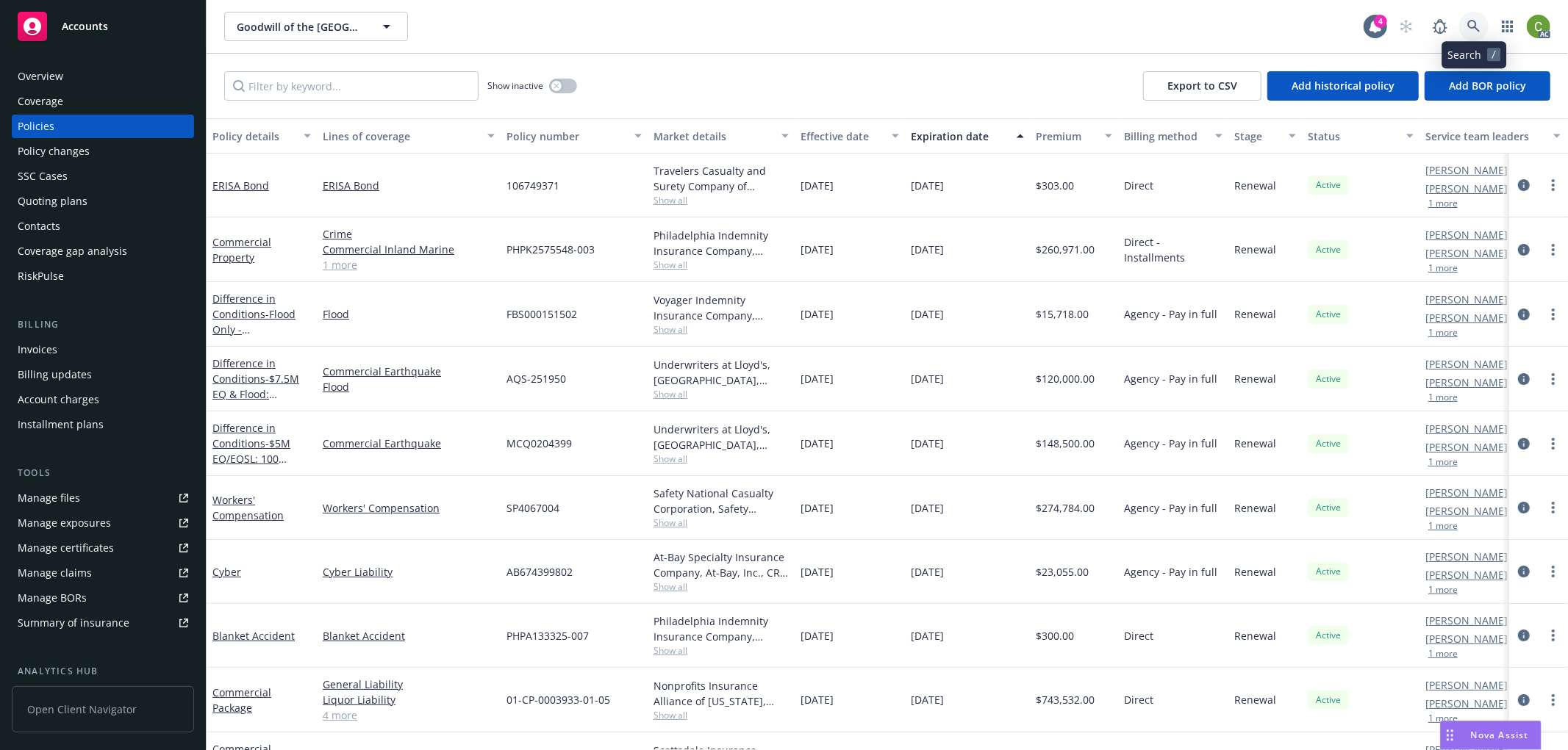
click at [1474, 23] on icon at bounding box center [1474, 26] width 14 height 14
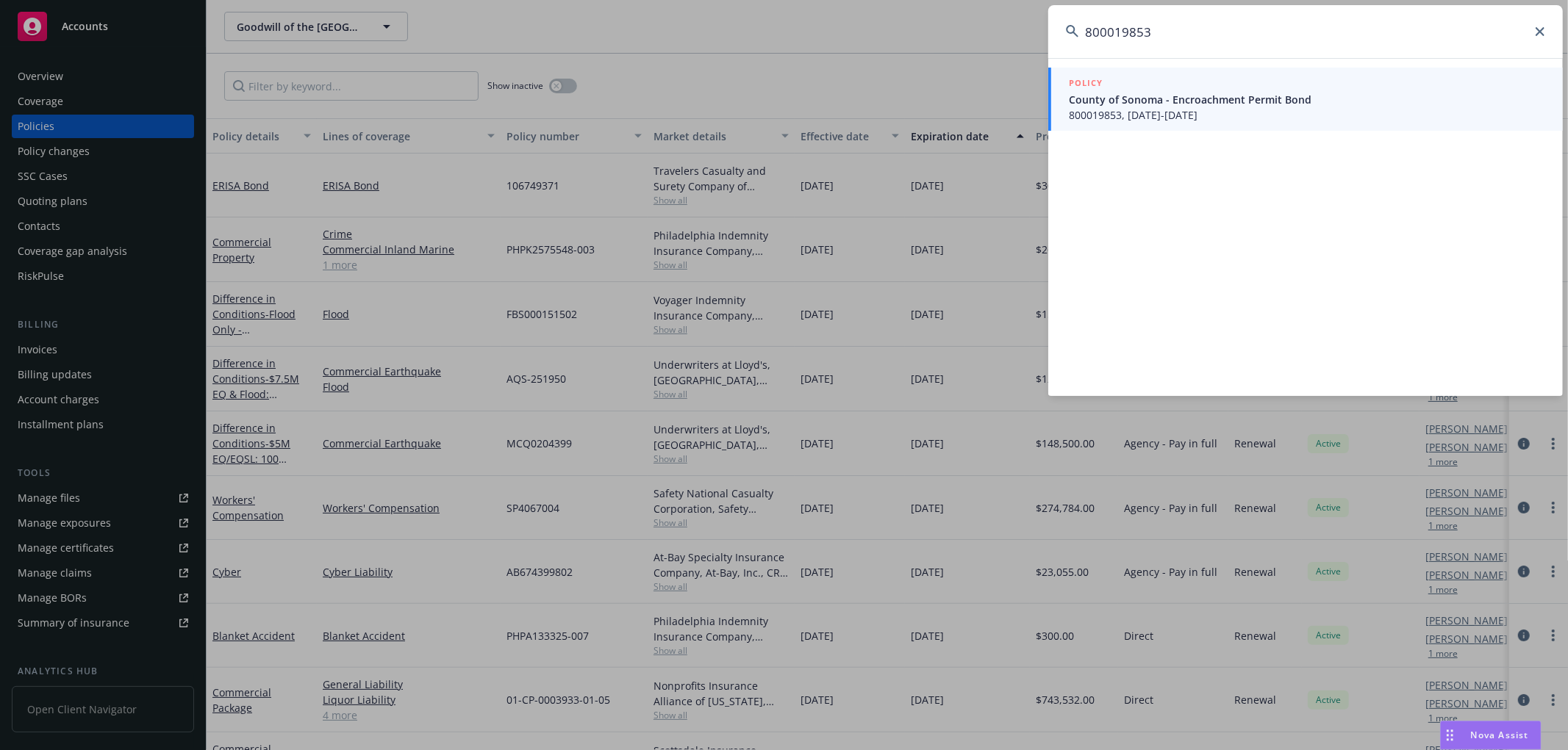
type input "800019853"
click at [1194, 107] on span "800019853, [DATE]-[DATE]" at bounding box center [1307, 115] width 476 height 15
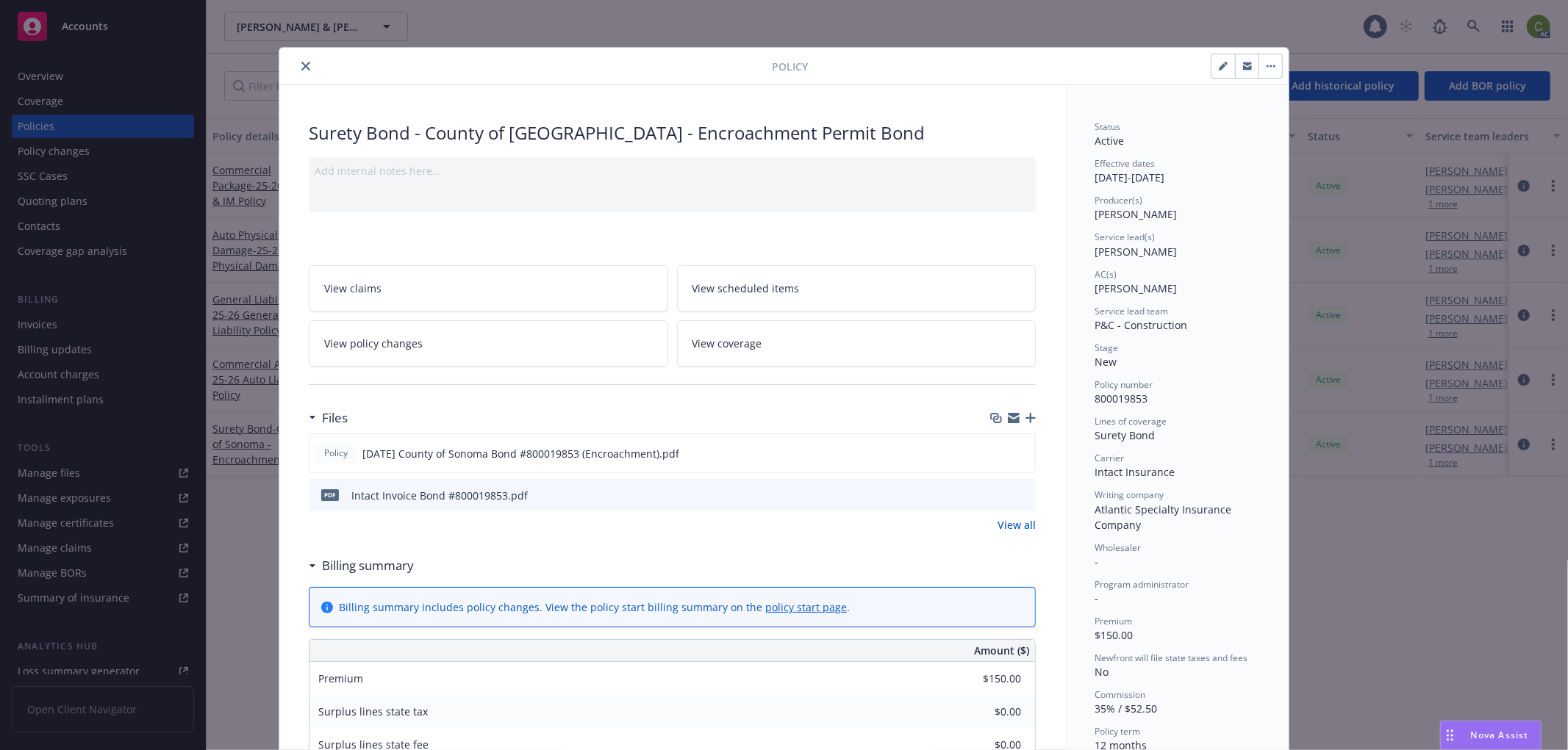
scroll to position [44, 0]
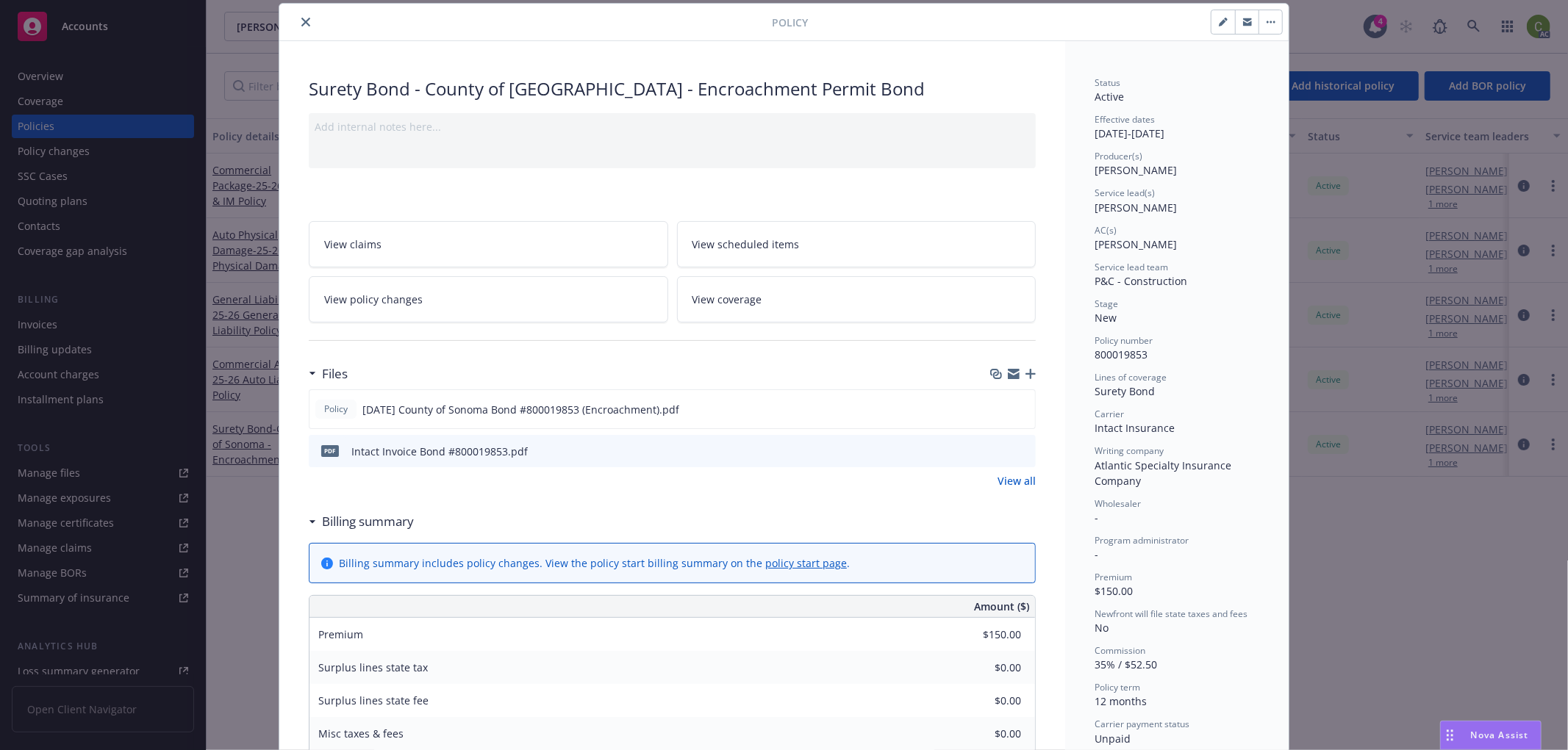
click at [1219, 23] on icon "button" at bounding box center [1224, 22] width 9 height 9
select select "NEW"
select select "12"
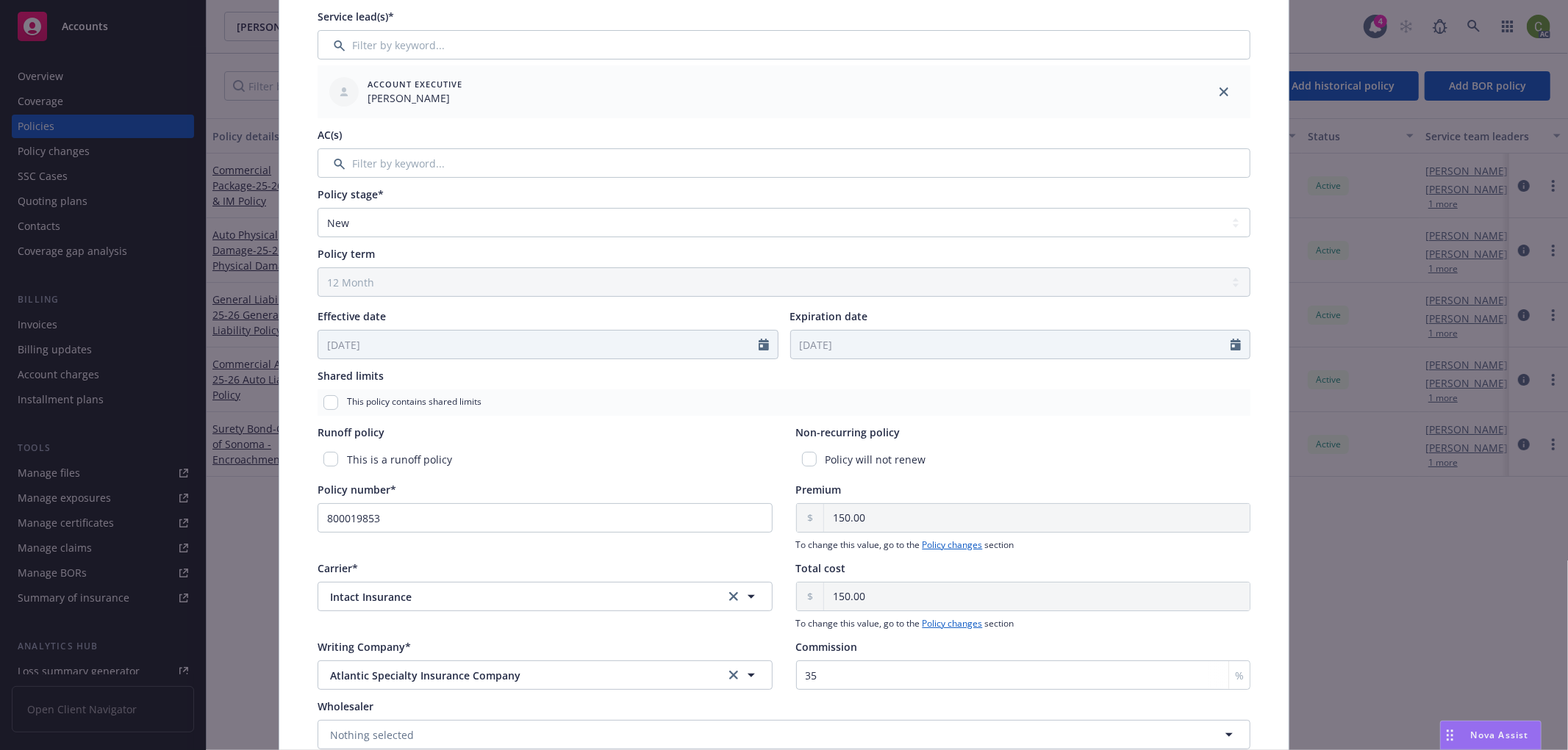
scroll to position [452, 0]
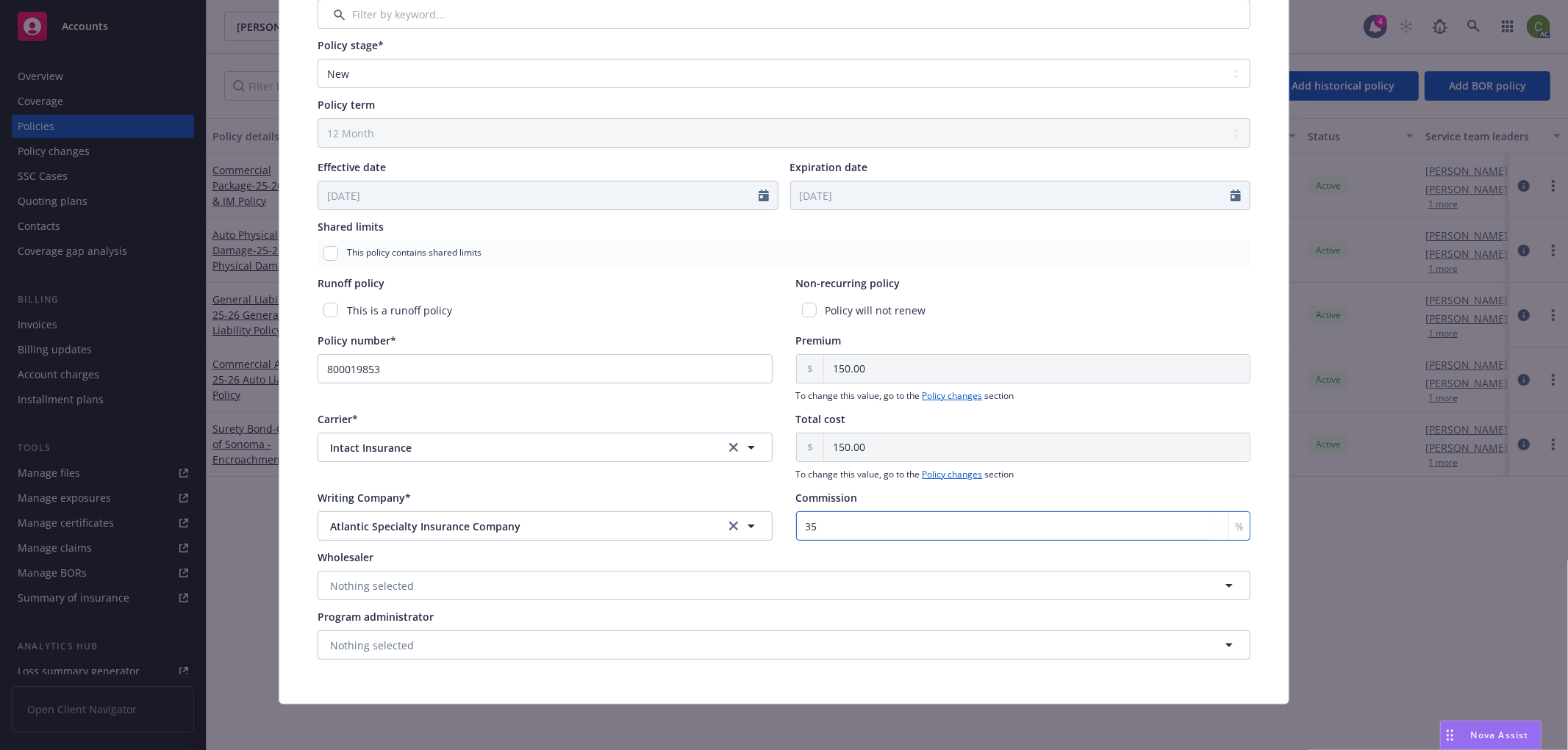
click at [831, 526] on input "35" at bounding box center [1023, 526] width 455 height 29
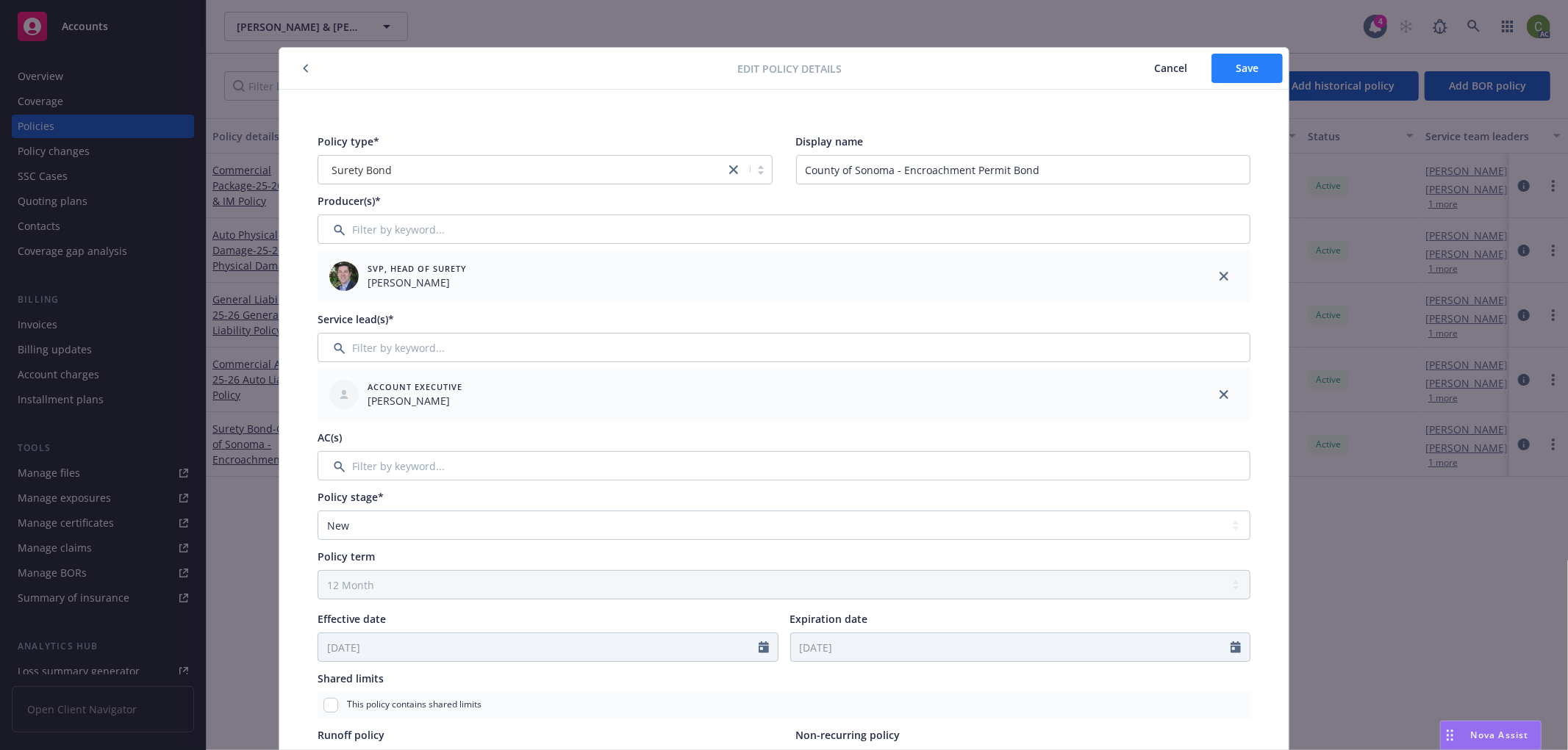
type input "30"
click at [1261, 68] on button "Save" at bounding box center [1247, 68] width 71 height 29
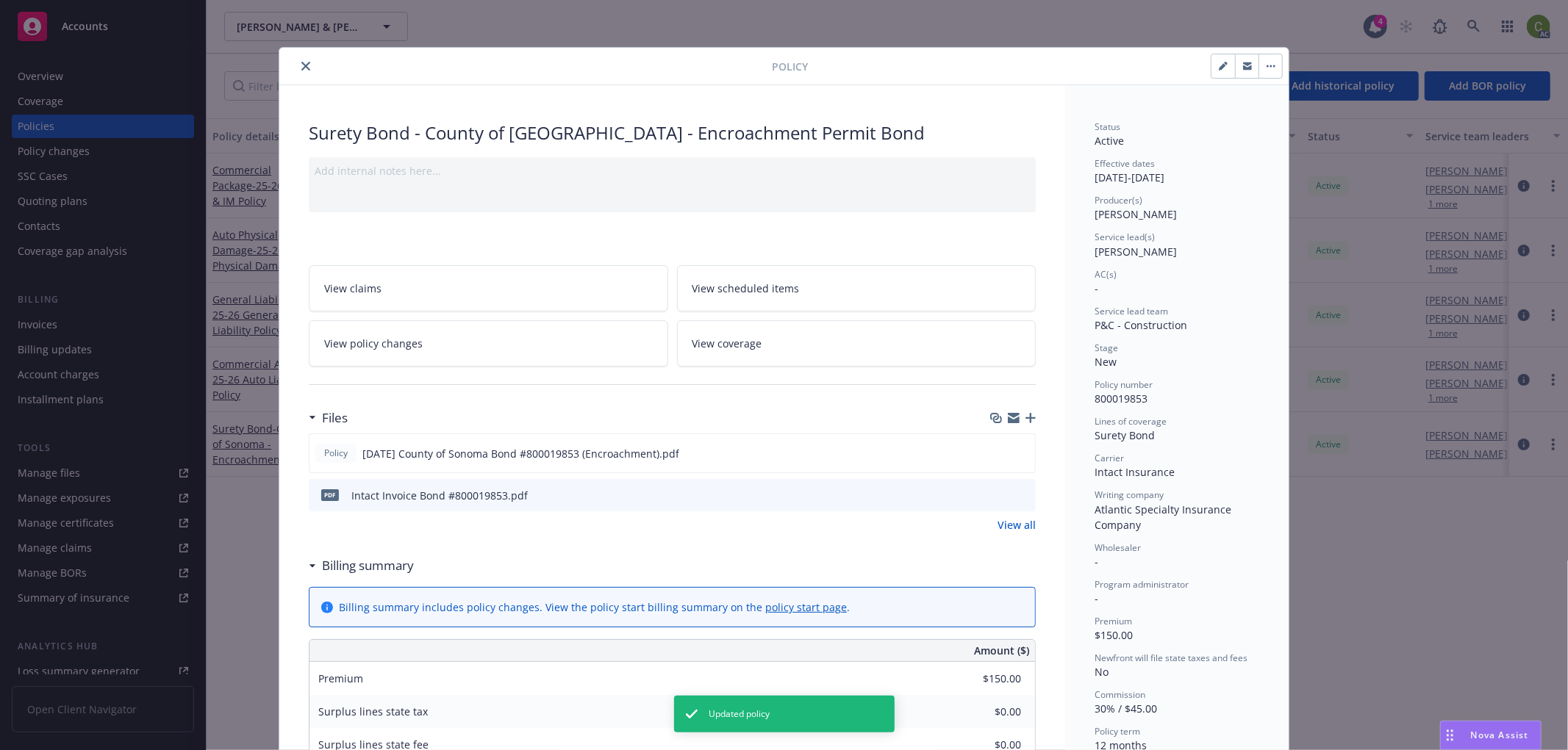
click at [423, 345] on link "View policy changes" at bounding box center [488, 343] width 360 height 46
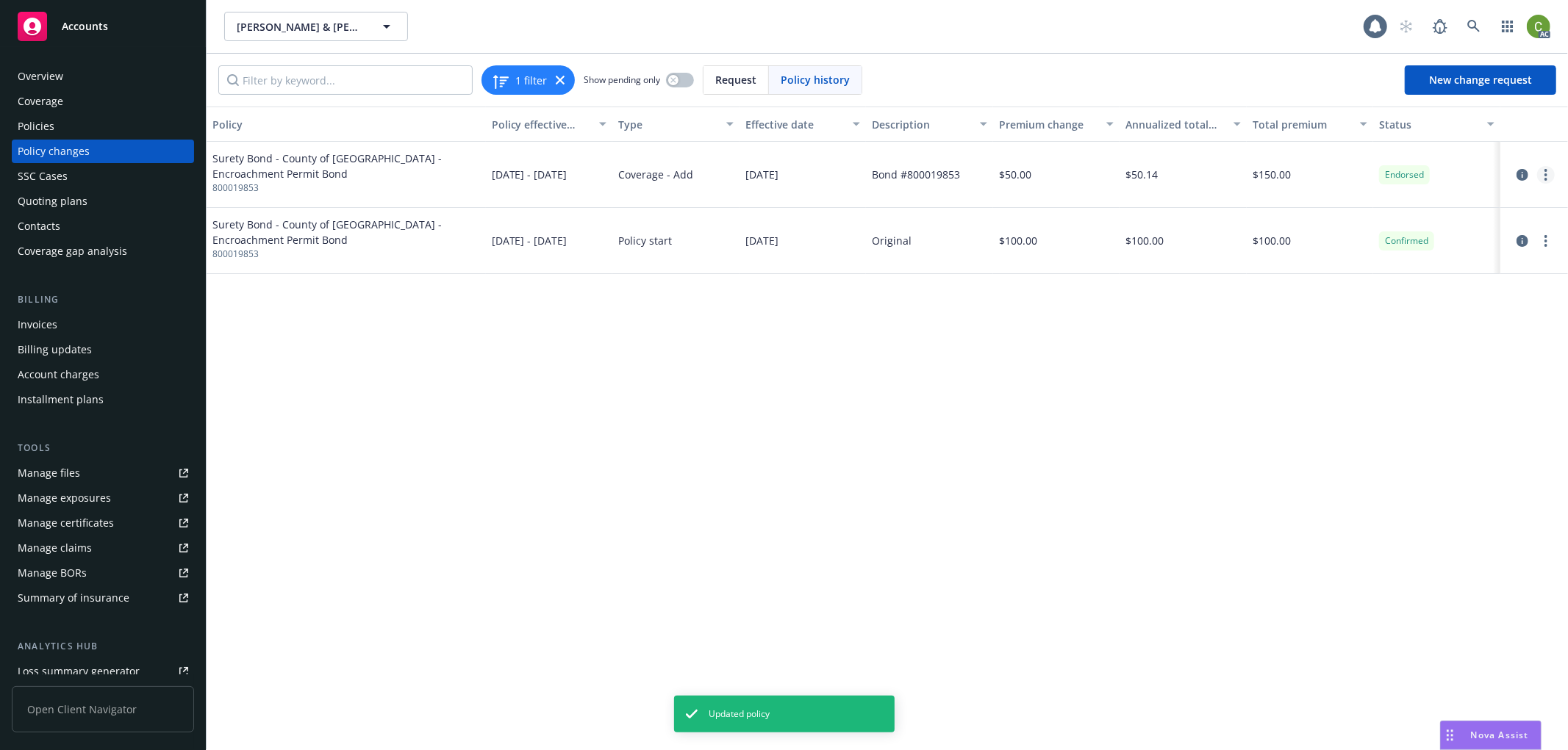
click at [1544, 174] on icon "more" at bounding box center [1545, 175] width 3 height 12
click at [1522, 174] on icon "circleInformation" at bounding box center [1522, 175] width 12 height 12
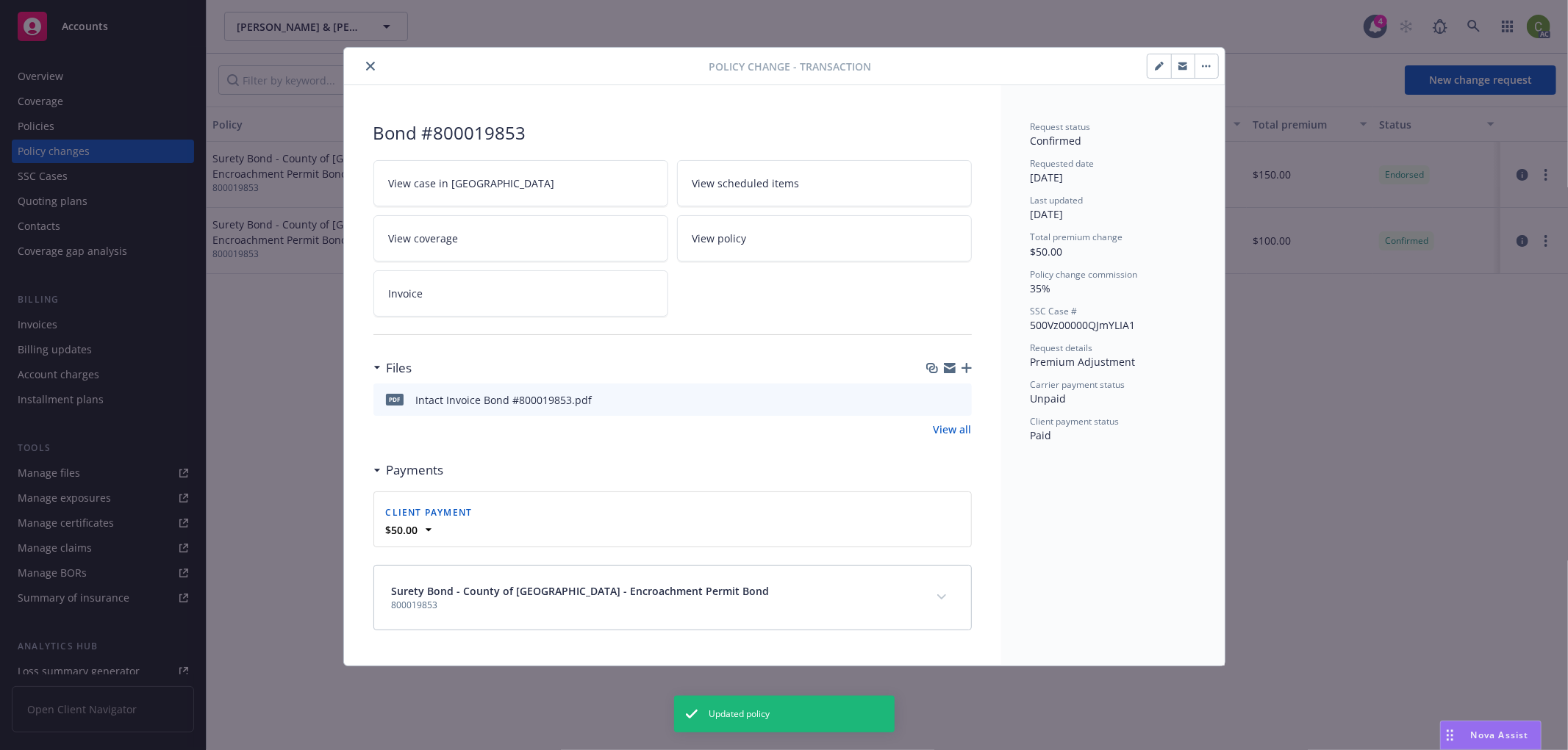
click at [1158, 66] on icon "button" at bounding box center [1159, 66] width 9 height 9
select select "ACCEPTED"
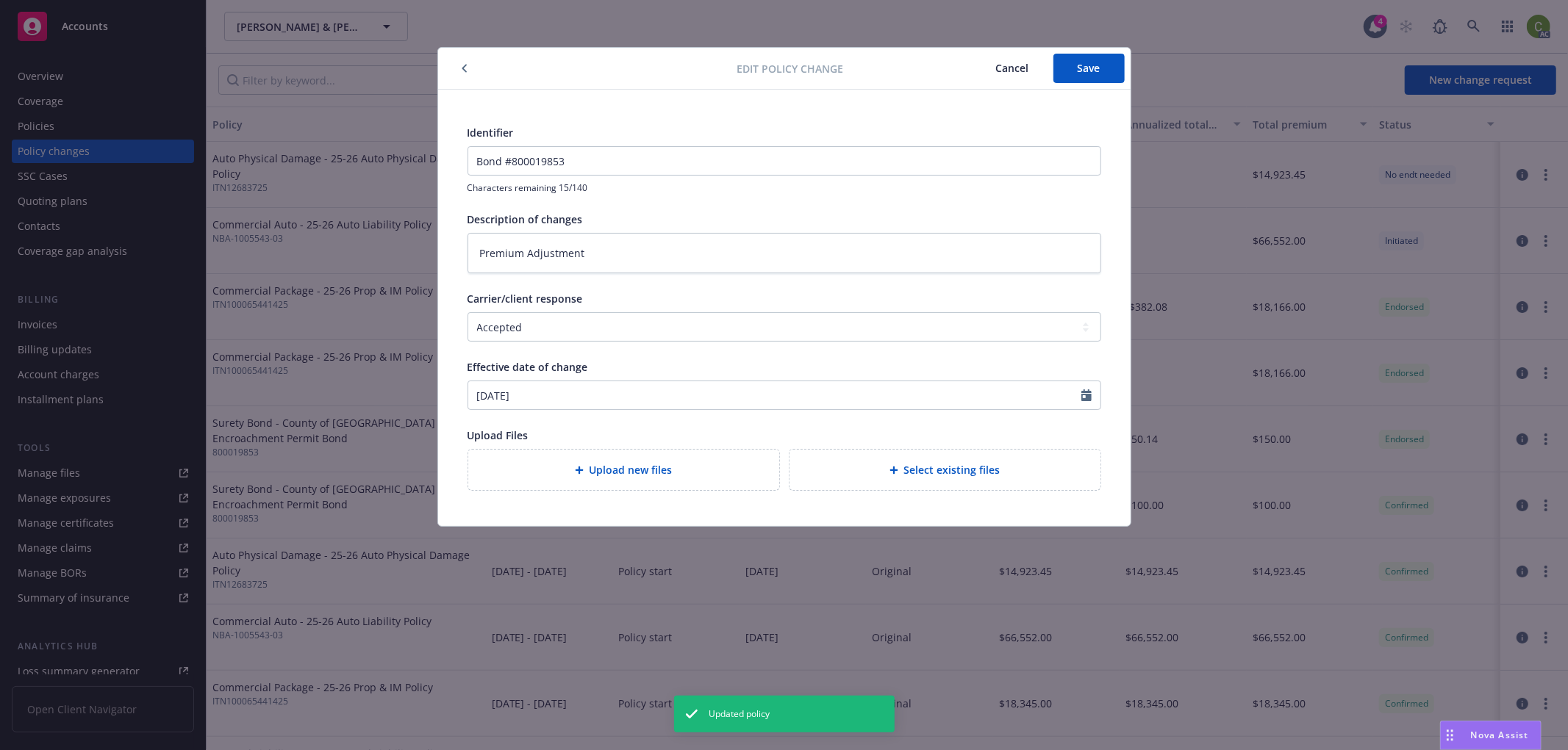
click at [1009, 74] on span "Cancel" at bounding box center [1013, 67] width 33 height 14
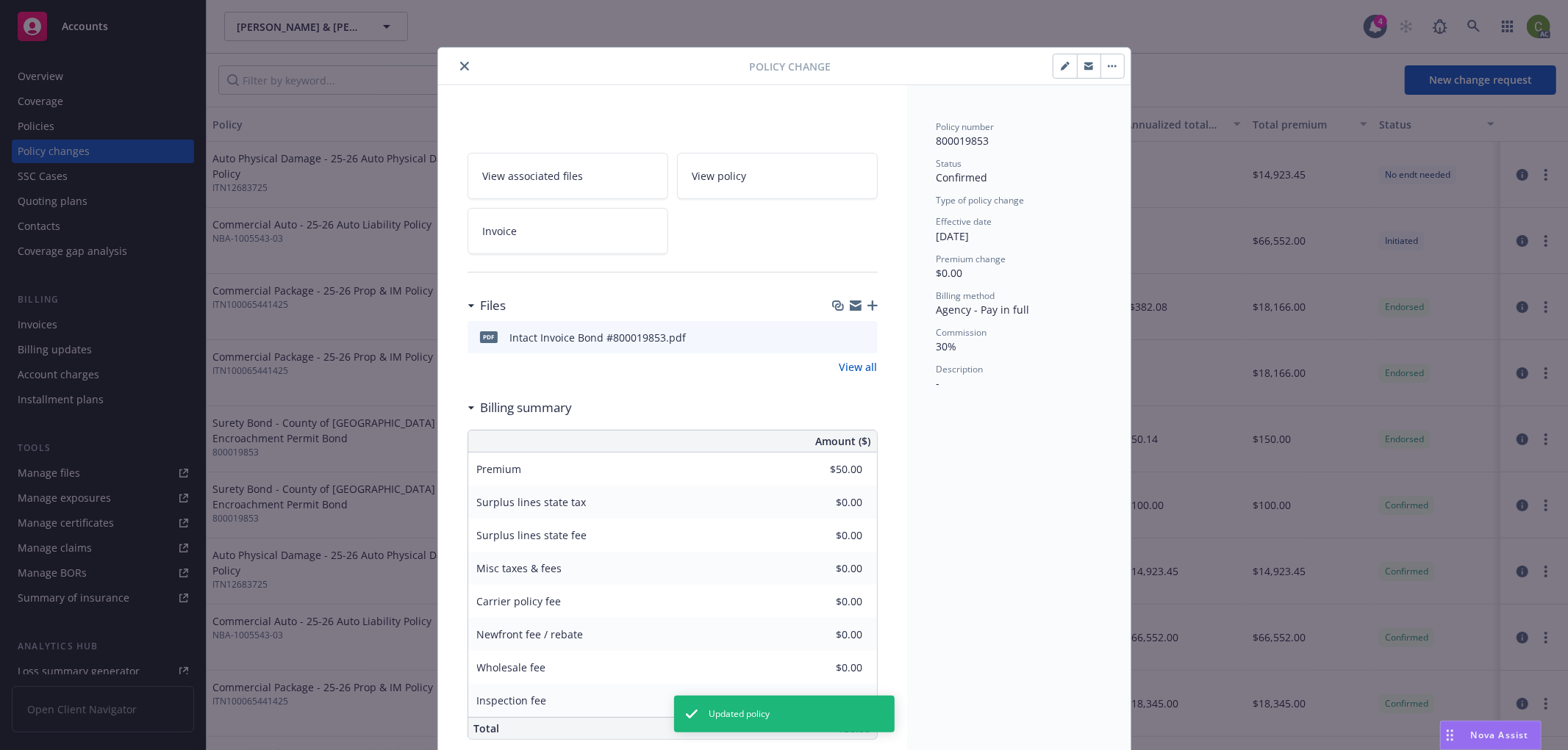
click at [460, 63] on icon "close" at bounding box center [464, 66] width 9 height 9
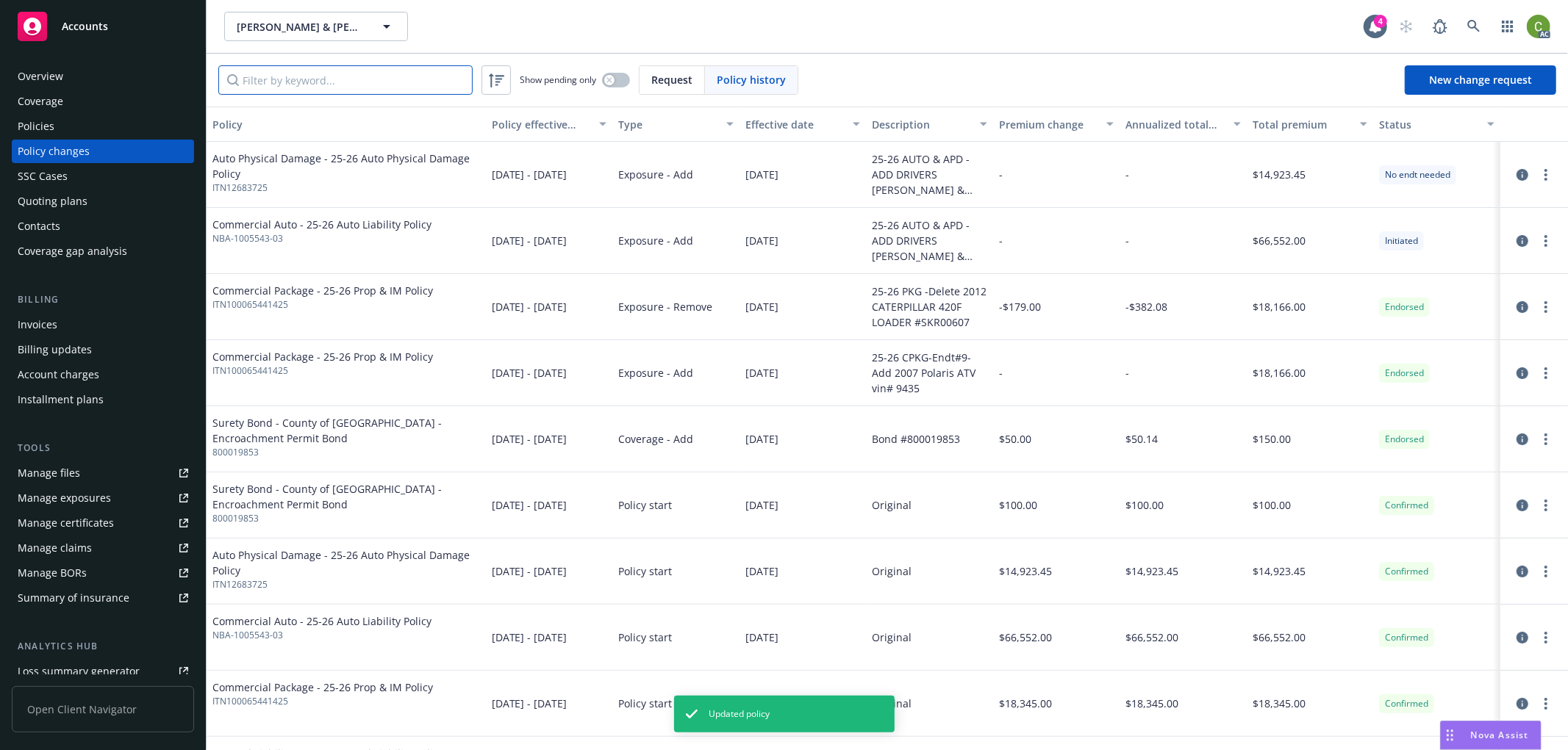
click at [423, 78] on input "Filter by keyword..." at bounding box center [345, 80] width 254 height 29
paste input "800019853"
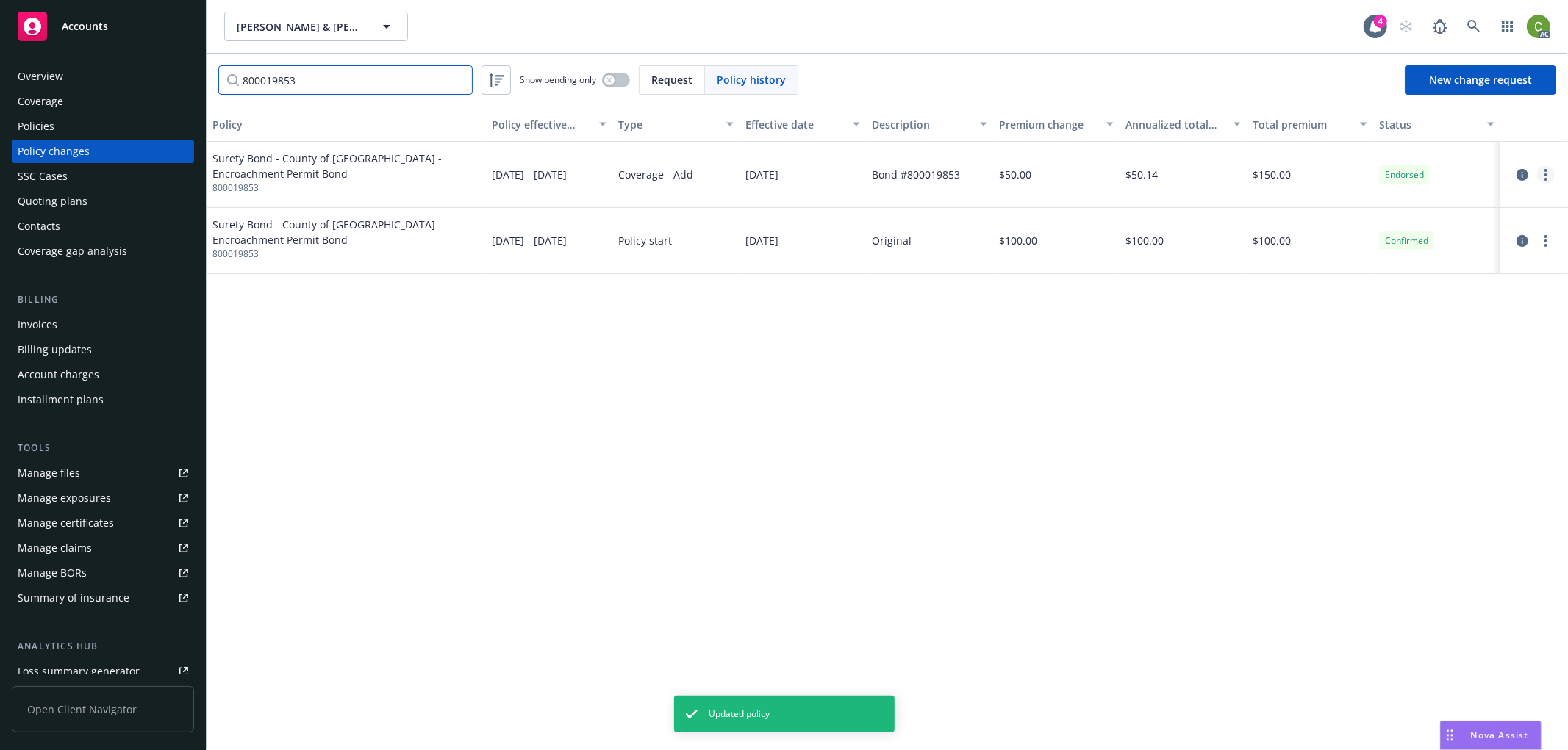
type input "800019853"
click at [1546, 175] on circle "more" at bounding box center [1545, 175] width 3 height 3
click at [1426, 292] on link "Edit billing info" at bounding box center [1428, 293] width 252 height 29
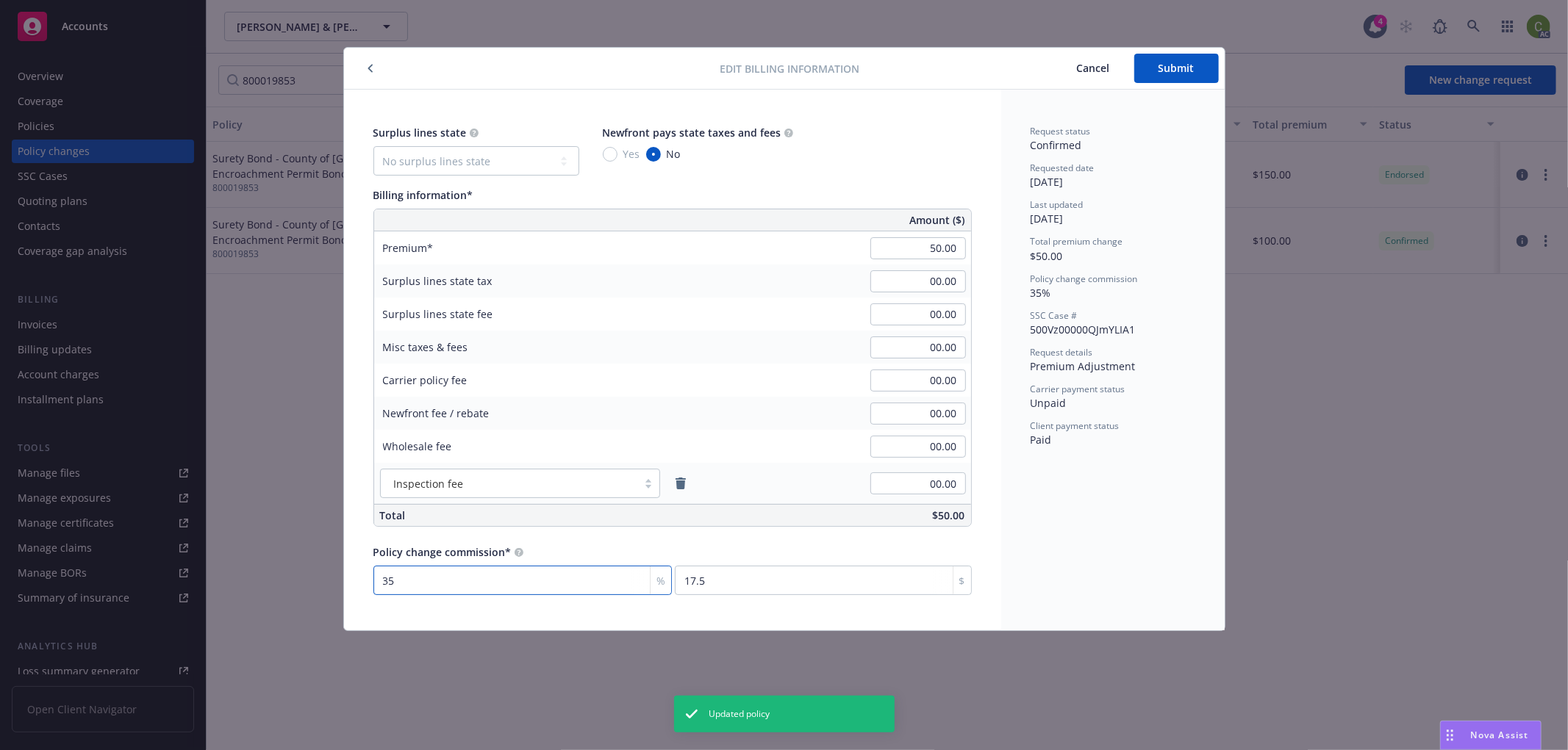
click at [431, 583] on input "35" at bounding box center [523, 581] width 300 height 29
type input "3"
type input "1.5"
type input "30"
type input "15"
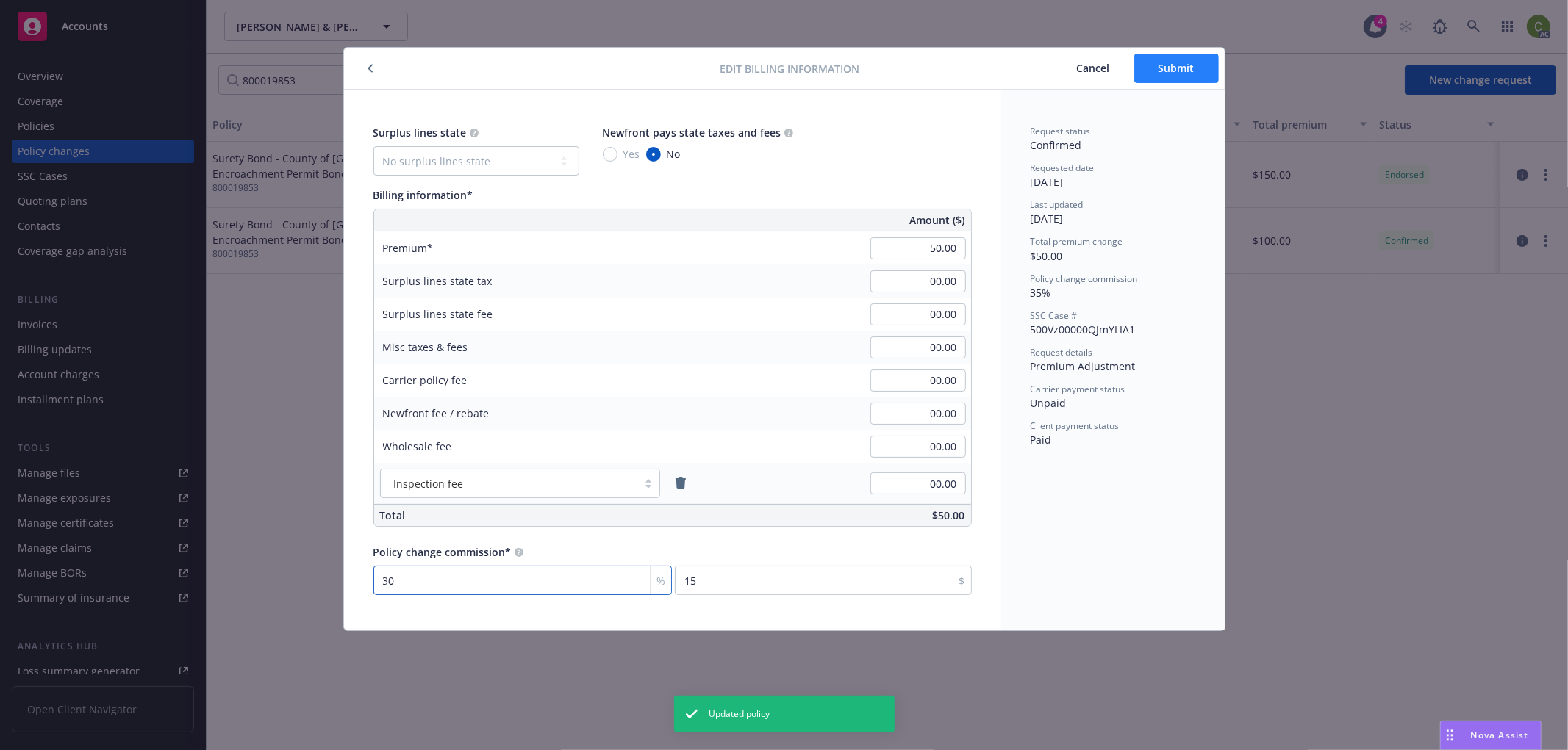
type input "30"
click at [1172, 71] on span "Submit" at bounding box center [1176, 67] width 36 height 14
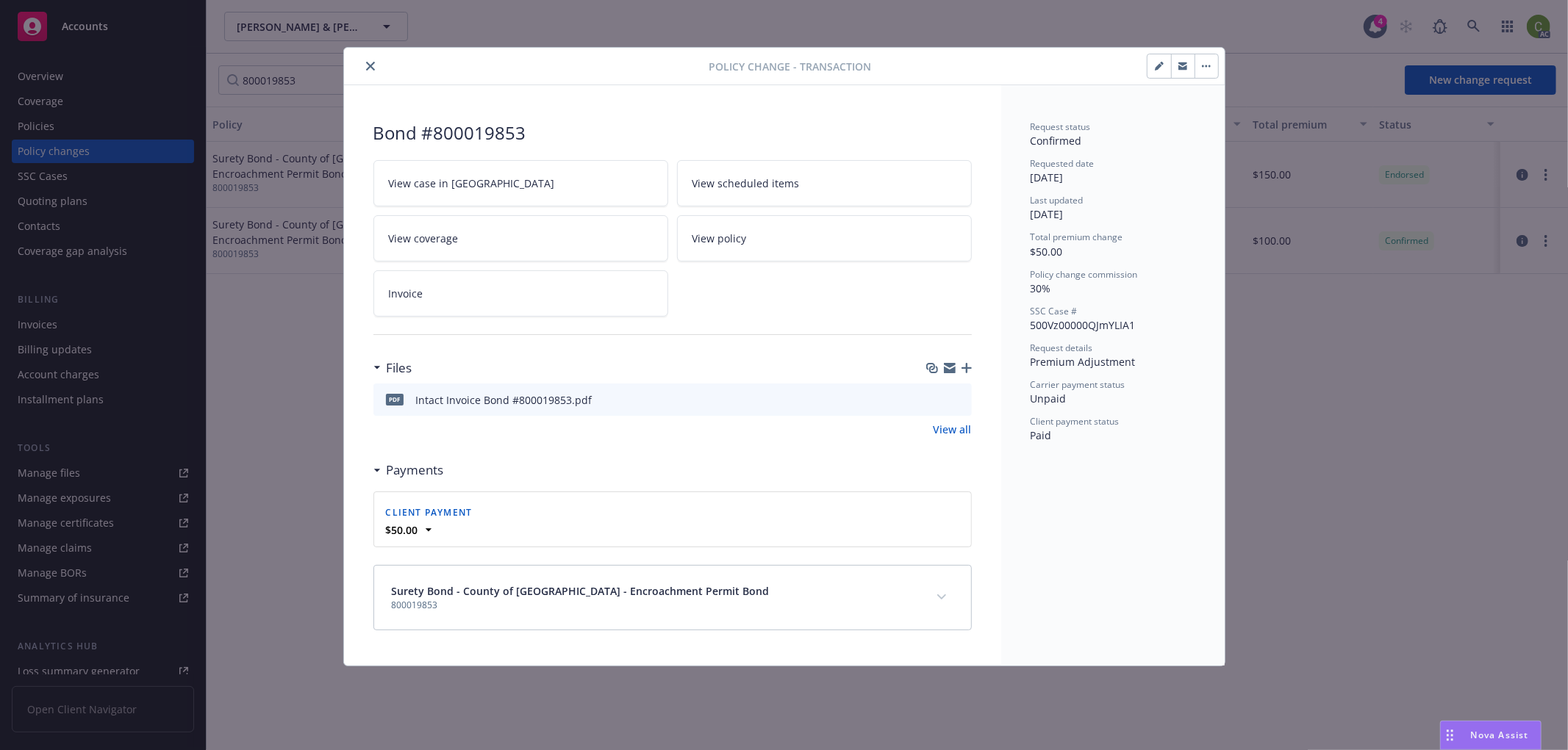
click at [371, 66] on icon "close" at bounding box center [371, 66] width 9 height 9
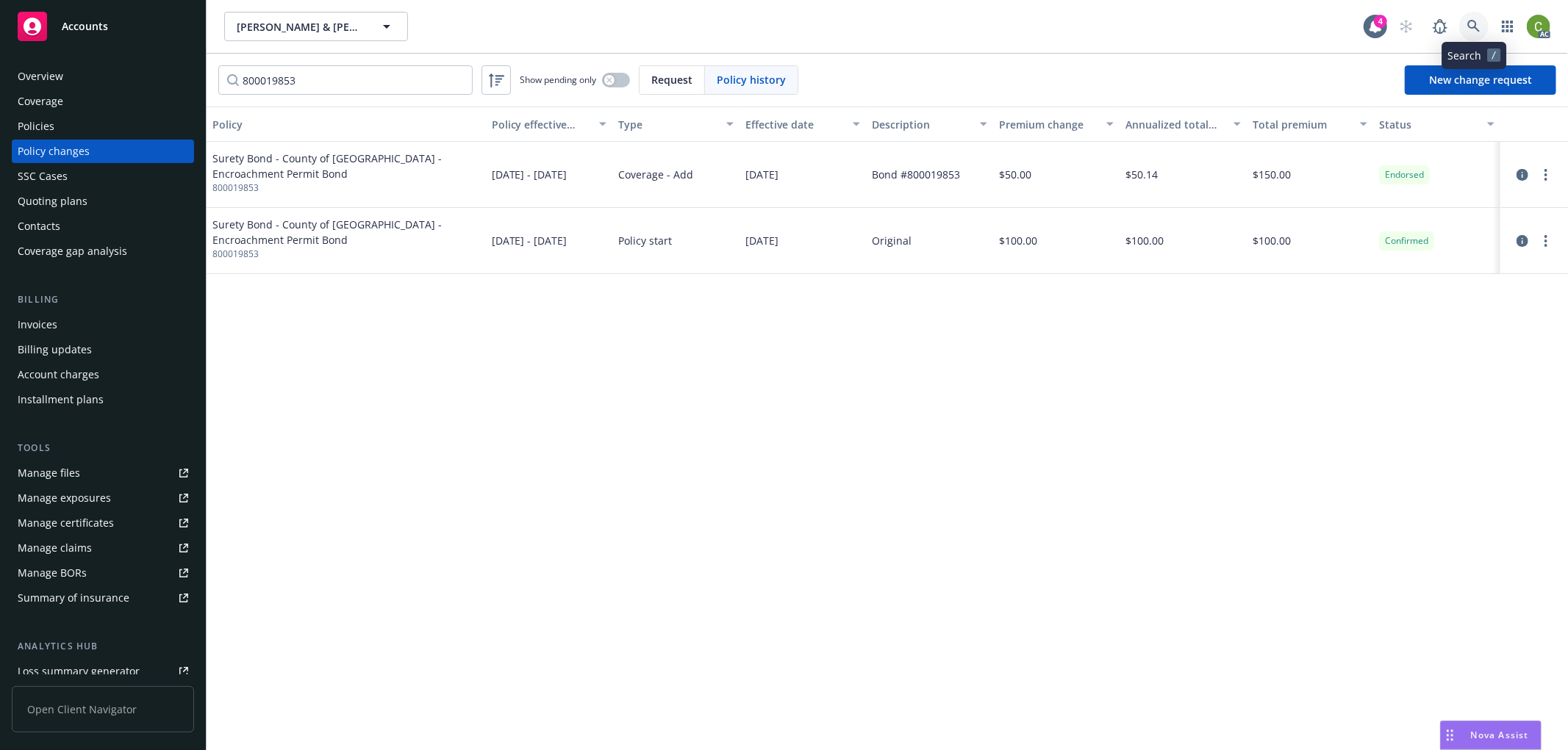
click at [1465, 30] on link at bounding box center [1474, 26] width 29 height 29
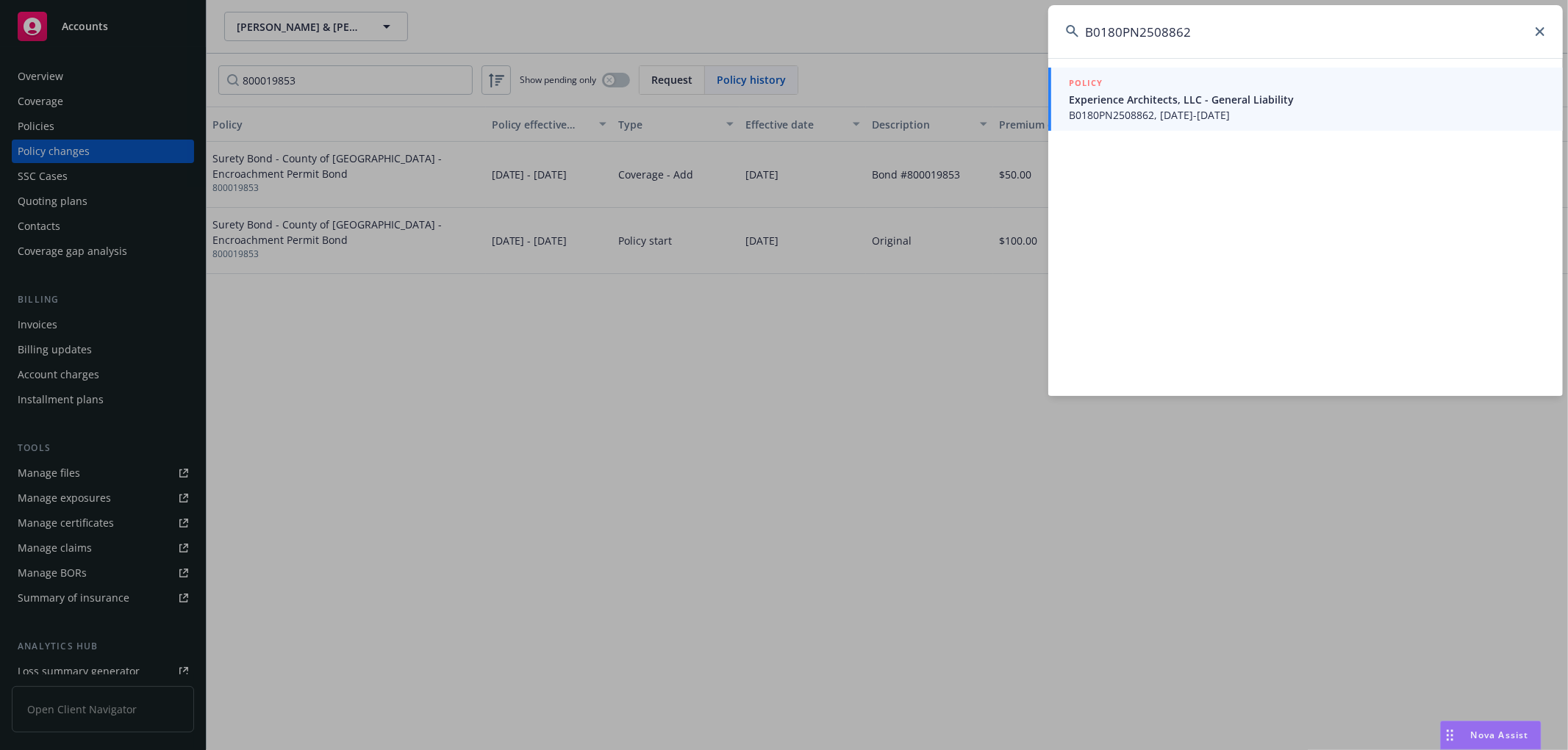
type input "B0180PN2508862"
click at [1216, 113] on span "B0180PN2508862, [DATE]-[DATE]" at bounding box center [1307, 115] width 476 height 15
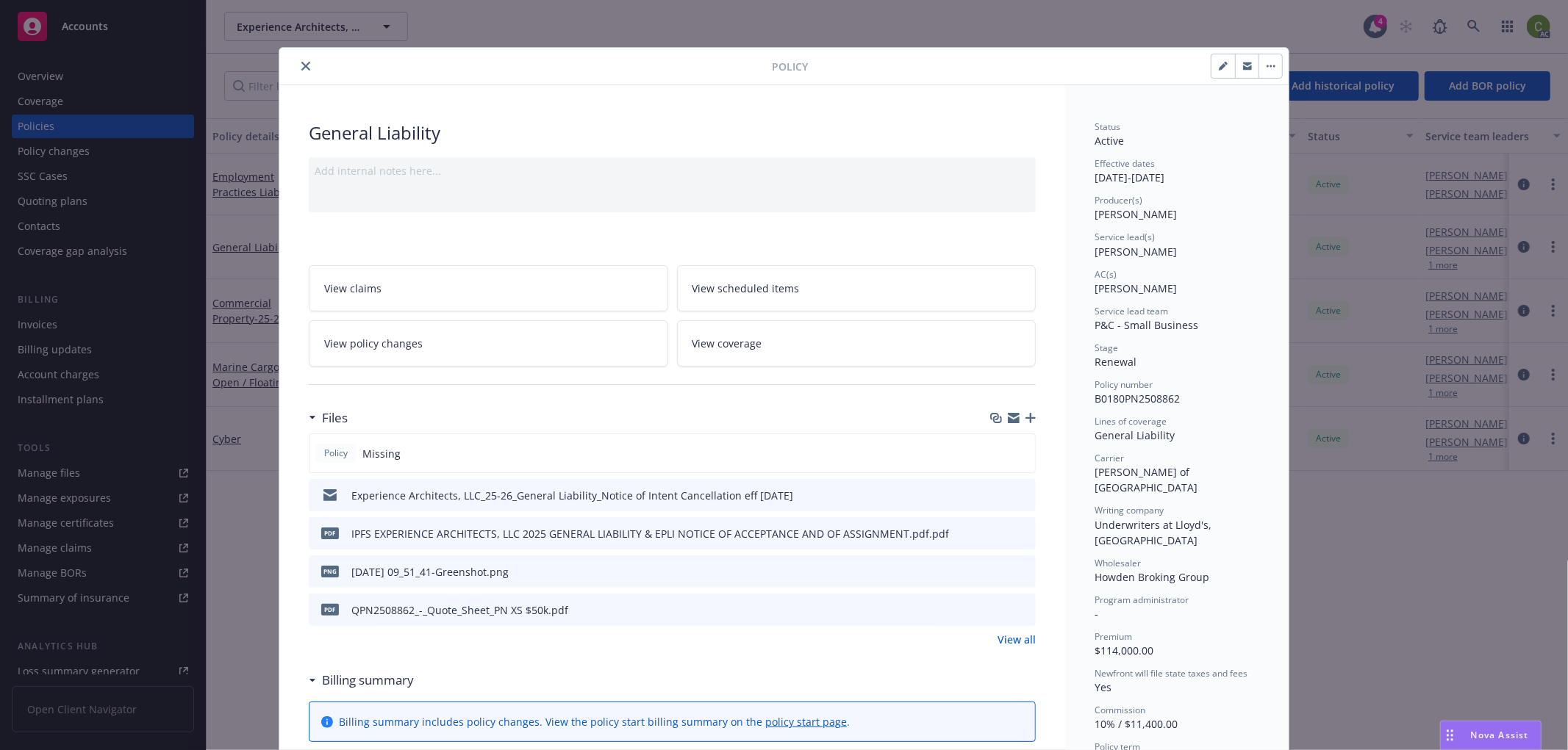
click at [301, 59] on button "close" at bounding box center [305, 66] width 17 height 17
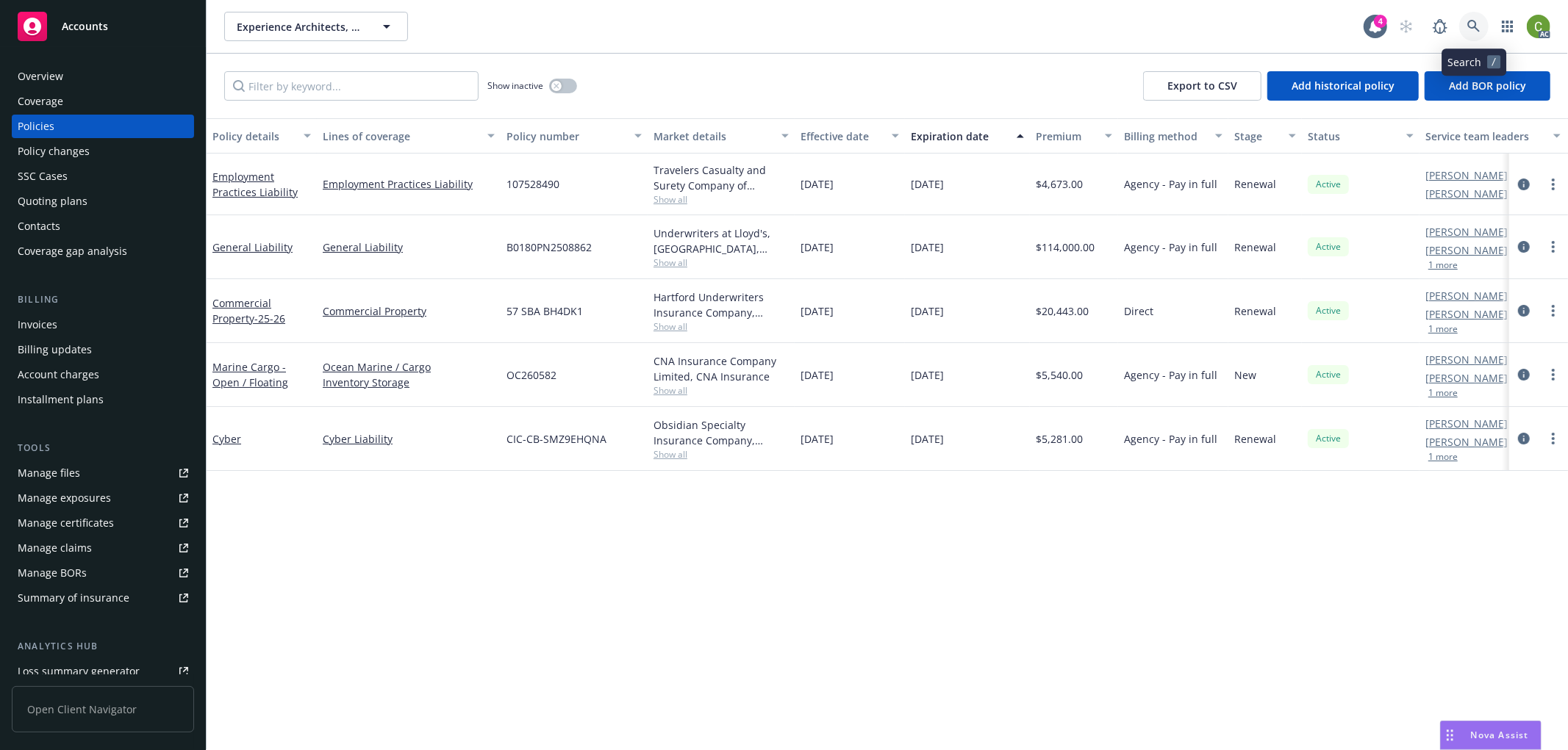
click at [1480, 25] on icon at bounding box center [1474, 26] width 14 height 14
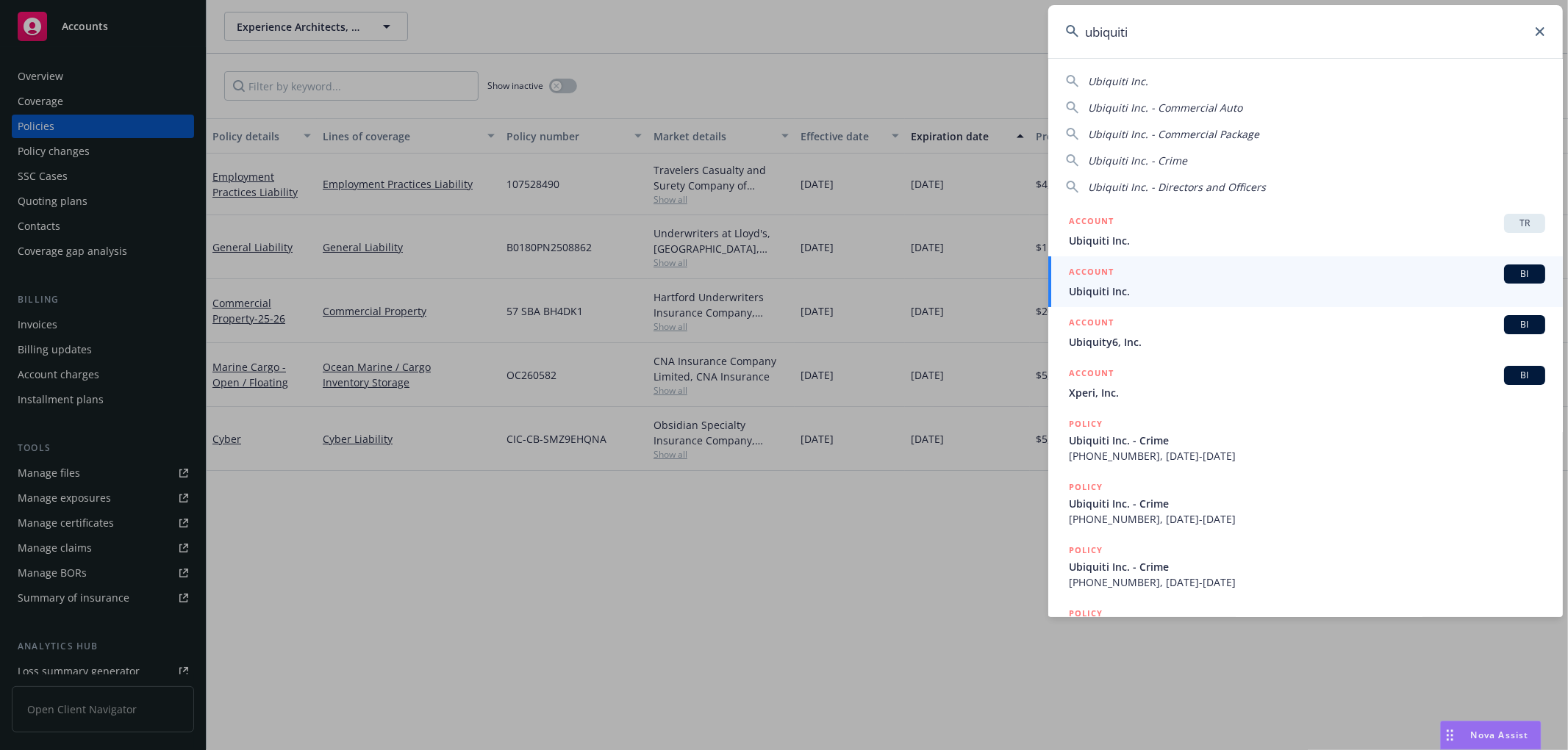
type input "ubiquiti"
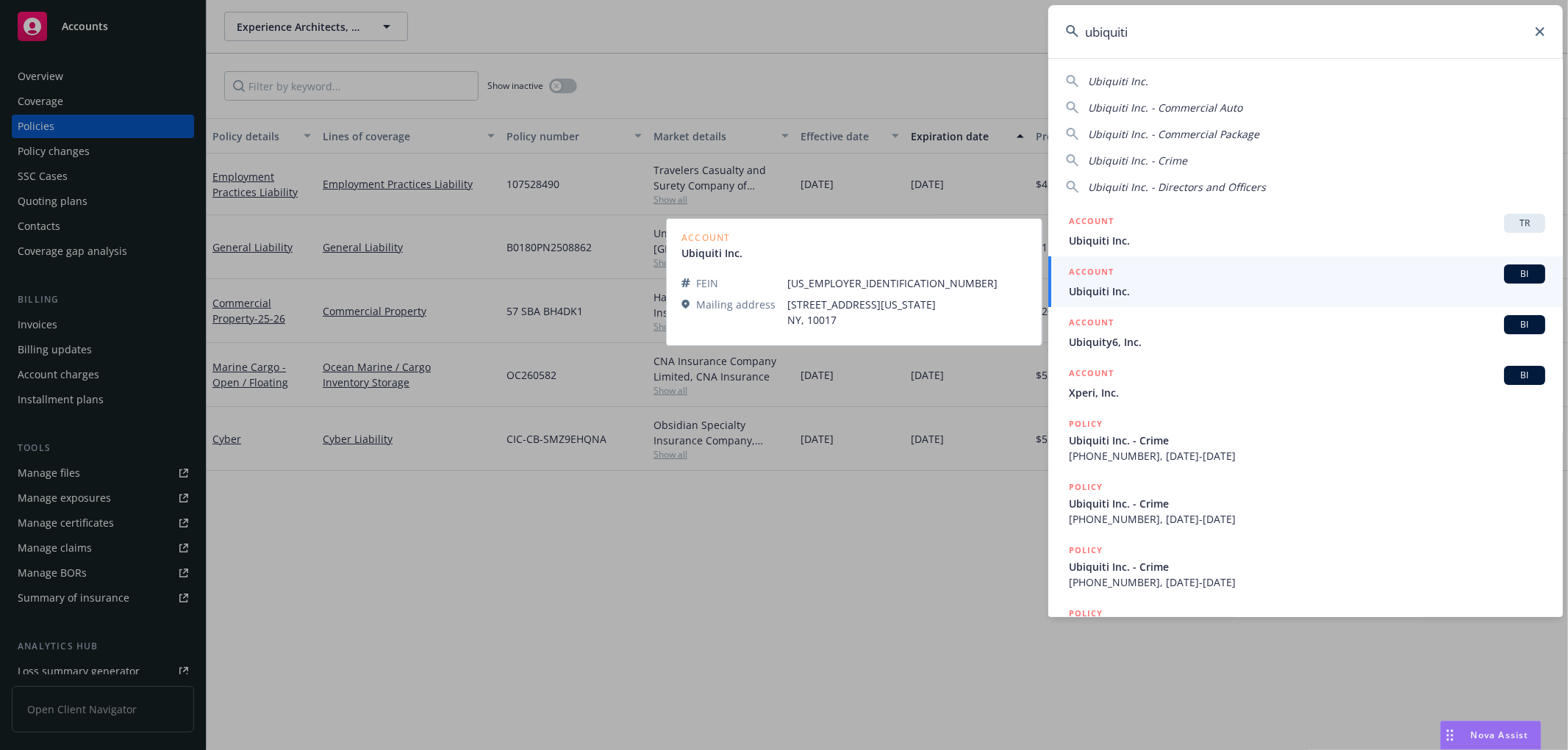
click at [1120, 292] on span "Ubiquiti Inc." at bounding box center [1307, 291] width 476 height 15
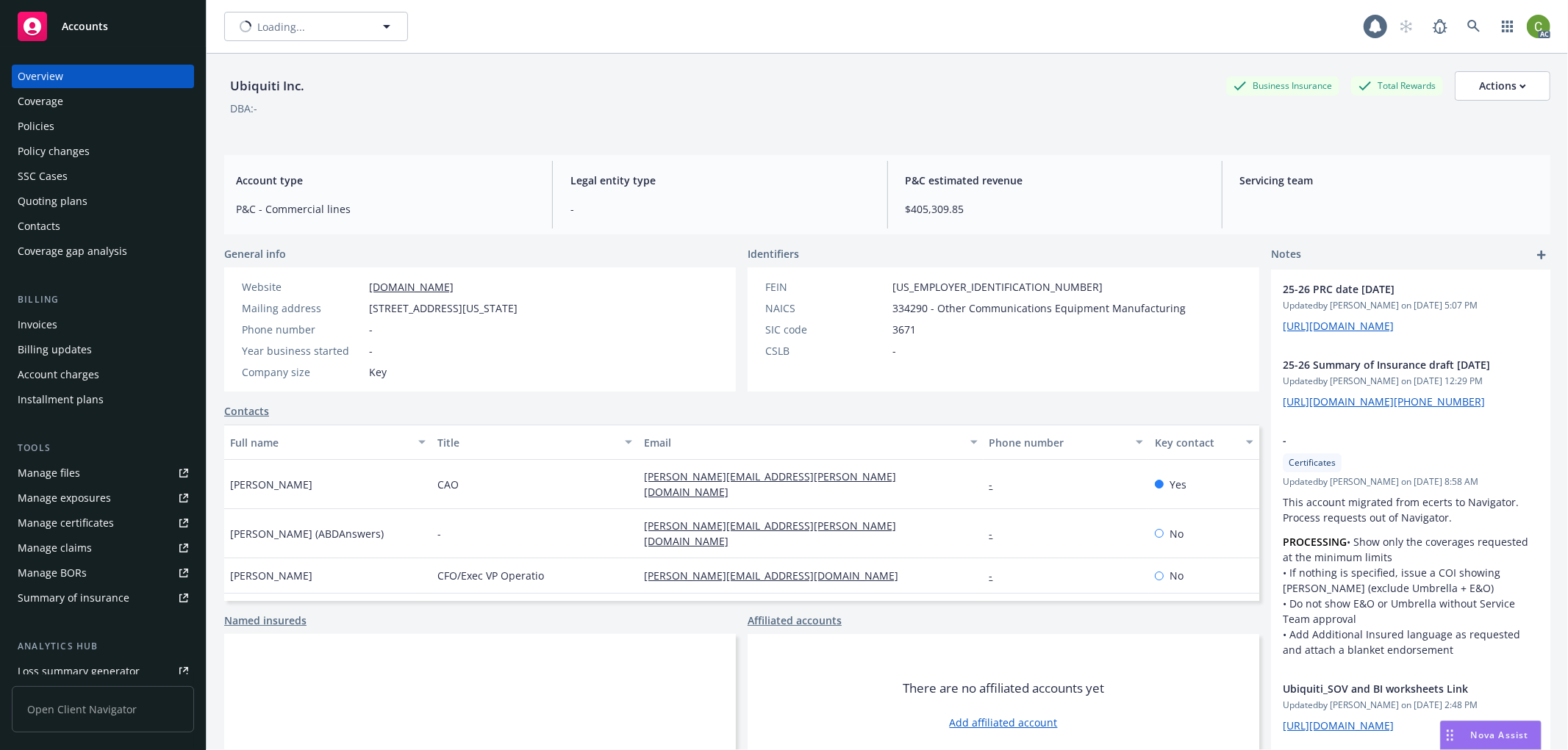
click at [91, 329] on div "Invoices" at bounding box center [102, 325] width 170 height 24
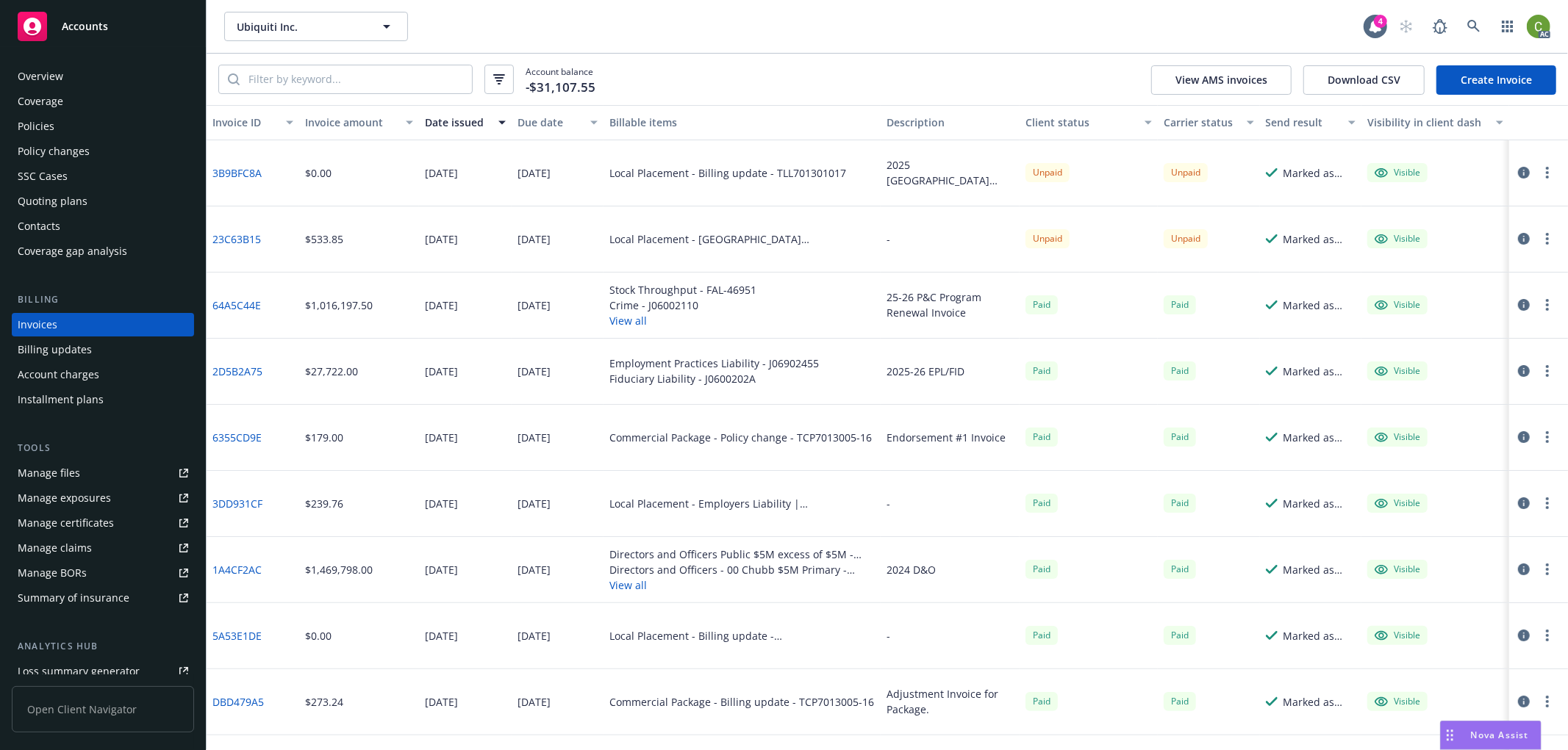
drag, startPoint x: 1504, startPoint y: 166, endPoint x: 1398, endPoint y: 218, distance: 118.1
click at [1515, 165] on div at bounding box center [1535, 172] width 41 height 17
click at [243, 172] on link "3B9BFC8A" at bounding box center [237, 173] width 49 height 15
drag, startPoint x: 1513, startPoint y: 174, endPoint x: 1386, endPoint y: 244, distance: 145.0
click at [1518, 173] on icon "button" at bounding box center [1523, 172] width 12 height 12
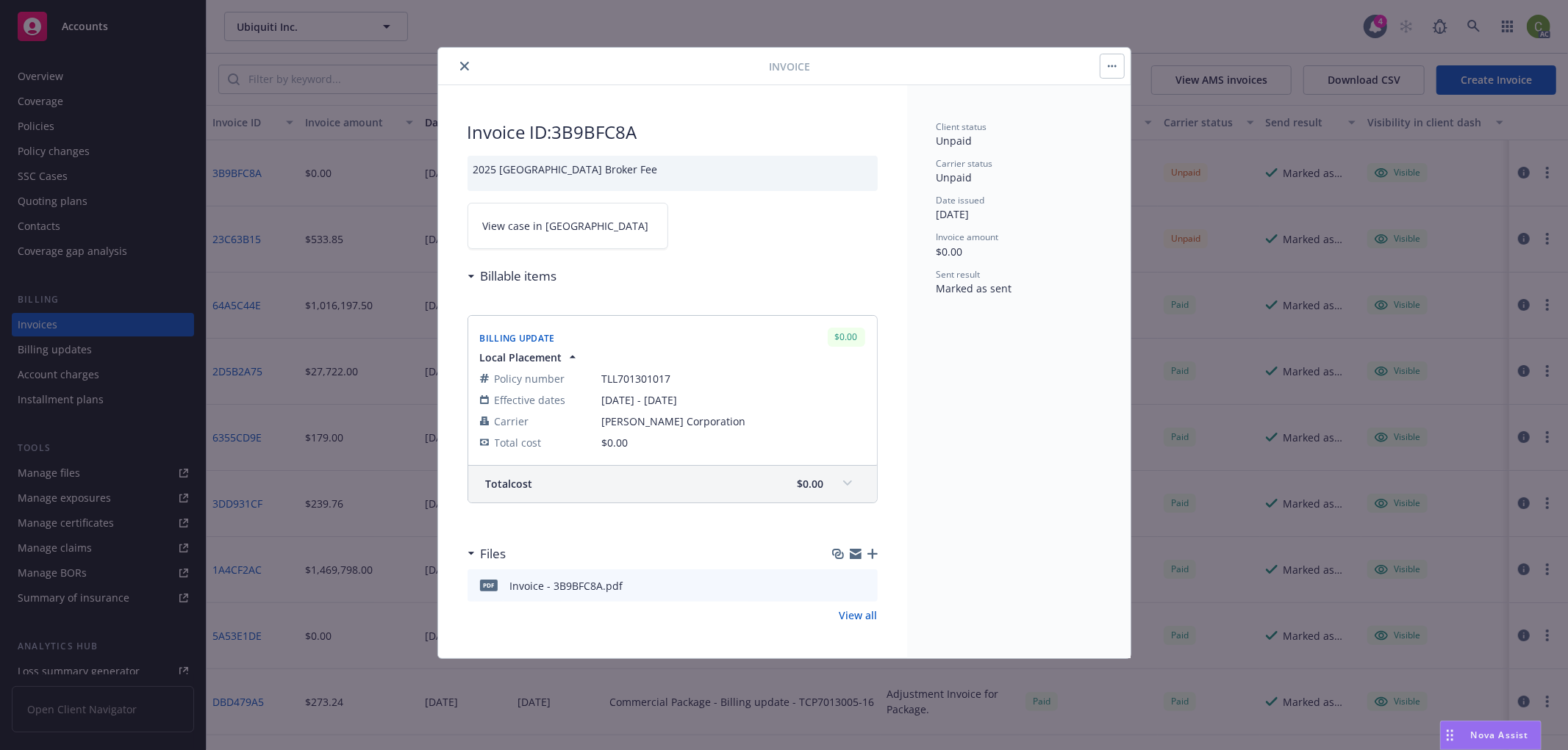
click at [556, 228] on span "View case in [GEOGRAPHIC_DATA]" at bounding box center [565, 226] width 166 height 15
click at [613, 378] on span "TLL701301017" at bounding box center [733, 379] width 263 height 15
copy span "TLL701301017"
click at [460, 62] on icon "close" at bounding box center [464, 66] width 9 height 9
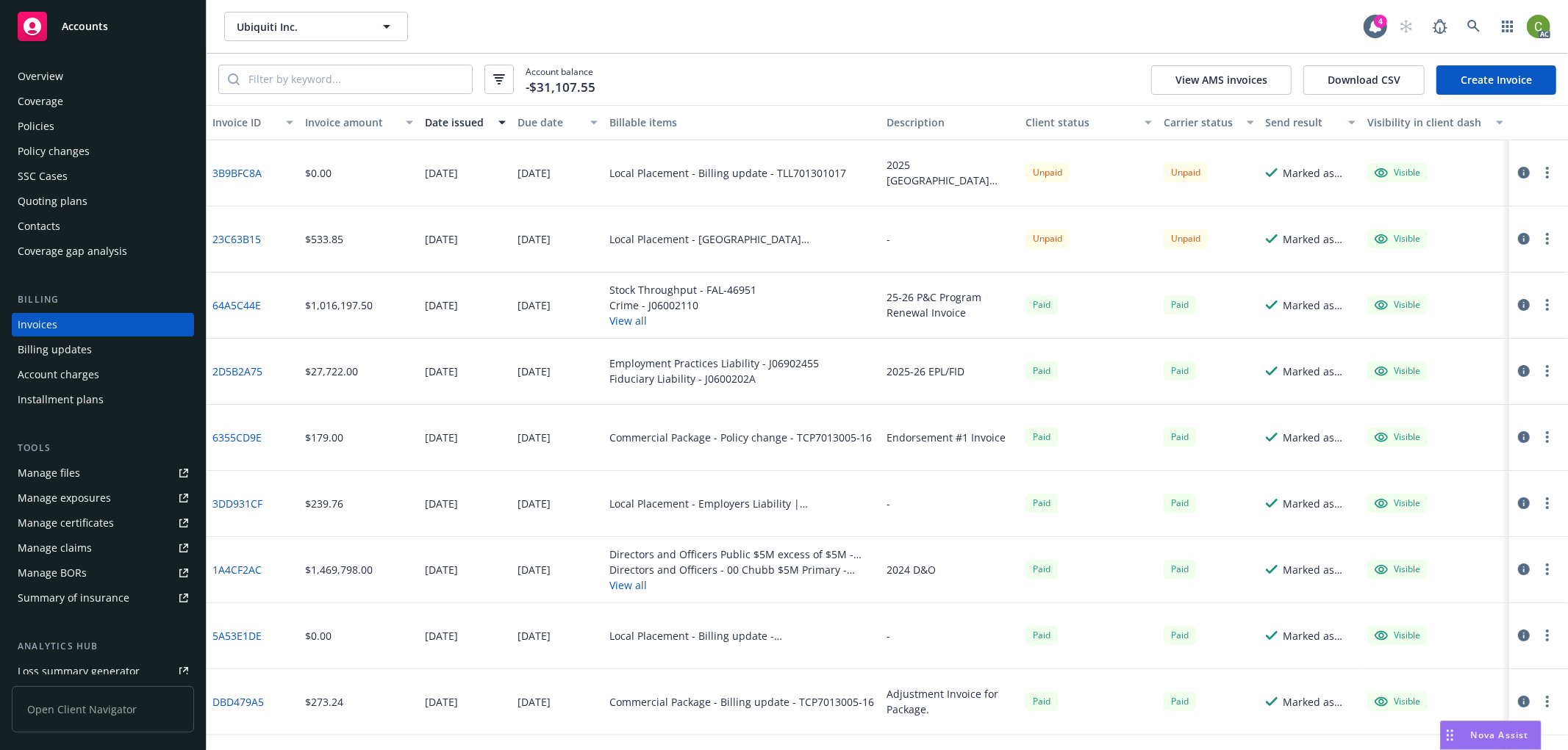
click at [87, 128] on div "Policies" at bounding box center [102, 127] width 170 height 24
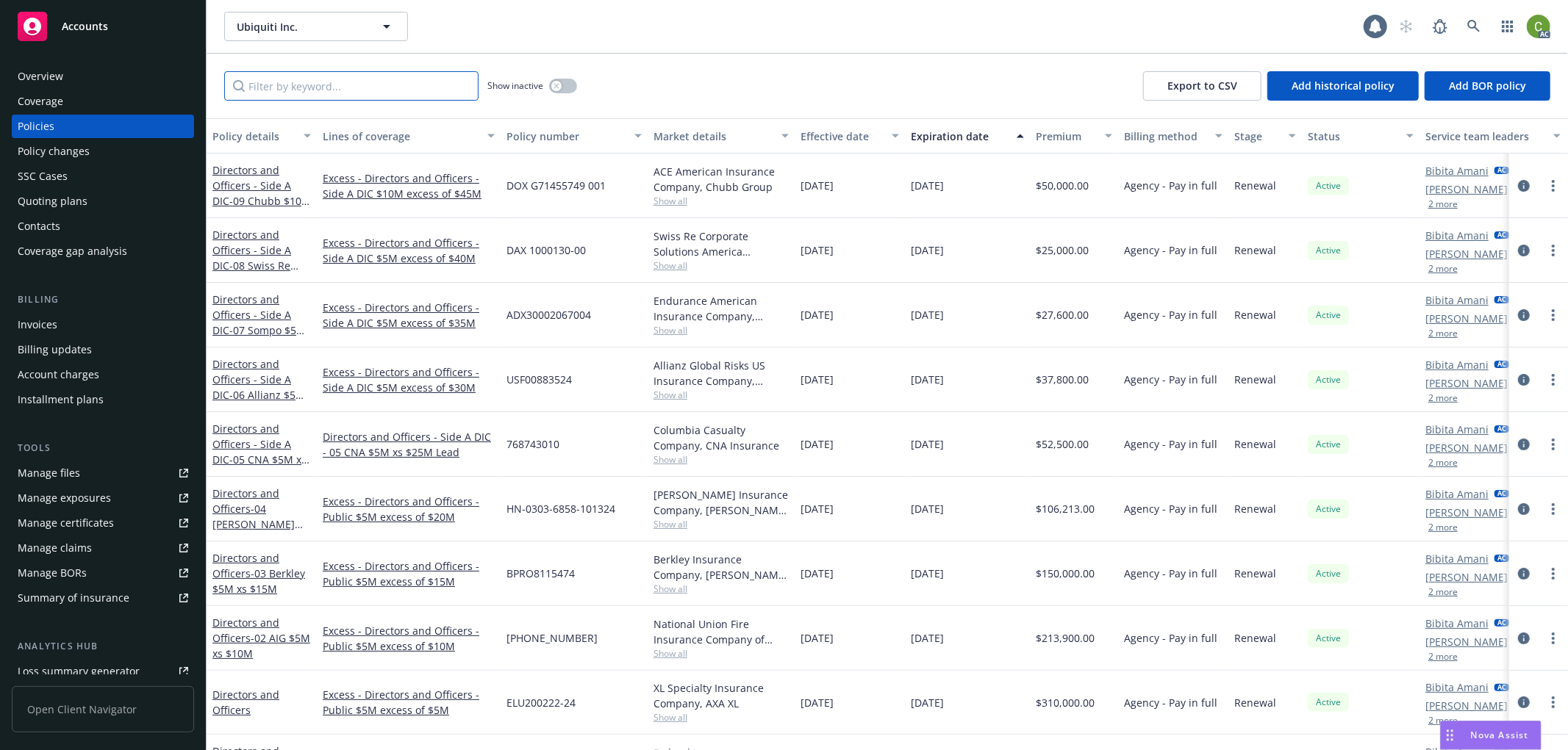
click at [300, 90] on input "Filter by keyword..." at bounding box center [351, 86] width 254 height 29
paste input "TLL701301017"
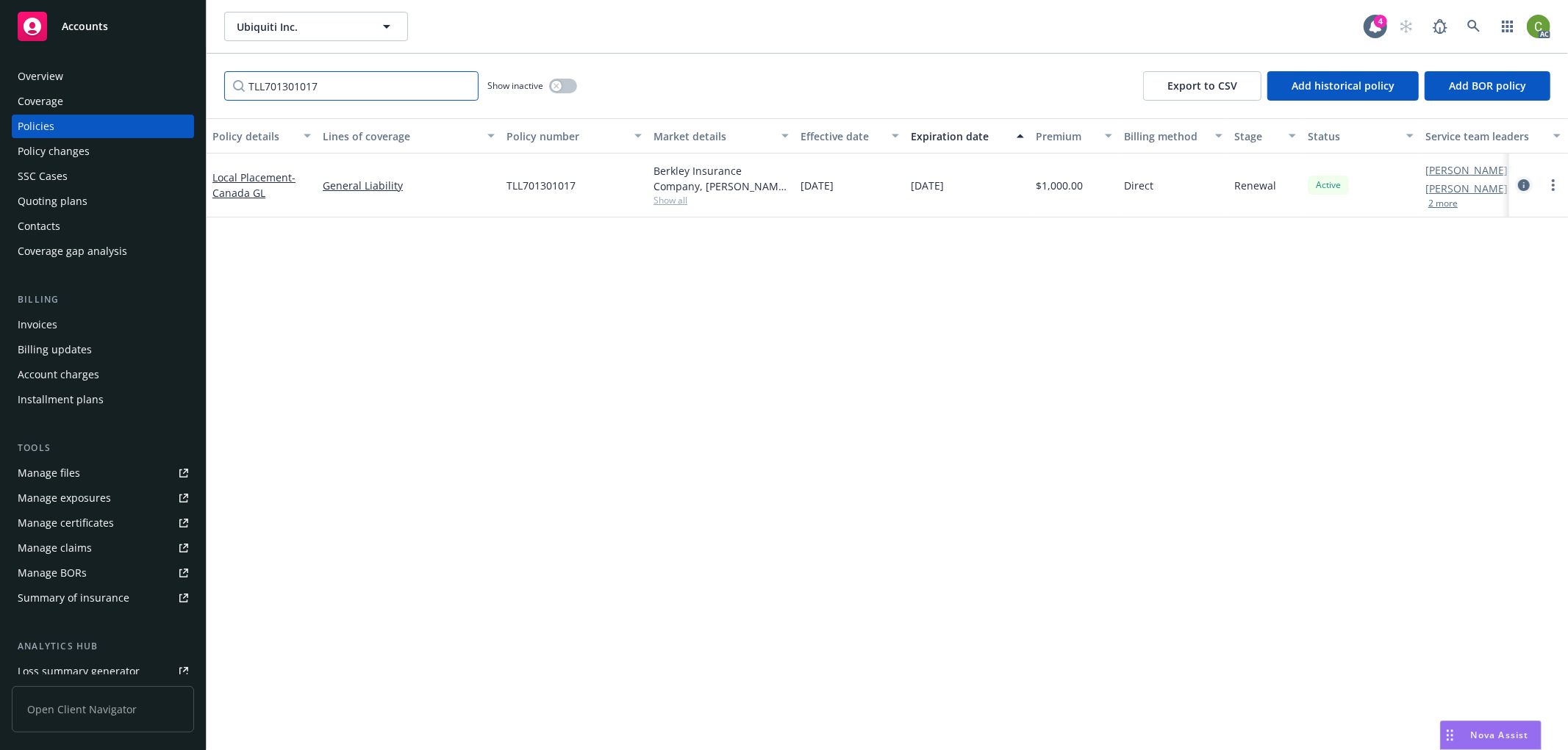
type input "TLL701301017"
click at [1522, 184] on icon "circleInformation" at bounding box center [1523, 185] width 12 height 12
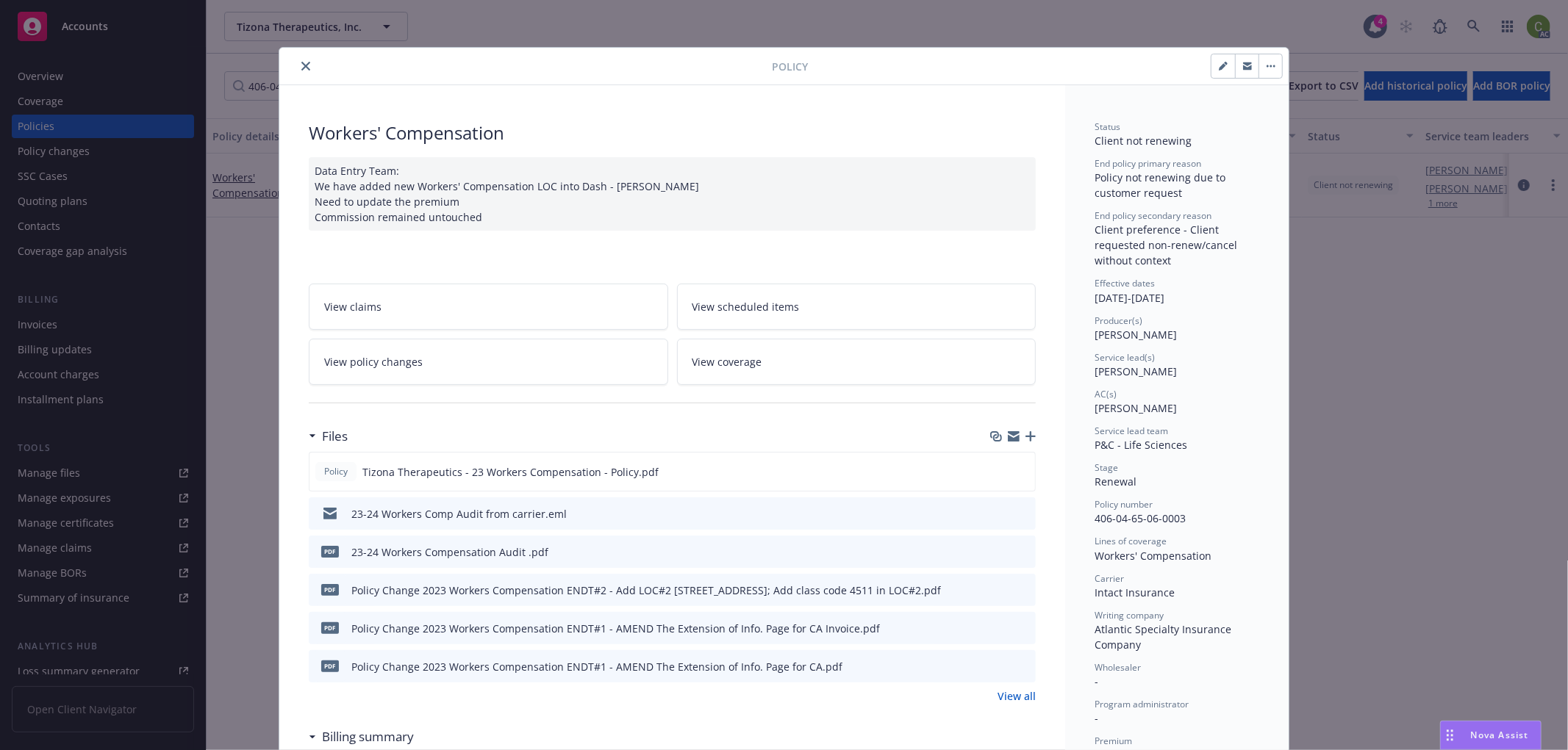
click at [303, 62] on button "close" at bounding box center [305, 66] width 17 height 17
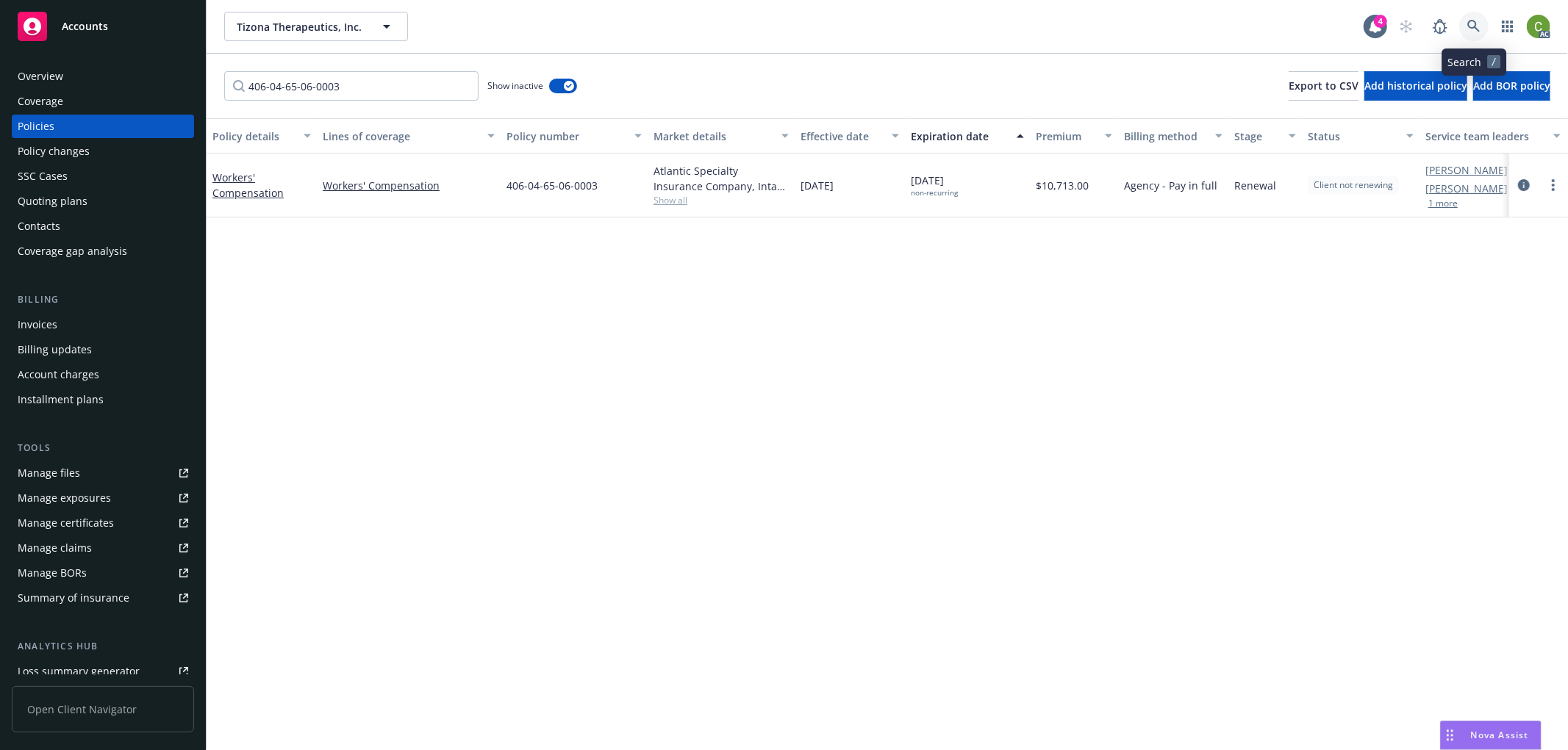
click at [1471, 25] on icon at bounding box center [1474, 26] width 14 height 14
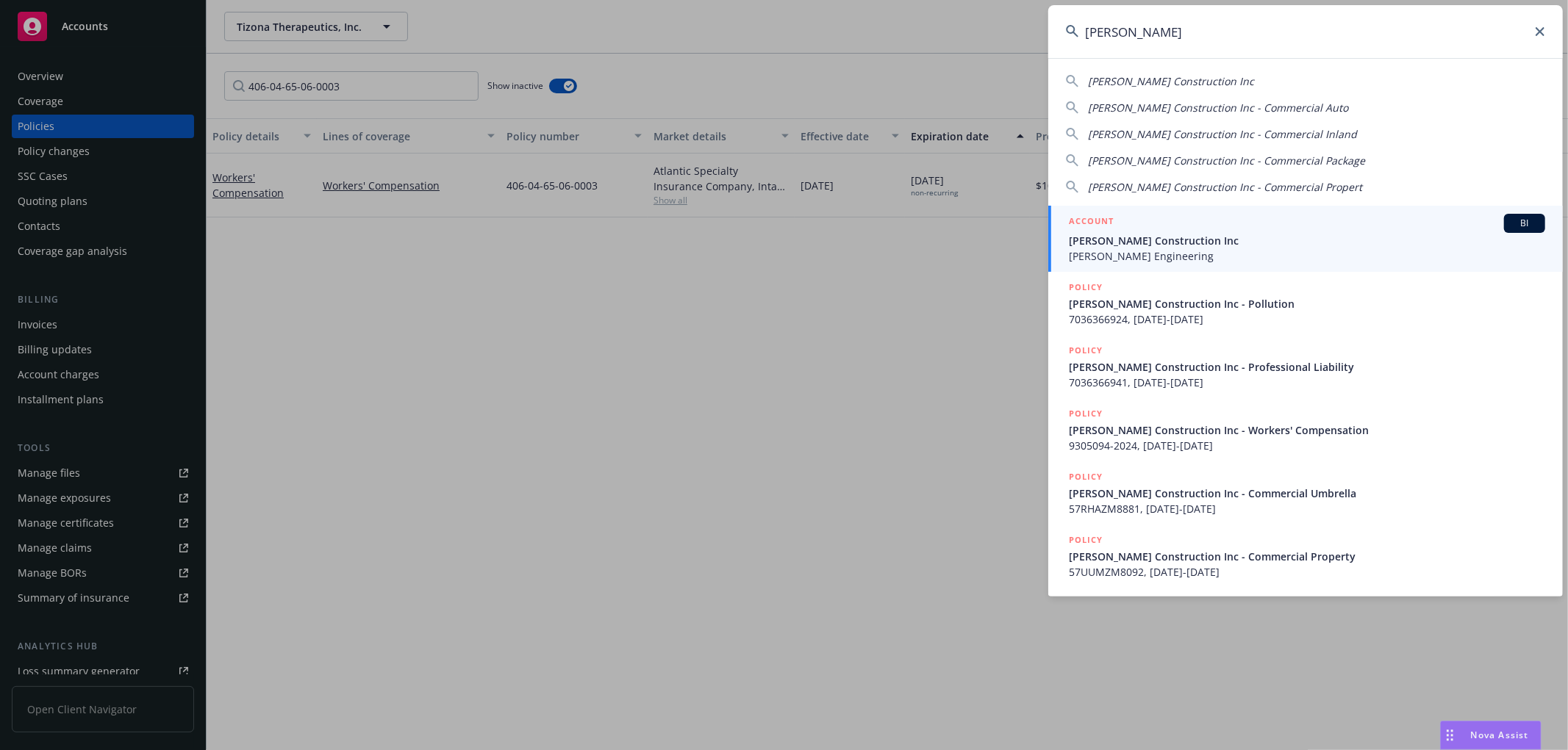
type input "m. hernandez"
click at [1137, 246] on span "M. Hernandez Construction Inc" at bounding box center [1307, 240] width 476 height 15
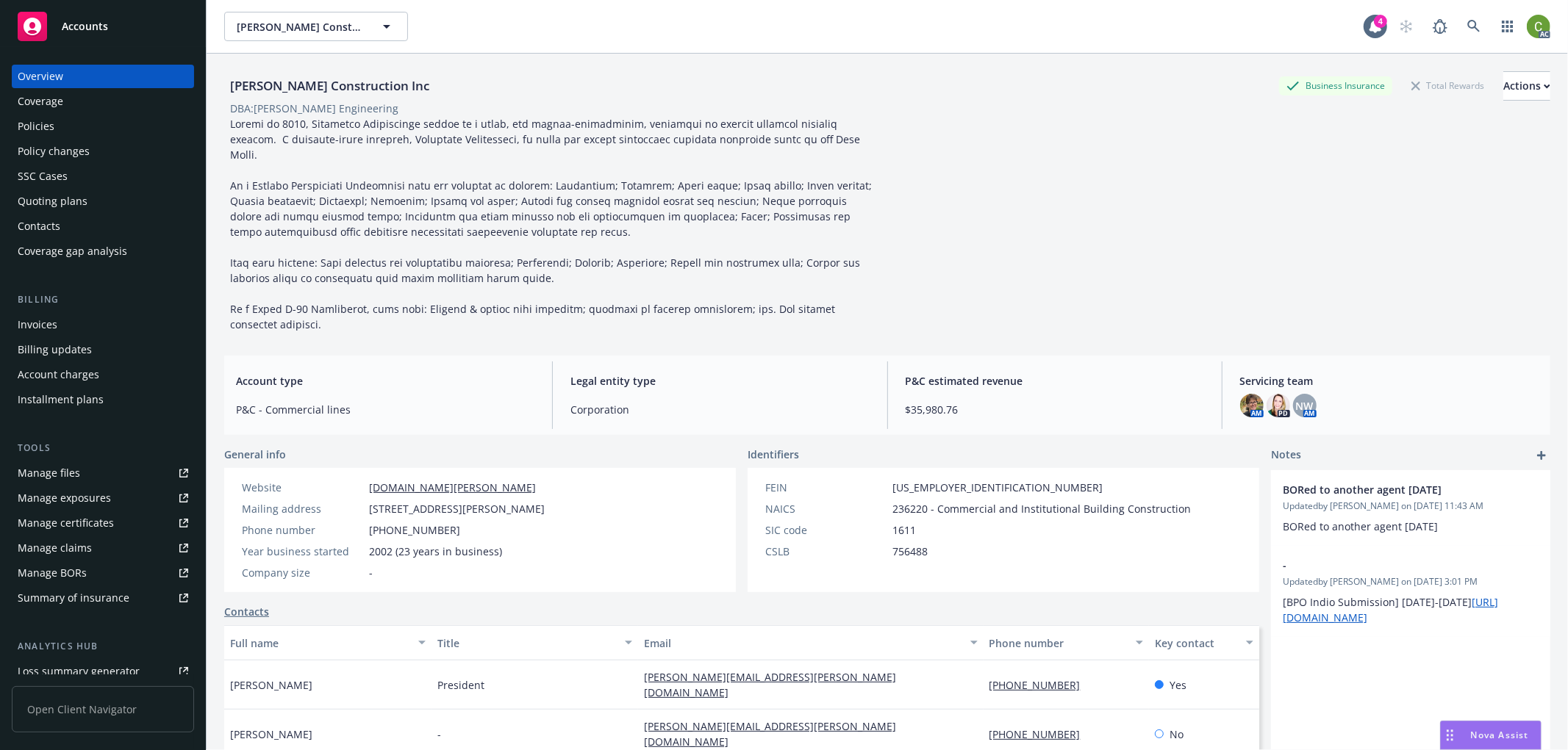
click at [47, 325] on div "Invoices" at bounding box center [37, 325] width 40 height 24
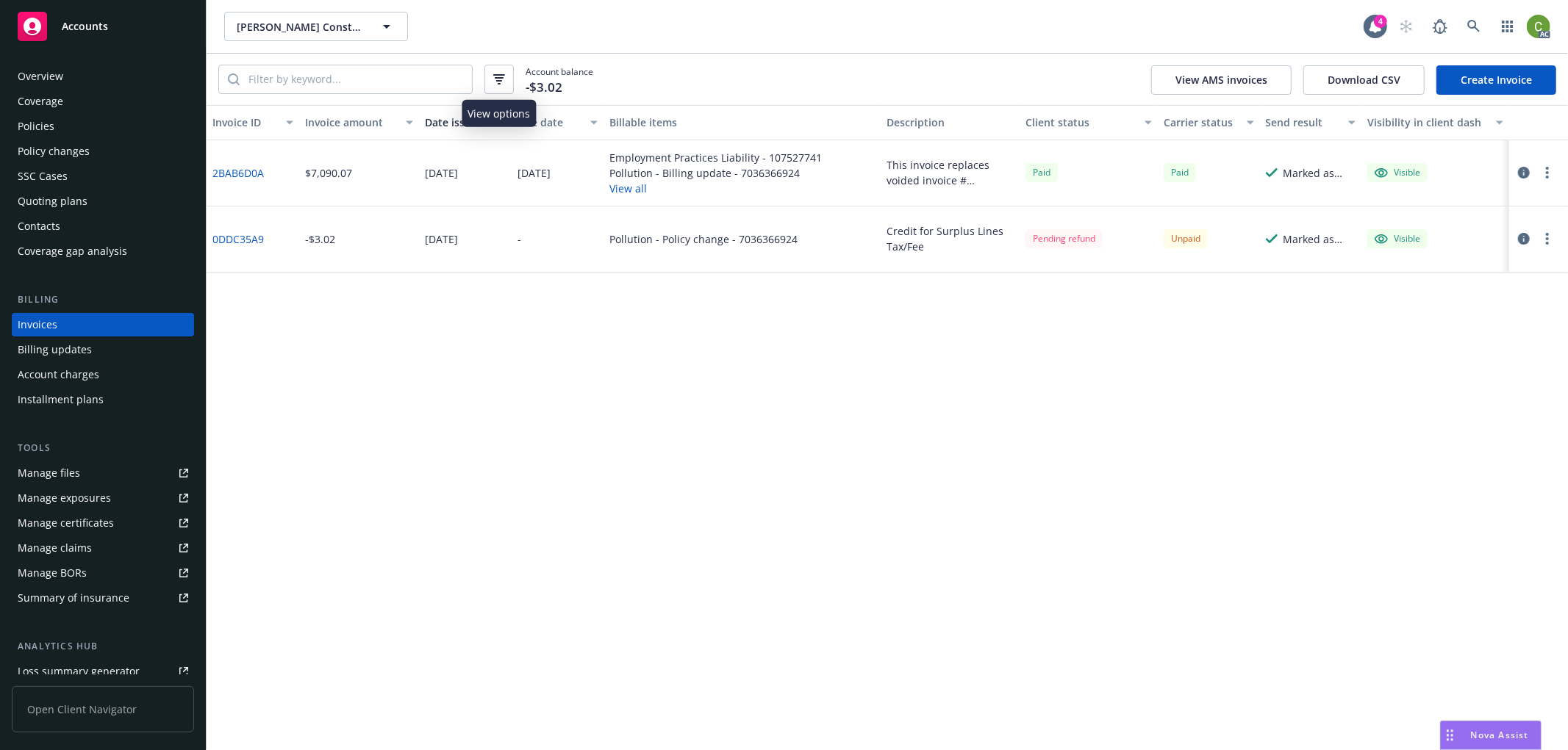
click at [500, 78] on icon "button" at bounding box center [499, 79] width 12 height 10
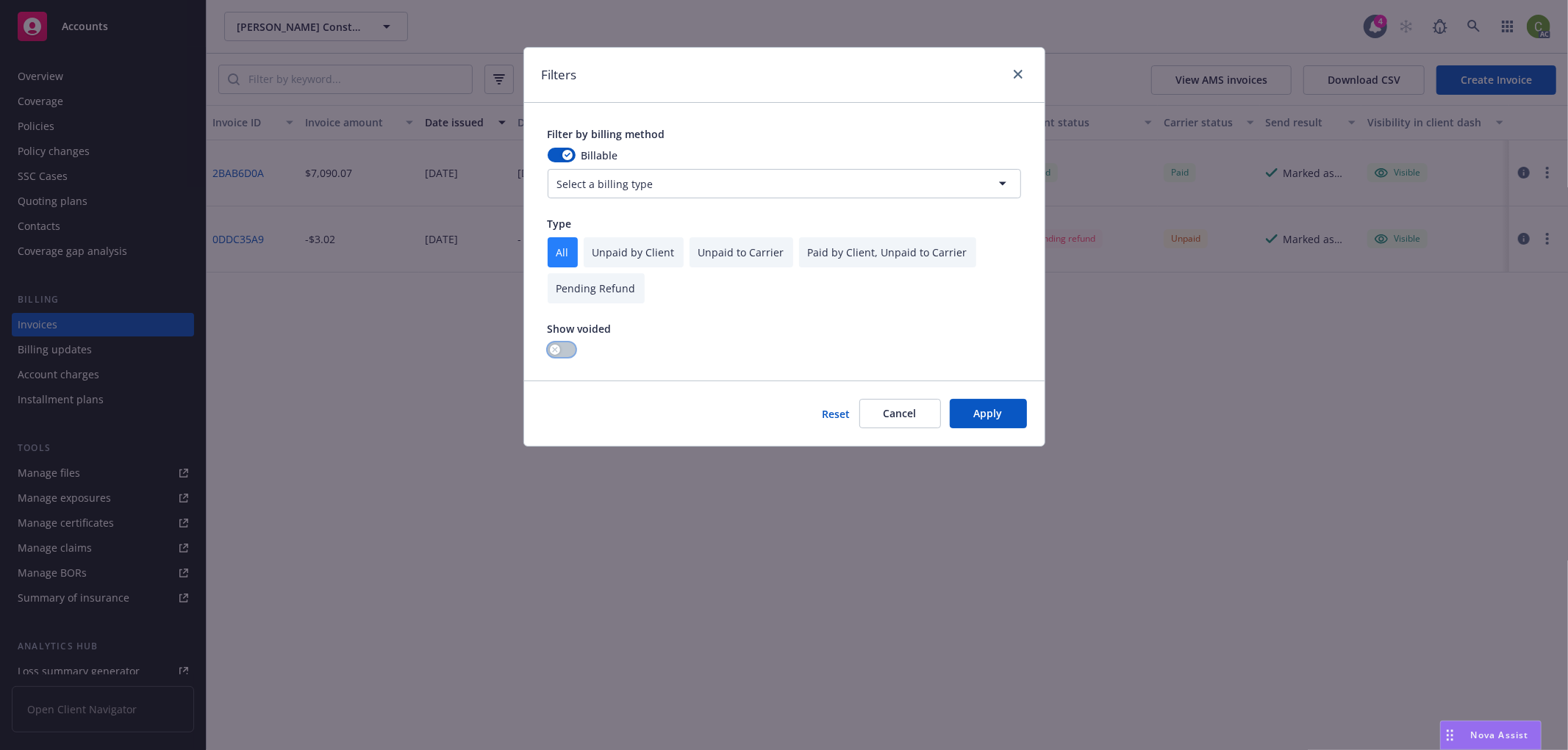
click at [559, 347] on div "button" at bounding box center [555, 350] width 10 height 10
click at [975, 418] on button "Apply" at bounding box center [988, 413] width 77 height 29
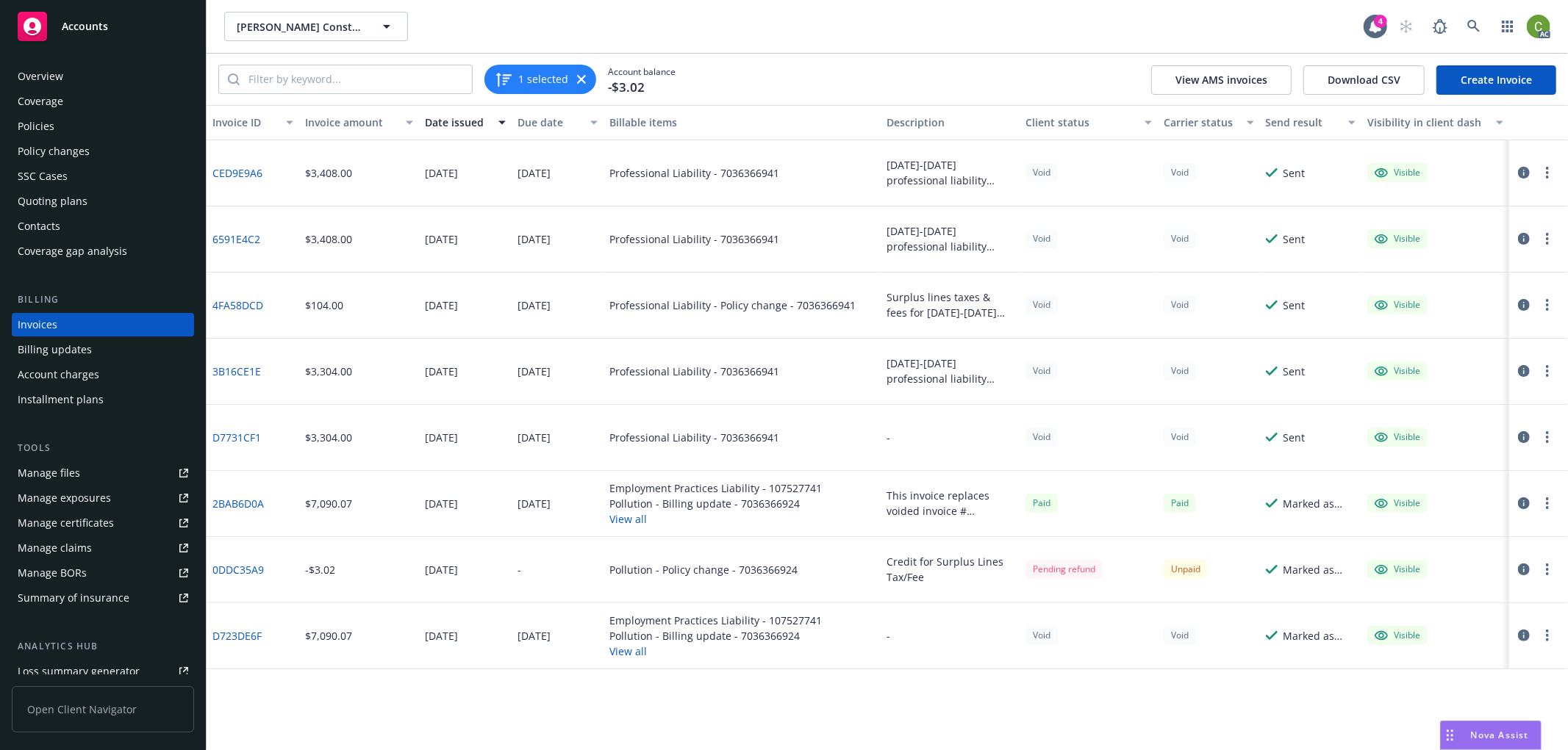
click at [239, 431] on link "D7731CF1" at bounding box center [236, 437] width 48 height 15
drag, startPoint x: 270, startPoint y: 450, endPoint x: 209, endPoint y: 456, distance: 61.3
click at [209, 456] on div "D7731CF1" at bounding box center [253, 438] width 93 height 66
copy link "D7731CF1"
